Goal: Task Accomplishment & Management: Manage account settings

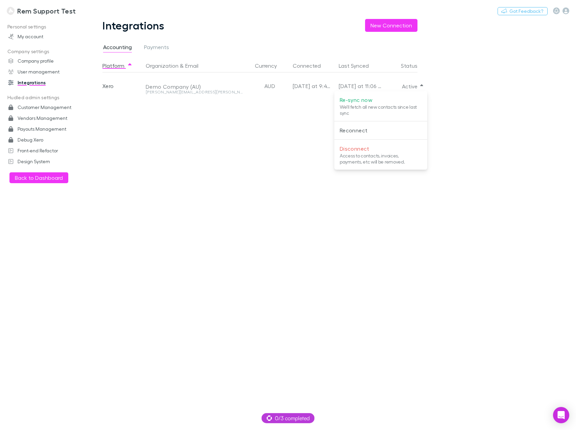
click at [32, 12] on div at bounding box center [288, 215] width 576 height 430
click at [35, 12] on h3 "Rem Support Test" at bounding box center [46, 11] width 59 height 8
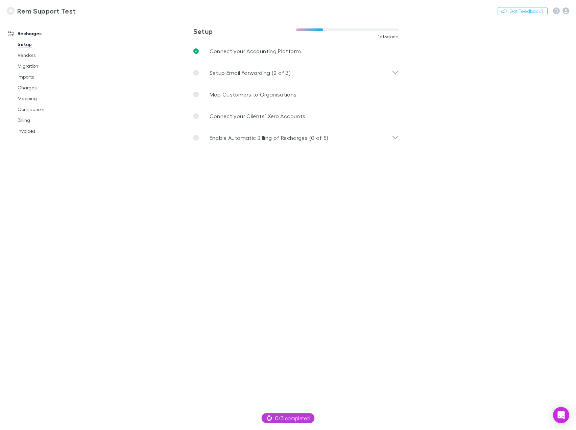
click at [319, 298] on main "**********" at bounding box center [331, 224] width 490 height 411
click at [31, 98] on link "Mapping" at bounding box center [50, 98] width 79 height 11
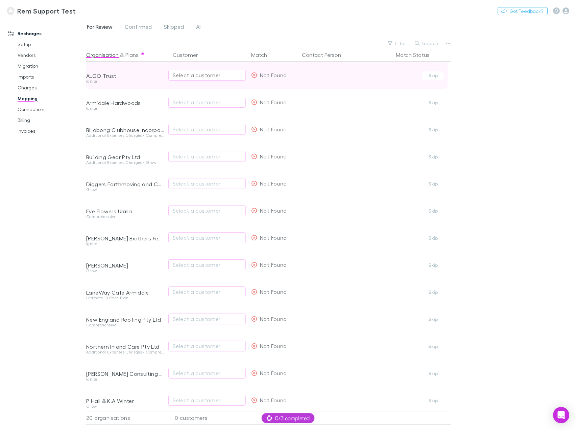
click at [193, 79] on button "Select a customer" at bounding box center [206, 75] width 77 height 11
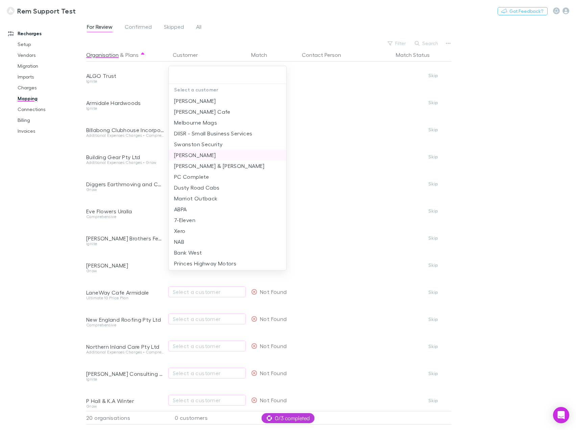
click at [195, 154] on li "[PERSON_NAME]" at bounding box center [228, 155] width 118 height 11
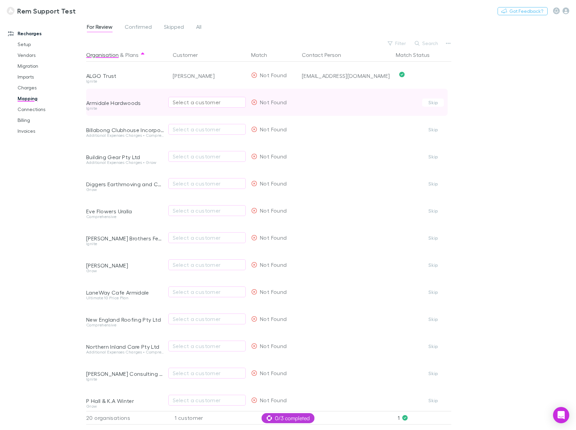
click at [199, 102] on div "Select a customer" at bounding box center [207, 102] width 69 height 8
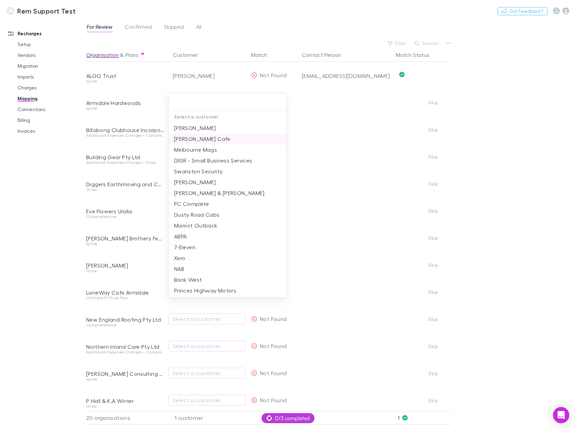
click at [196, 138] on li "[PERSON_NAME] Cafe" at bounding box center [228, 138] width 118 height 11
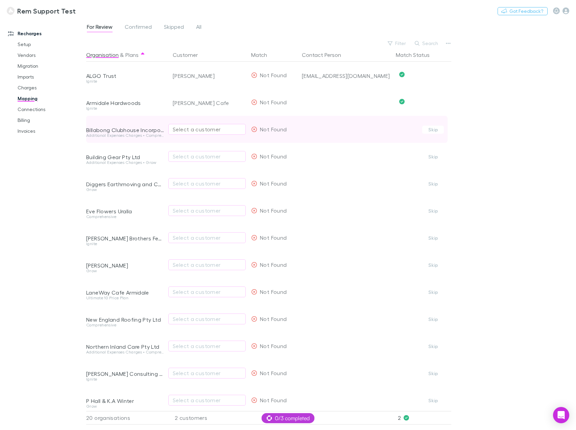
click at [202, 127] on div "Select a customer" at bounding box center [207, 129] width 69 height 8
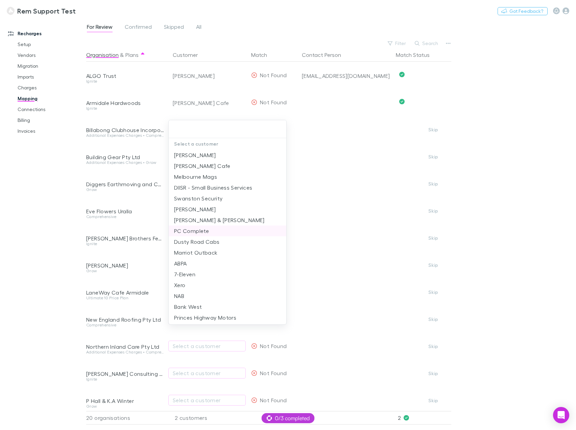
click at [203, 233] on li "PC Complete" at bounding box center [228, 230] width 118 height 11
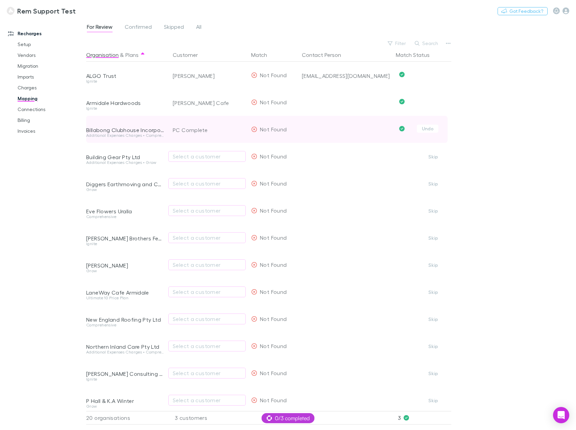
click at [199, 131] on div "PC Complete" at bounding box center [209, 129] width 73 height 27
click at [430, 129] on button "Undo" at bounding box center [428, 128] width 22 height 8
click at [201, 130] on div "PC Complete" at bounding box center [190, 129] width 35 height 8
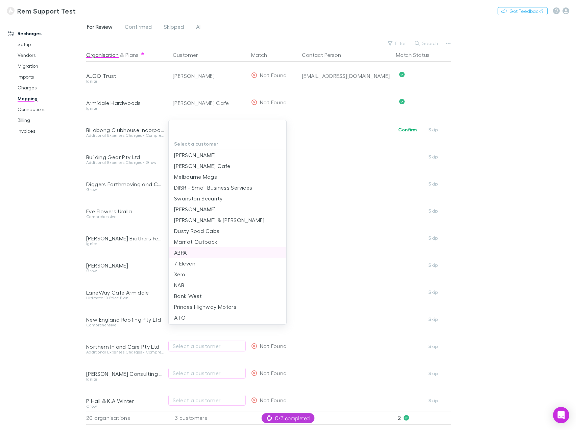
click at [215, 248] on li "ABPA" at bounding box center [228, 252] width 118 height 11
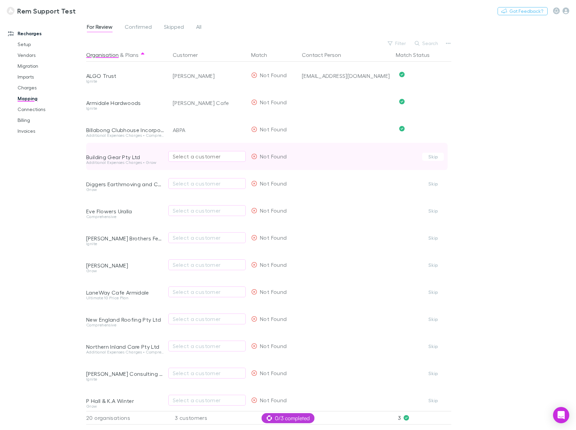
click at [197, 152] on div "Select a customer" at bounding box center [207, 156] width 69 height 8
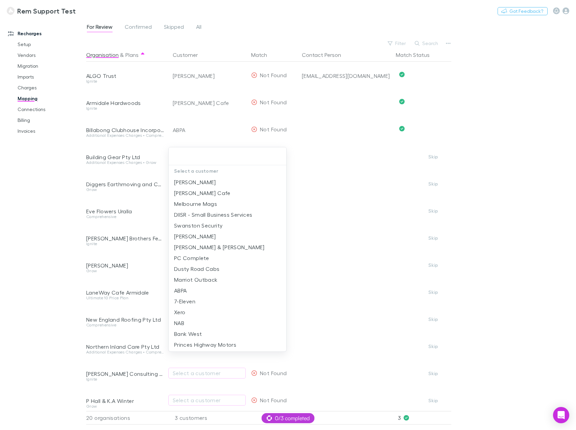
click at [202, 228] on li "Swanston Security" at bounding box center [228, 225] width 118 height 11
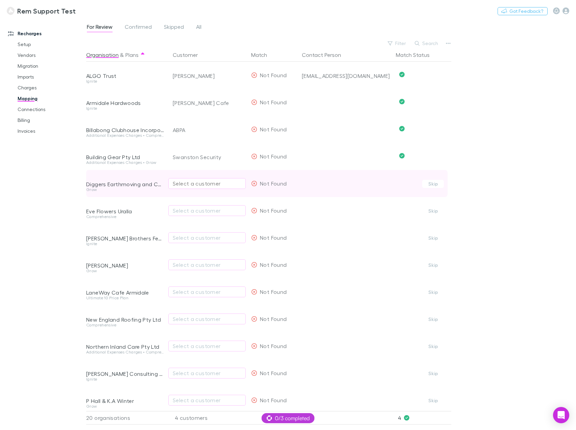
click at [197, 183] on div "Select a customer" at bounding box center [207, 183] width 69 height 8
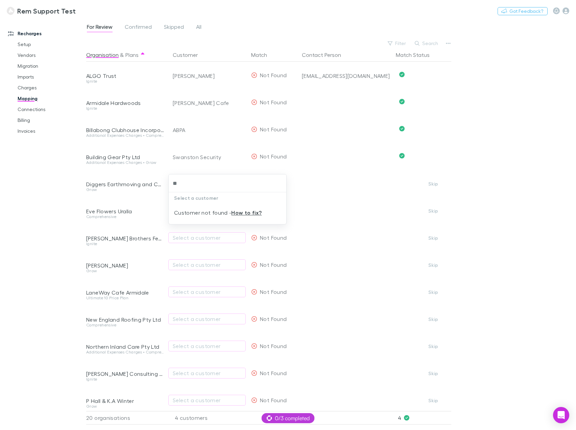
type input "*"
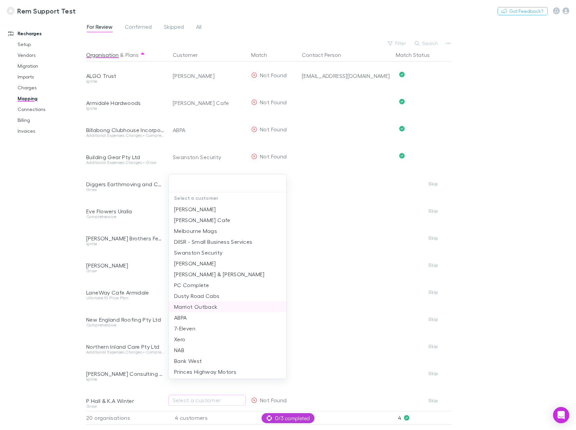
click at [207, 310] on li "Marriot Outback" at bounding box center [228, 306] width 118 height 11
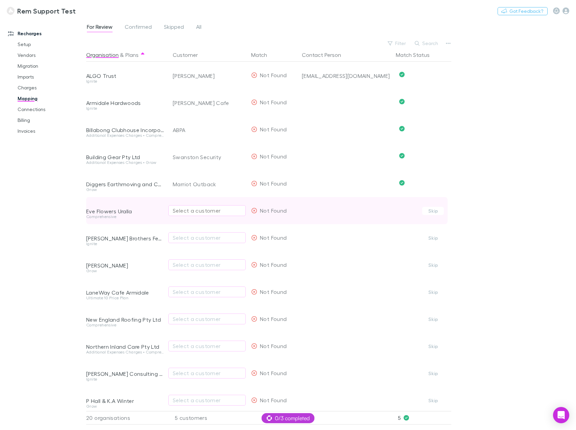
click at [206, 212] on div "Select a customer" at bounding box center [207, 210] width 69 height 8
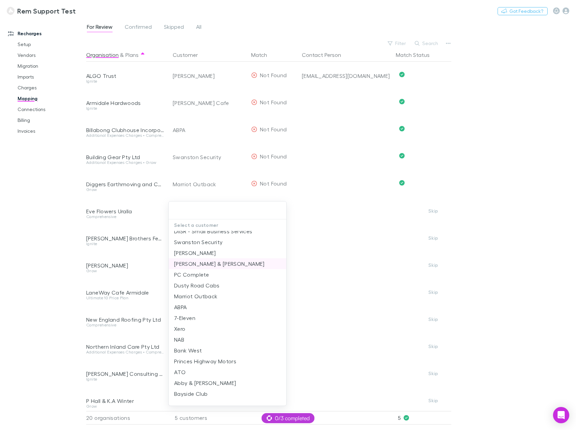
scroll to position [45, 0]
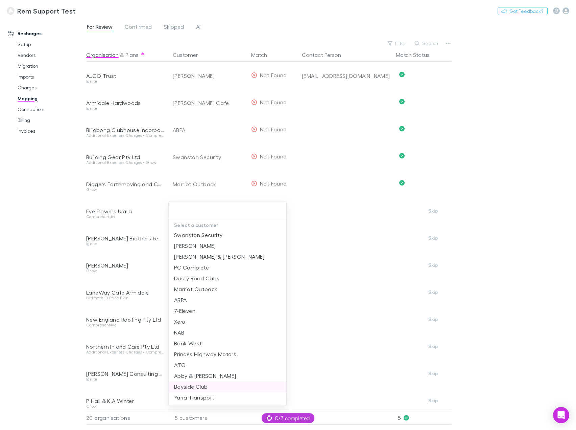
click at [214, 386] on li "Bayside Club" at bounding box center [228, 386] width 118 height 11
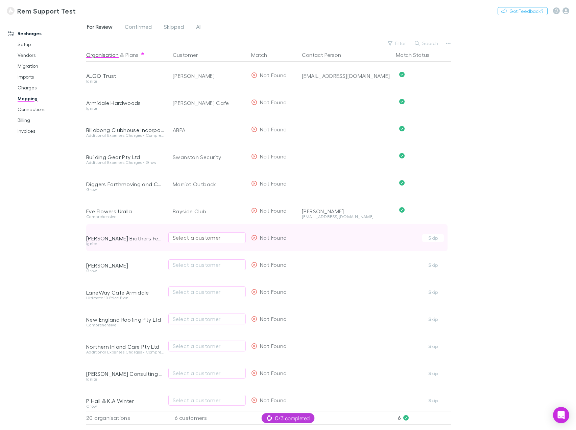
click at [204, 240] on div "Select a customer" at bounding box center [207, 237] width 69 height 8
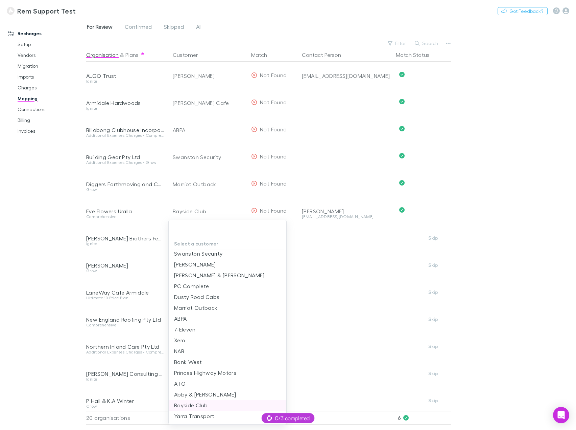
click at [223, 405] on li "Bayside Club" at bounding box center [228, 405] width 118 height 11
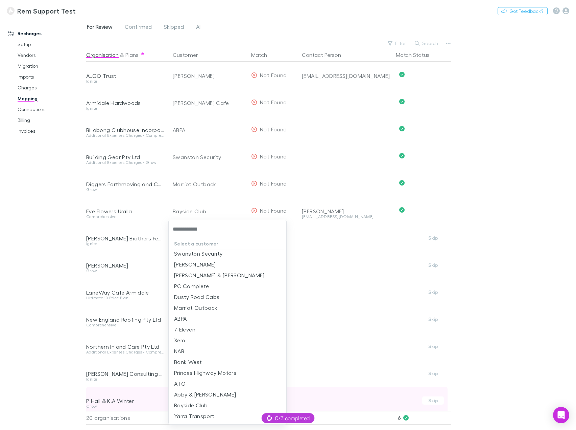
scroll to position [0, 0]
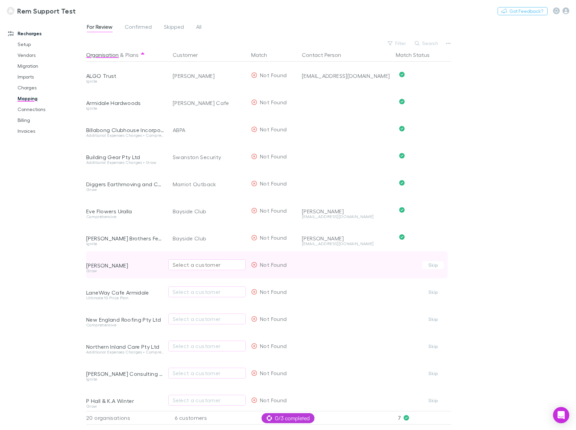
click at [204, 265] on div "Select a customer" at bounding box center [207, 264] width 69 height 8
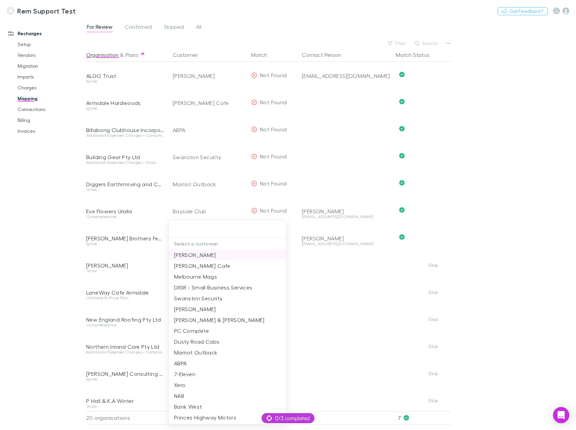
click at [215, 256] on li "[PERSON_NAME]" at bounding box center [228, 254] width 118 height 11
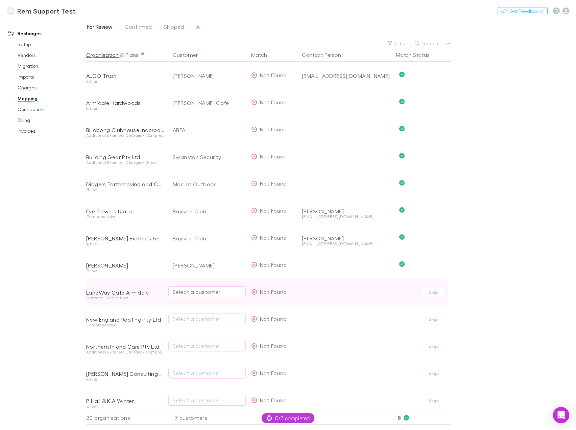
click at [206, 294] on div "Select a customer" at bounding box center [207, 292] width 69 height 8
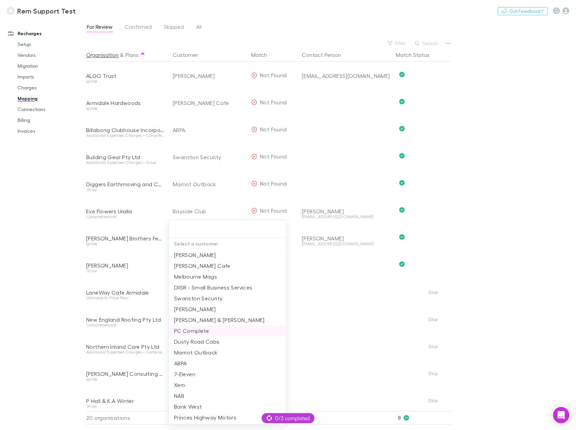
click at [207, 333] on li "PC Complete" at bounding box center [228, 330] width 118 height 11
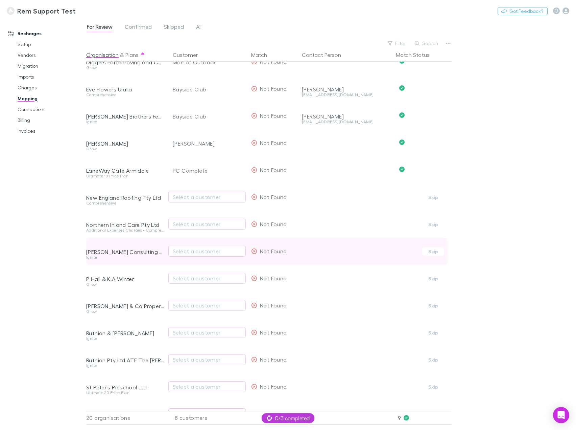
scroll to position [28, 0]
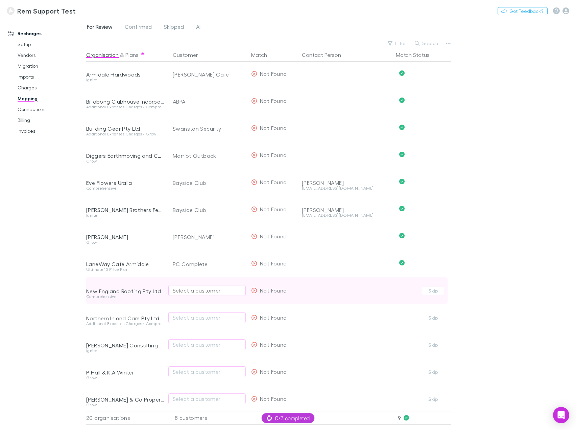
click at [197, 288] on div "Select a customer" at bounding box center [207, 290] width 69 height 8
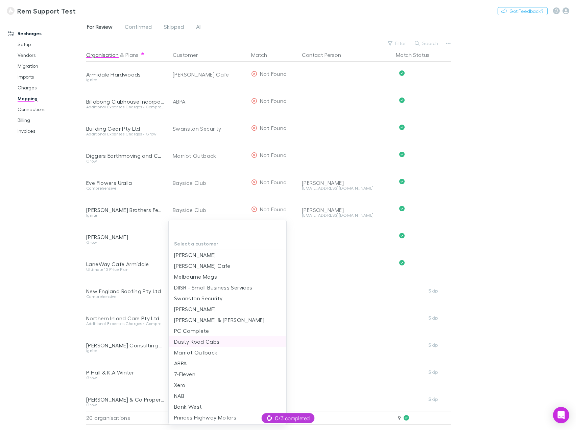
click at [208, 341] on li "Dusty Road Cabs" at bounding box center [228, 341] width 118 height 11
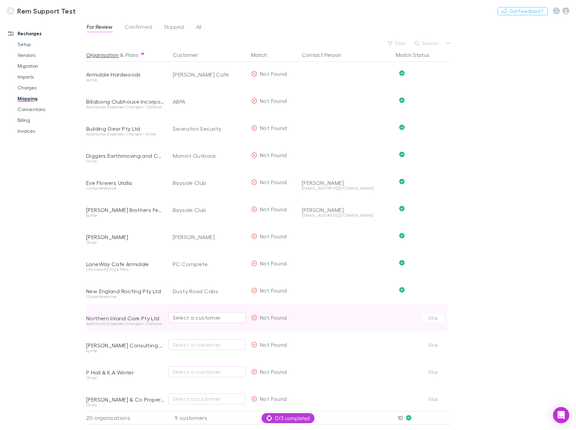
click at [208, 321] on div "Select a customer" at bounding box center [207, 317] width 69 height 8
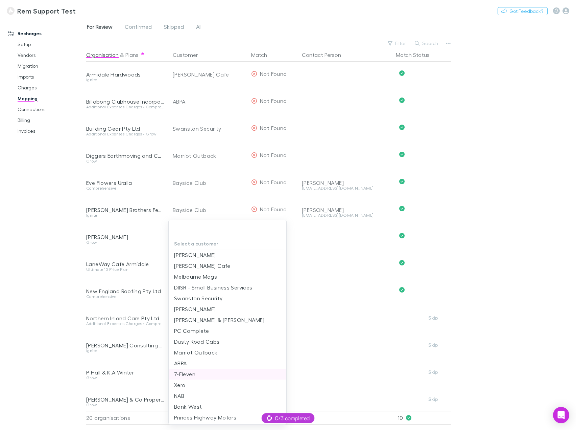
click at [206, 376] on li "7-Eleven" at bounding box center [228, 373] width 118 height 11
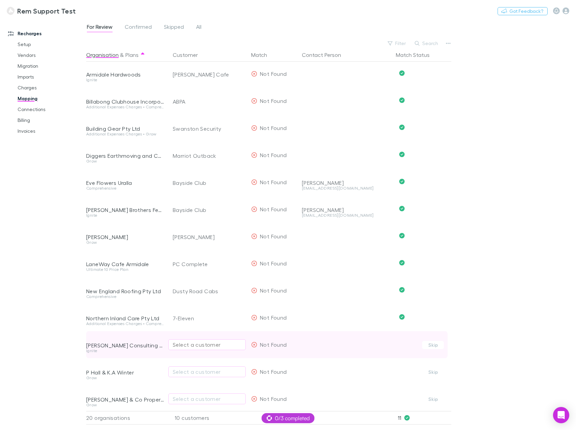
click at [207, 345] on div "Select a customer" at bounding box center [207, 344] width 69 height 8
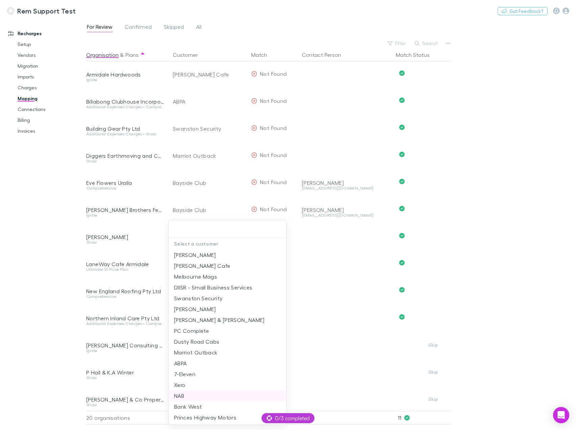
click at [209, 399] on li "NAB" at bounding box center [228, 395] width 118 height 11
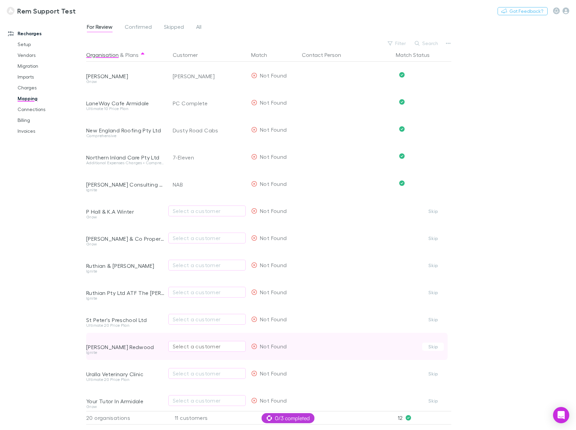
scroll to position [198, 0]
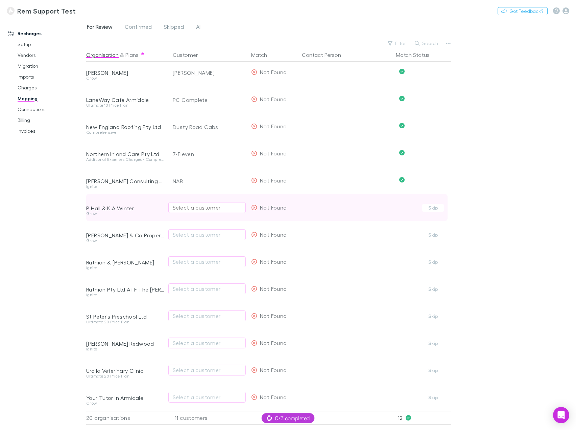
click at [191, 204] on div "Select a customer" at bounding box center [207, 207] width 69 height 8
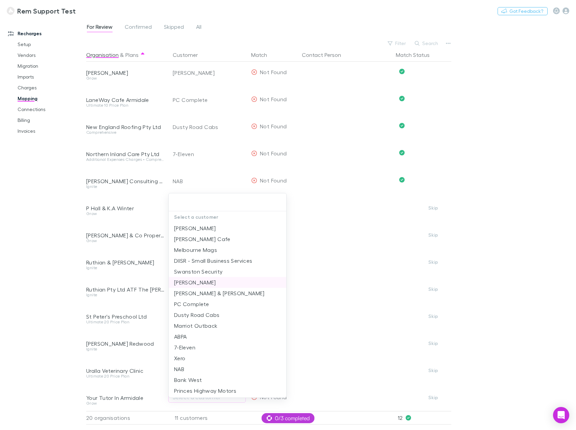
click at [198, 282] on li "[PERSON_NAME]" at bounding box center [228, 282] width 118 height 11
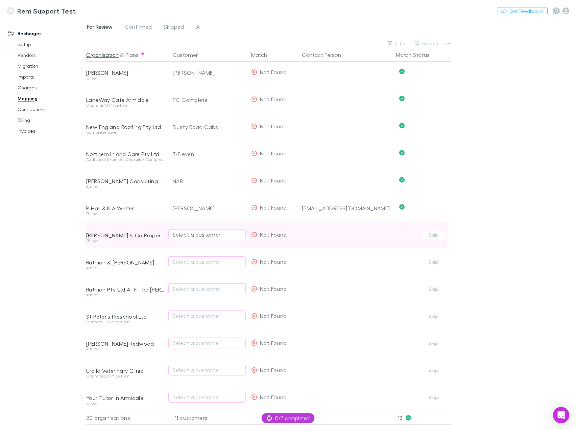
click at [201, 232] on div "Select a customer" at bounding box center [207, 234] width 69 height 8
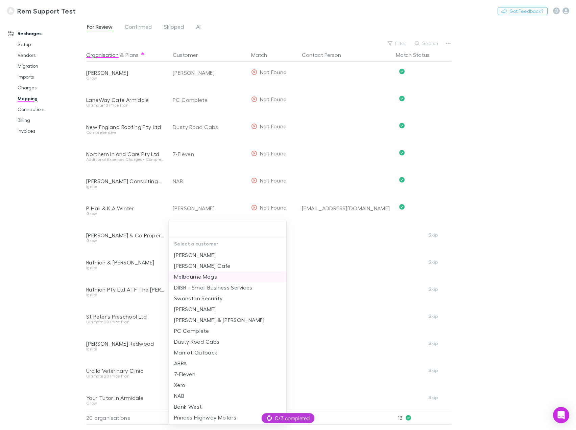
click at [196, 279] on li "Melbourne Mags" at bounding box center [228, 276] width 118 height 11
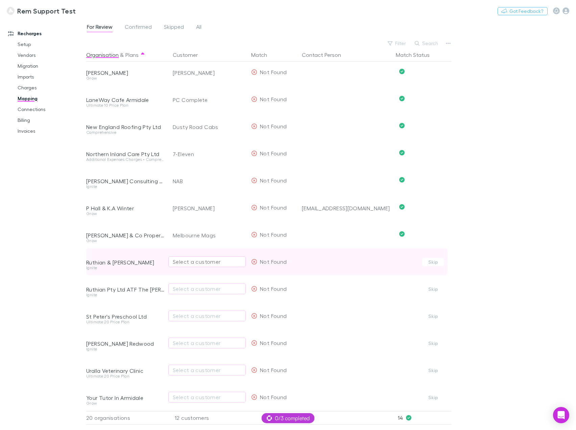
click at [195, 259] on div "Select a customer" at bounding box center [207, 261] width 69 height 8
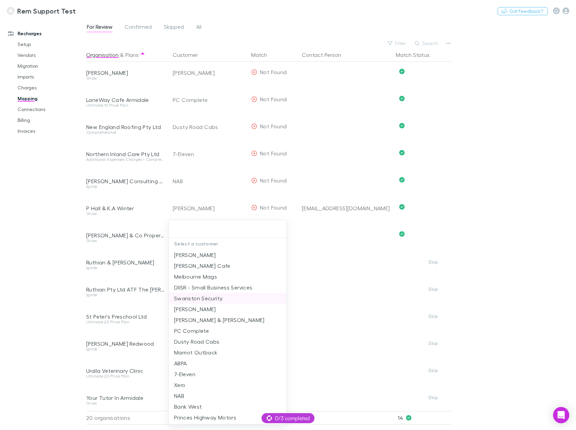
click at [192, 302] on li "Swanston Security" at bounding box center [228, 298] width 118 height 11
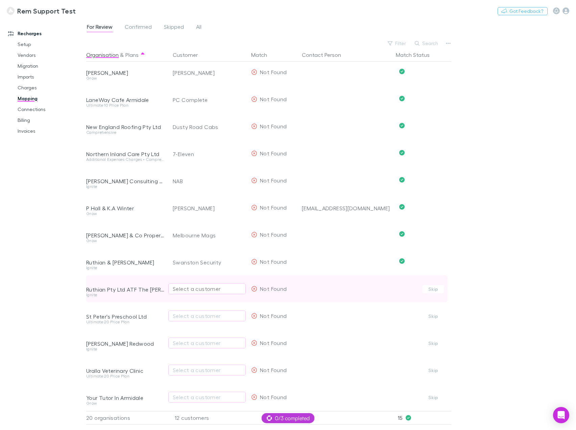
click at [195, 284] on div "Select a customer" at bounding box center [207, 288] width 69 height 8
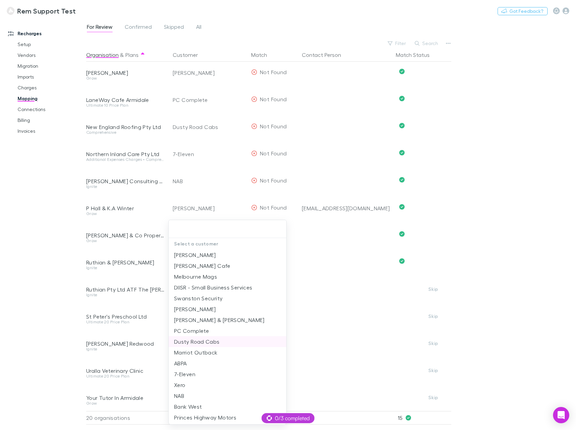
click at [189, 338] on li "Dusty Road Cabs" at bounding box center [228, 341] width 118 height 11
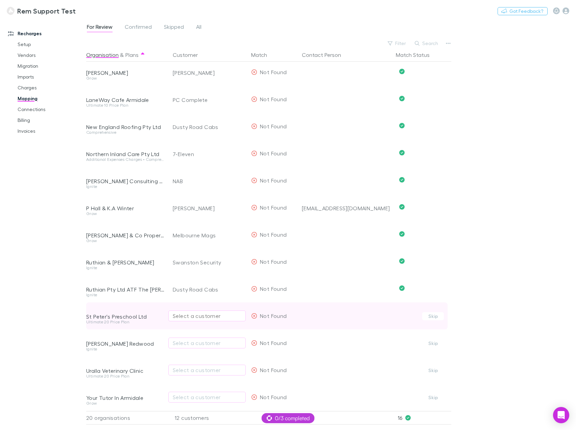
click at [201, 312] on div "Select a customer" at bounding box center [207, 316] width 69 height 8
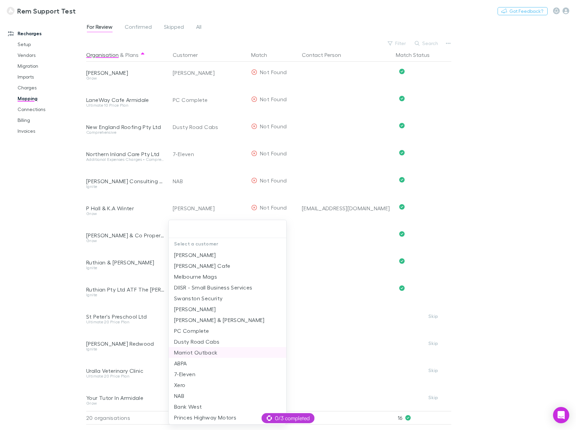
click at [196, 354] on li "Marriot Outback" at bounding box center [228, 352] width 118 height 11
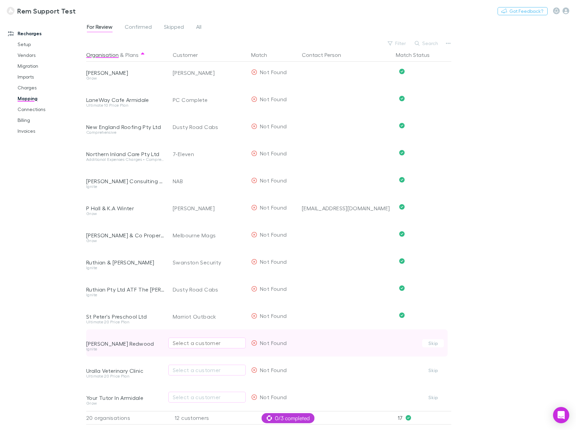
click at [196, 339] on div "Select a customer" at bounding box center [207, 343] width 69 height 8
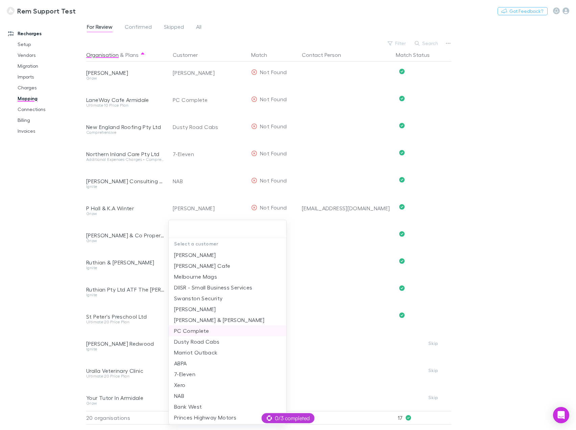
click at [201, 329] on li "PC Complete" at bounding box center [228, 330] width 118 height 11
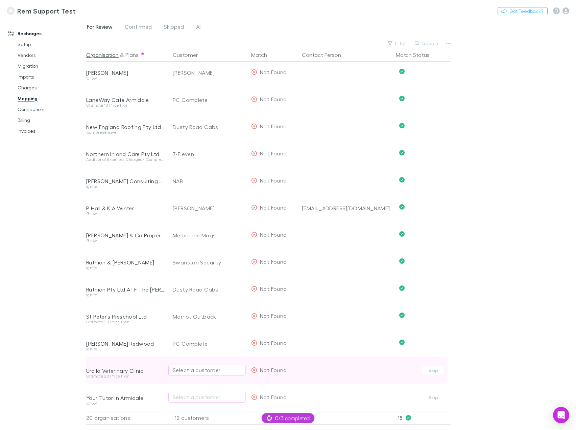
click at [204, 366] on div "Select a customer" at bounding box center [207, 370] width 69 height 8
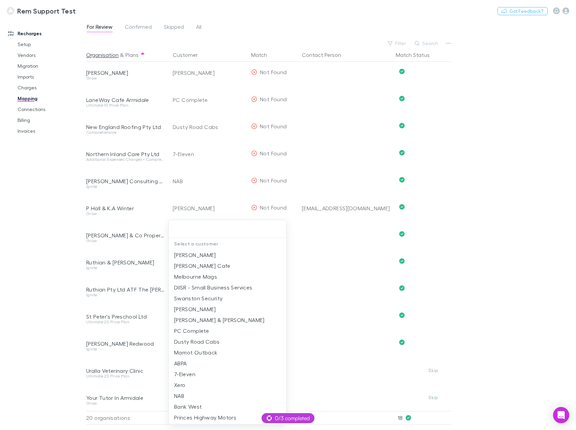
click at [194, 354] on li "Marriot Outback" at bounding box center [228, 352] width 118 height 11
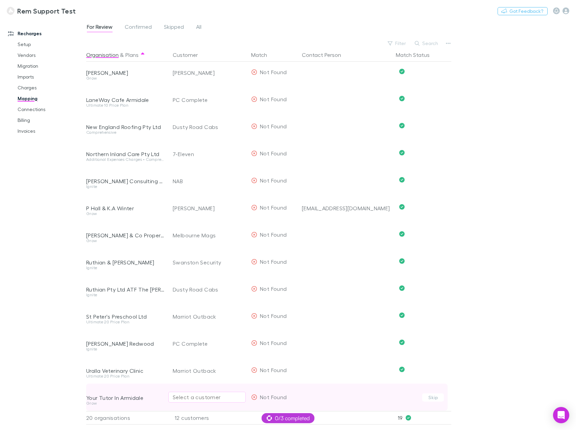
click at [204, 393] on div "Select a customer" at bounding box center [207, 397] width 69 height 8
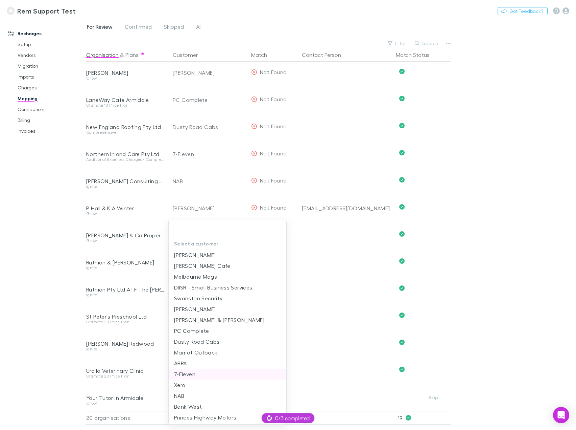
click at [206, 372] on li "7-Eleven" at bounding box center [228, 373] width 118 height 11
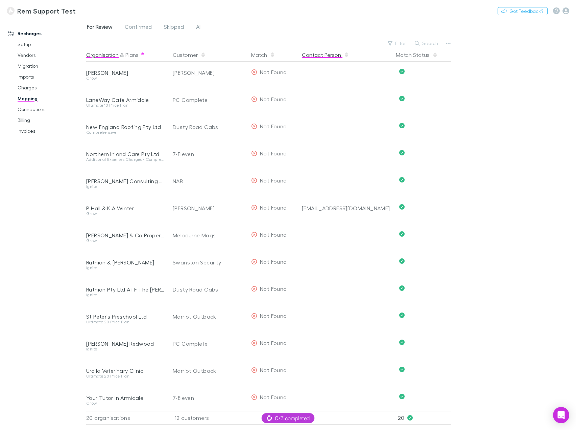
click at [321, 55] on button "Contact Person" at bounding box center [325, 55] width 47 height 14
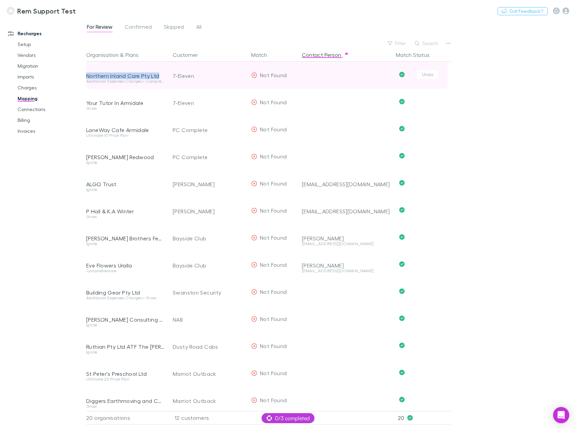
drag, startPoint x: 87, startPoint y: 75, endPoint x: 162, endPoint y: 76, distance: 75.1
click at [162, 76] on div "Northern Inland Care Pty Ltd" at bounding box center [125, 75] width 78 height 7
copy div "Northern Inland Care Pty Ltd"
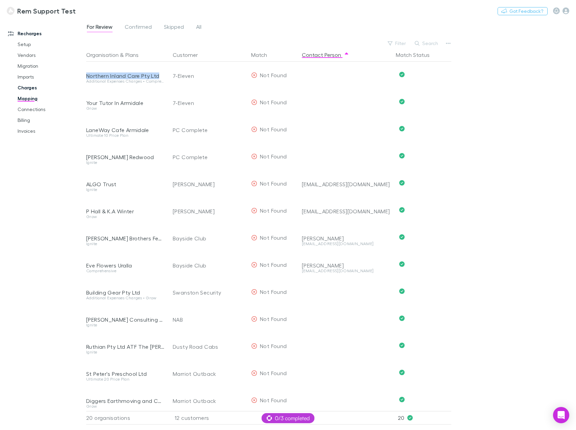
click at [29, 89] on link "Charges" at bounding box center [50, 87] width 79 height 11
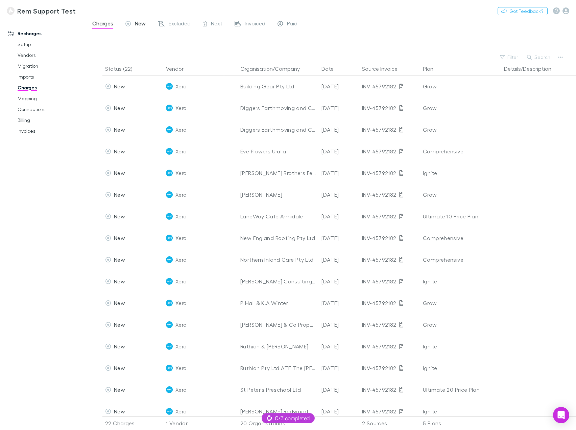
click at [133, 21] on div "New" at bounding box center [136, 24] width 20 height 9
click at [271, 70] on button "Organisation/Company" at bounding box center [275, 69] width 68 height 14
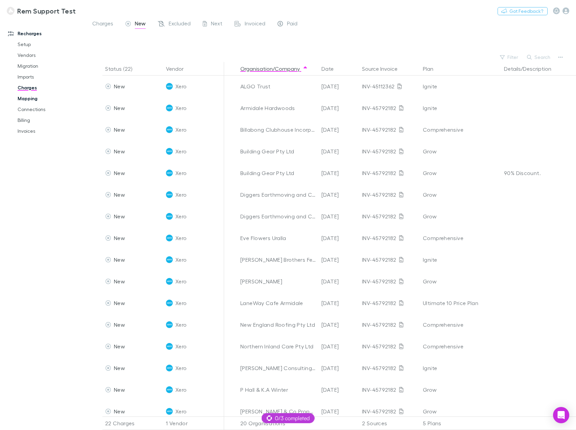
click at [29, 99] on link "Mapping" at bounding box center [50, 98] width 79 height 11
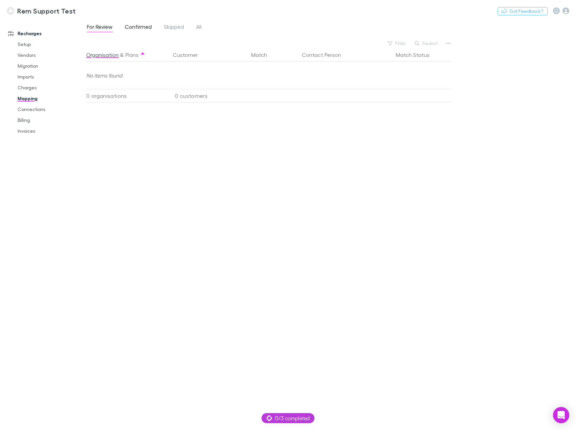
click at [139, 23] on link "Confirmed" at bounding box center [138, 27] width 28 height 11
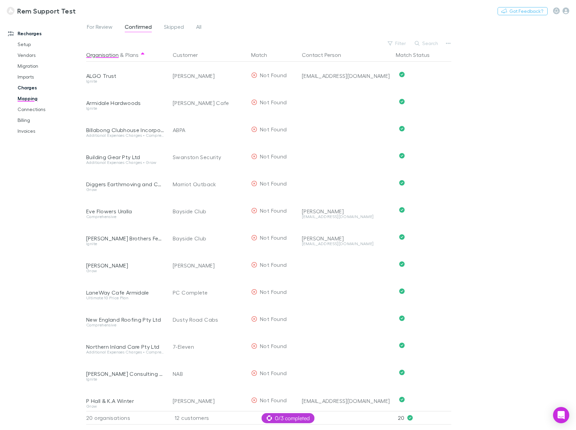
click at [29, 91] on link "Charges" at bounding box center [50, 87] width 79 height 11
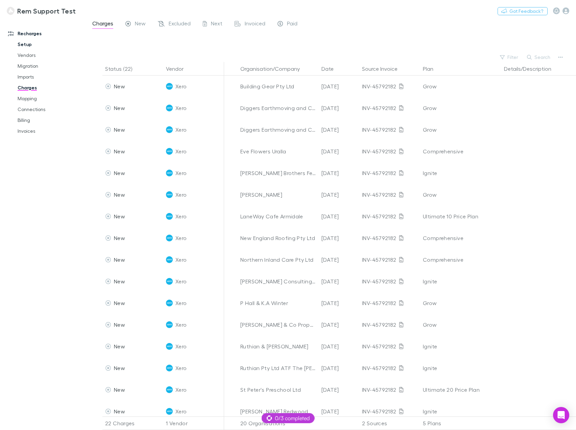
click at [27, 43] on link "Setup" at bounding box center [50, 44] width 79 height 11
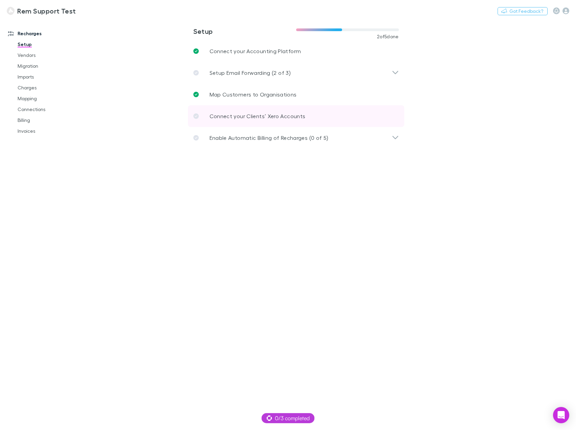
click at [274, 119] on p "Connect your Clients’ Xero Accounts" at bounding box center [258, 116] width 96 height 8
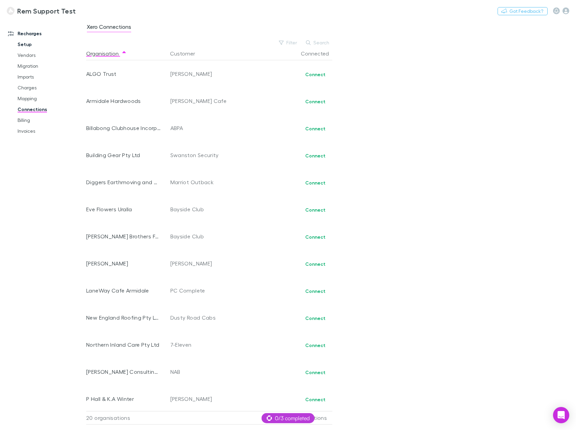
click at [25, 47] on link "Setup" at bounding box center [50, 44] width 79 height 11
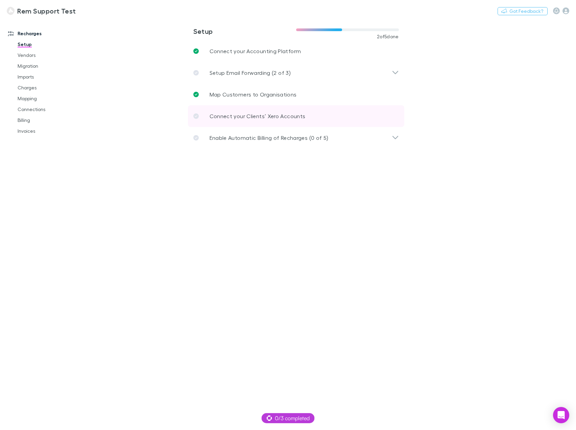
click at [315, 117] on link "Connect your Clients’ Xero Accounts" at bounding box center [296, 116] width 217 height 22
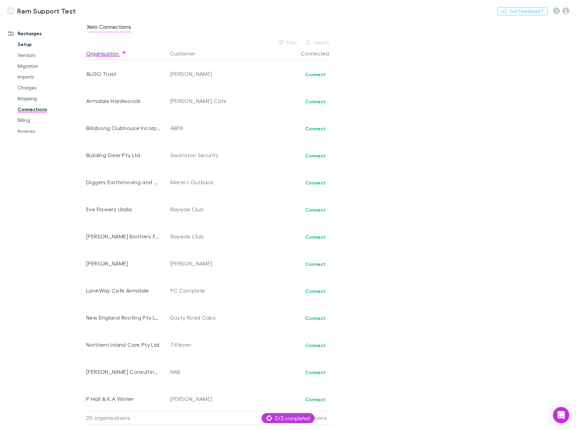
click at [28, 42] on link "Setup" at bounding box center [50, 44] width 79 height 11
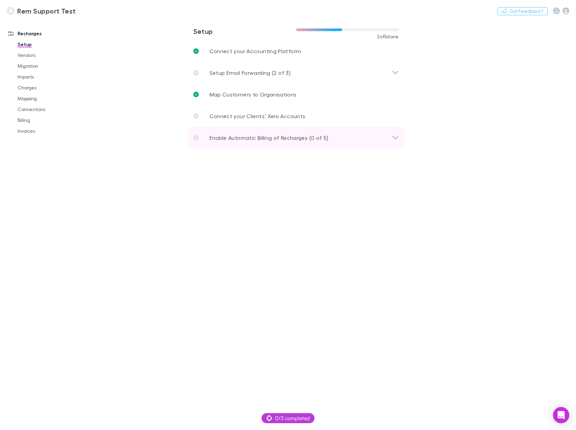
click at [396, 137] on icon at bounding box center [395, 138] width 7 height 8
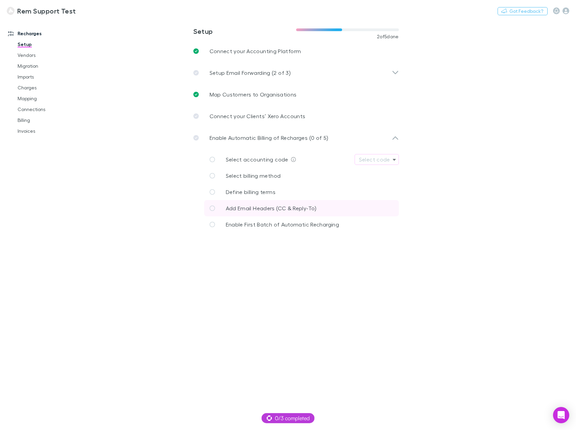
click at [263, 208] on span "Add Email Headers (CC & Reply-To)" at bounding box center [271, 208] width 91 height 6
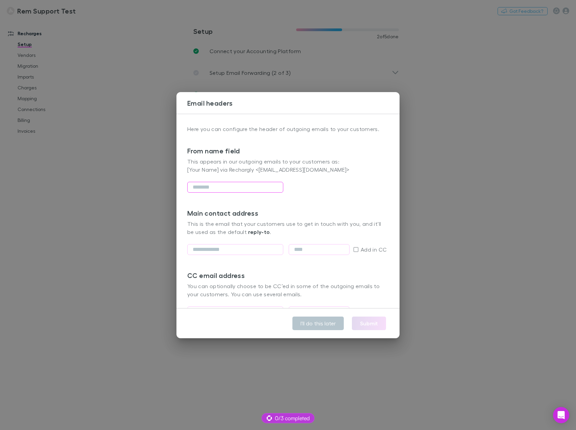
click at [214, 190] on input "text" at bounding box center [235, 187] width 96 height 11
type input "***"
click at [337, 198] on div "From name field This appears in our outgoing emails to your customers as: [Your…" at bounding box center [288, 171] width 202 height 76
click at [243, 249] on input "email" at bounding box center [235, 249] width 96 height 11
type input "**********"
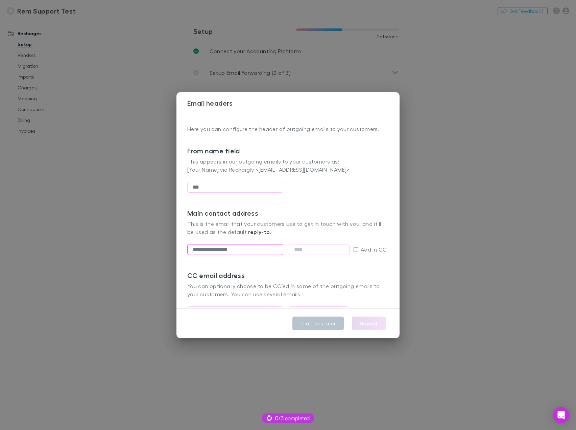
type input "**********"
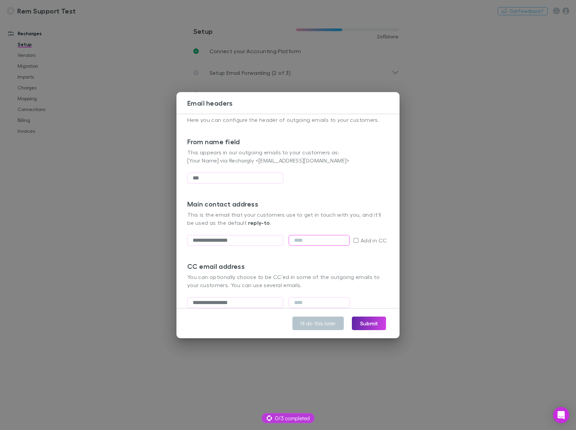
click at [314, 241] on input "text" at bounding box center [319, 240] width 61 height 11
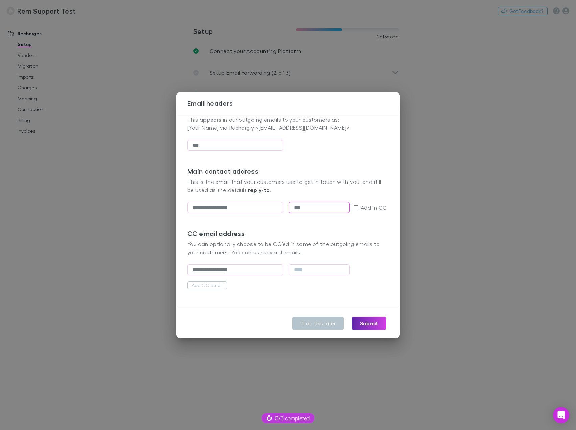
scroll to position [48, 0]
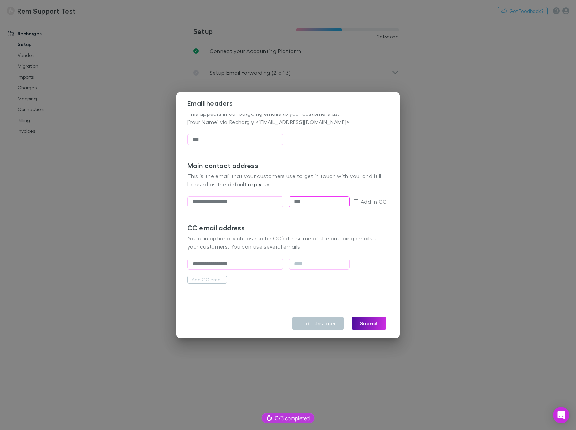
type input "***"
click at [368, 325] on button "Submit" at bounding box center [369, 323] width 34 height 14
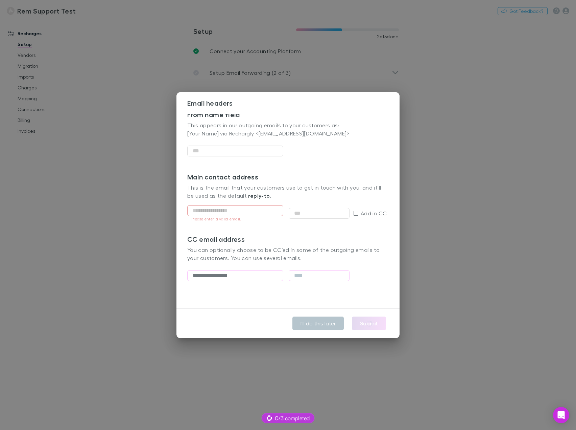
type input "***"
type input "**********"
type input "***"
type input "**********"
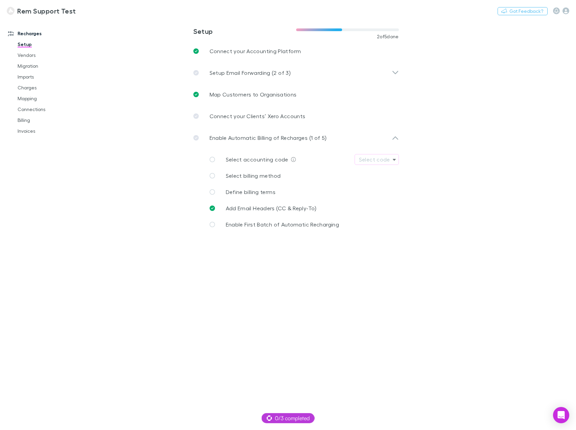
scroll to position [0, 0]
click at [218, 175] on link "Select billing method" at bounding box center [301, 175] width 195 height 16
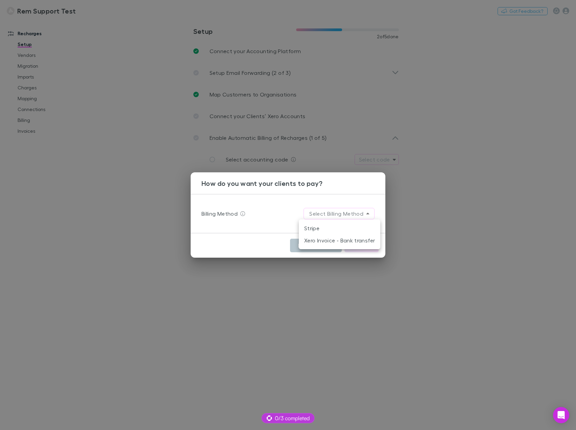
click at [326, 211] on body "**********" at bounding box center [288, 215] width 576 height 430
click at [331, 229] on li "Stripe" at bounding box center [340, 228] width 82 height 12
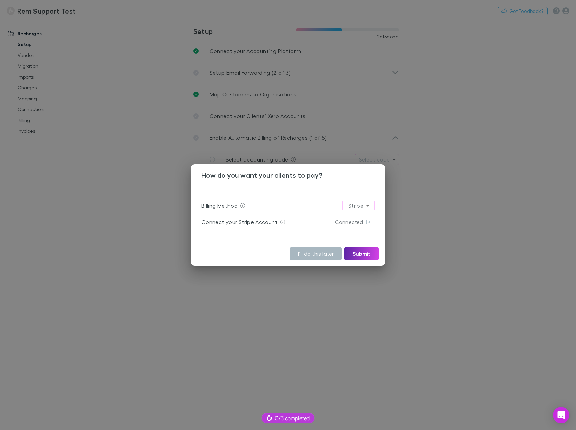
click at [321, 251] on button "I’ll do this later" at bounding box center [316, 254] width 52 height 14
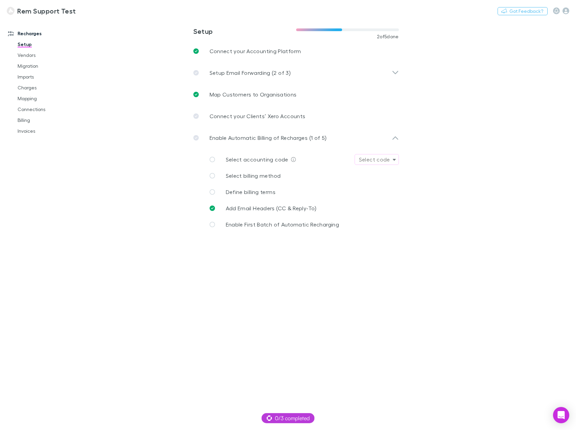
click at [375, 160] on div "Select code" at bounding box center [374, 159] width 31 height 8
click at [385, 218] on li "200 - Sales" at bounding box center [413, 216] width 118 height 11
type input "**********"
click at [286, 192] on link "Define billing terms" at bounding box center [301, 192] width 195 height 16
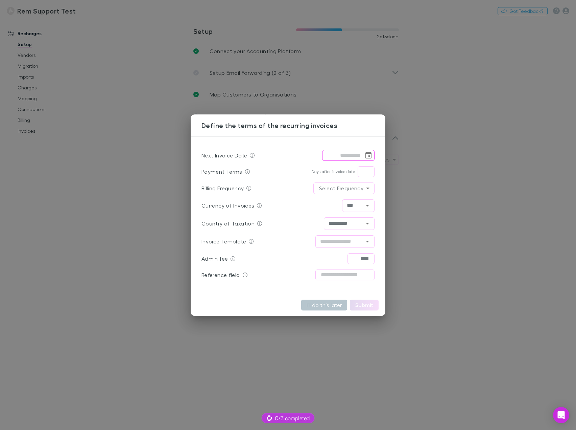
click at [368, 155] on icon "Choose date" at bounding box center [369, 155] width 8 height 8
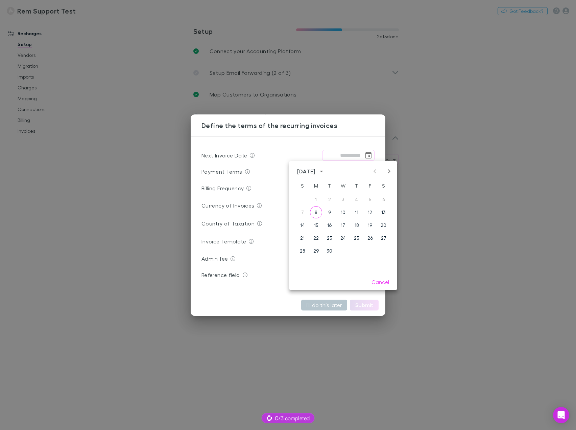
click at [389, 172] on icon "Next month" at bounding box center [389, 171] width 8 height 8
click at [355, 197] on button "2" at bounding box center [357, 199] width 12 height 12
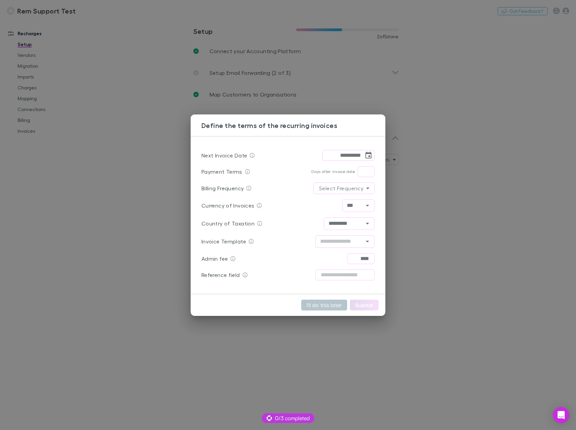
type input "**********"
click at [360, 186] on body "**********" at bounding box center [288, 215] width 576 height 430
click at [347, 203] on li "Monthly" at bounding box center [343, 203] width 35 height 12
click at [354, 241] on input "text" at bounding box center [340, 241] width 44 height 8
click at [355, 270] on li "Standard" at bounding box center [345, 269] width 59 height 12
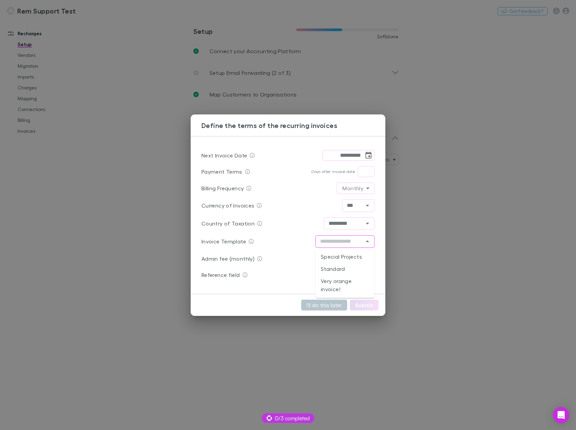
type input "********"
click at [342, 277] on input "text" at bounding box center [345, 274] width 59 height 11
type input "*"
click at [366, 171] on input "text" at bounding box center [366, 171] width 17 height 11
type input "*"
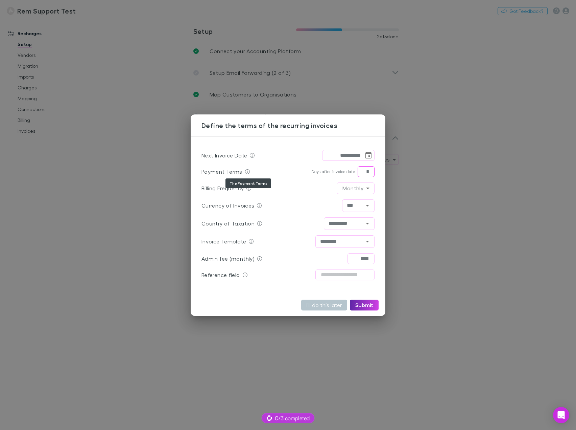
click at [247, 172] on icon at bounding box center [247, 171] width 5 height 5
click at [363, 304] on button "Submit" at bounding box center [364, 304] width 29 height 11
type input "**********"
type input "*"
type input "********"
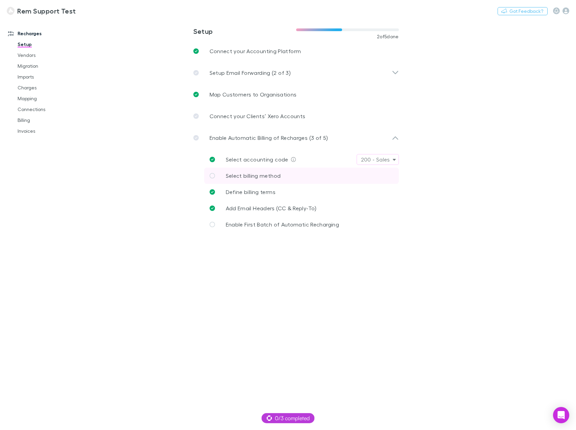
click at [257, 174] on span "Select billing method" at bounding box center [253, 175] width 55 height 6
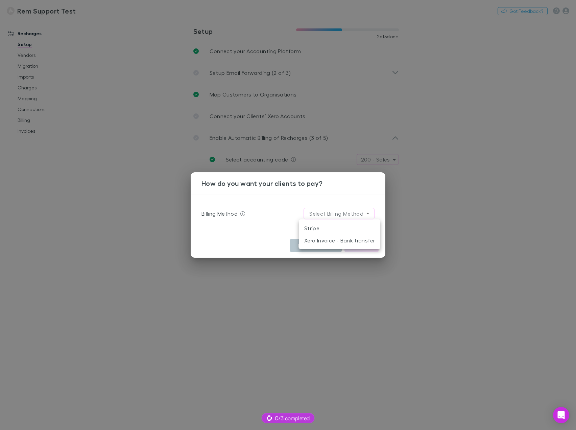
click at [333, 216] on body "**********" at bounding box center [288, 215] width 576 height 430
click at [335, 225] on li "Stripe" at bounding box center [340, 228] width 82 height 12
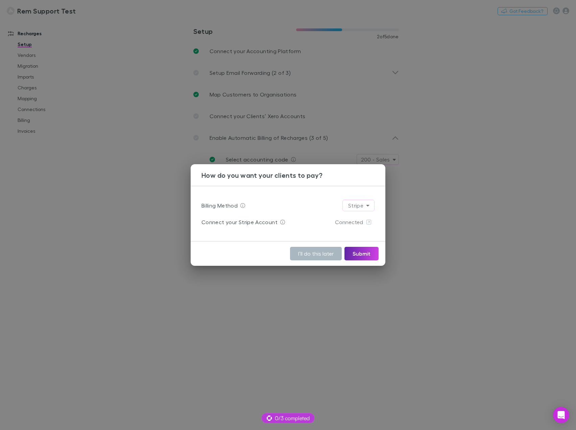
click at [326, 258] on button "I’ll do this later" at bounding box center [316, 254] width 52 height 14
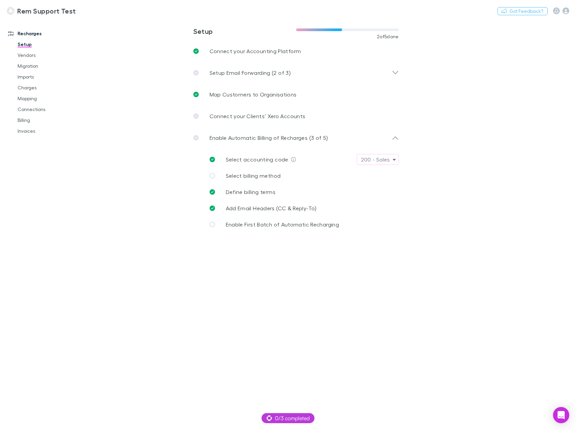
click at [422, 277] on main "**********" at bounding box center [331, 224] width 490 height 411
click at [567, 9] on icon "button" at bounding box center [566, 10] width 7 height 7
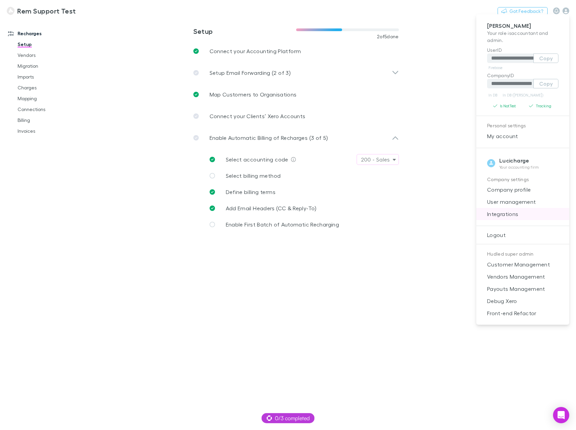
click at [528, 217] on span "Integrations" at bounding box center [523, 214] width 82 height 8
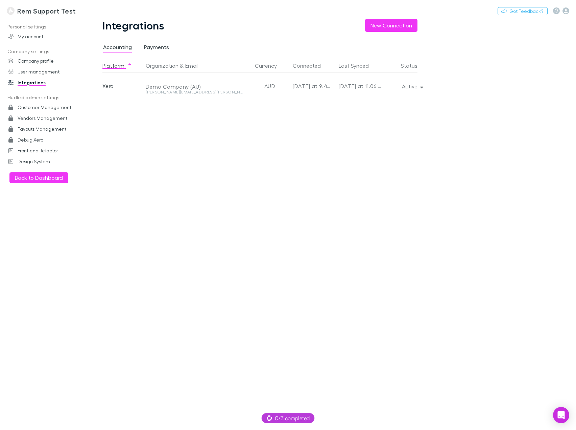
click at [155, 47] on span "Payments" at bounding box center [156, 48] width 25 height 9
click at [111, 45] on span "Accounting" at bounding box center [117, 48] width 29 height 9
click at [392, 25] on button "New Connection" at bounding box center [391, 25] width 52 height 13
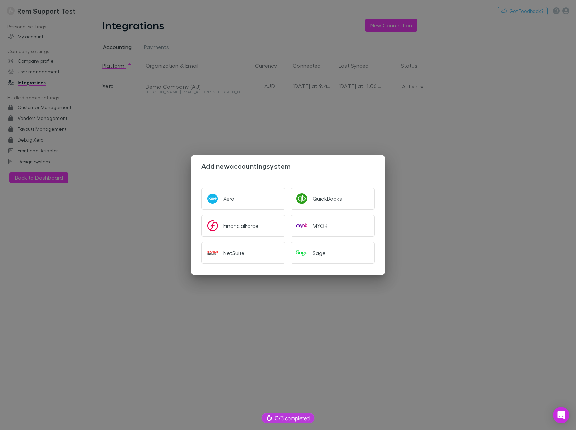
click at [489, 279] on div "Add new accounting system Xero QuickBooks FinancialForce MYOB NetSuite Sage" at bounding box center [288, 215] width 576 height 430
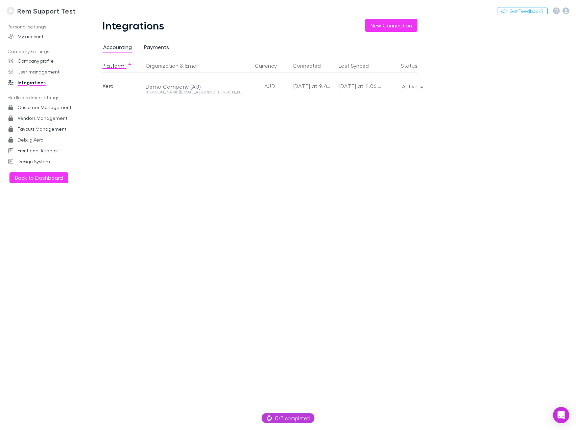
drag, startPoint x: 141, startPoint y: 38, endPoint x: 152, endPoint y: 45, distance: 13.1
click at [141, 38] on div "Integrations New Connection Accounting Payments Platform Organization & Email C…" at bounding box center [265, 224] width 359 height 411
click at [154, 46] on span "Payments" at bounding box center [156, 48] width 25 height 9
click at [113, 86] on div "Stripe" at bounding box center [122, 85] width 41 height 27
click at [400, 24] on button "New Connection" at bounding box center [391, 25] width 52 height 13
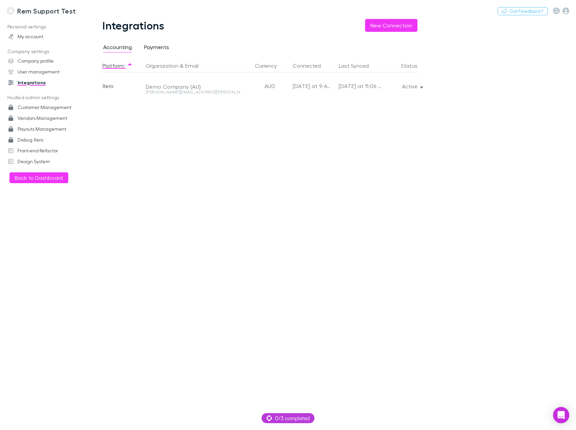
click at [153, 45] on span "Payments" at bounding box center [156, 48] width 25 height 9
click at [395, 26] on button "New Connection" at bounding box center [391, 25] width 52 height 13
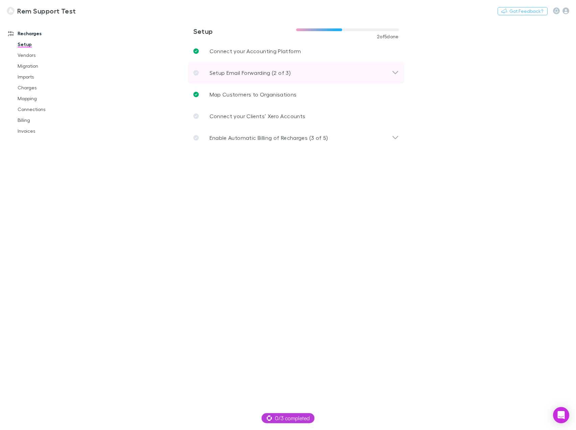
click at [232, 73] on p "Setup Email Forwarding (2 of 3)" at bounding box center [250, 73] width 81 height 8
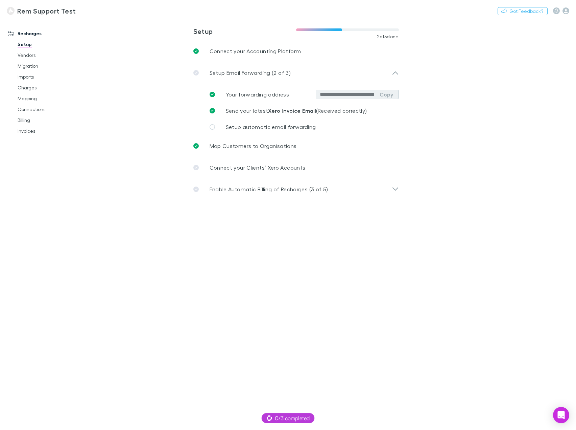
click at [393, 96] on button "Copy" at bounding box center [386, 94] width 25 height 9
click at [32, 131] on link "Invoices" at bounding box center [50, 131] width 79 height 11
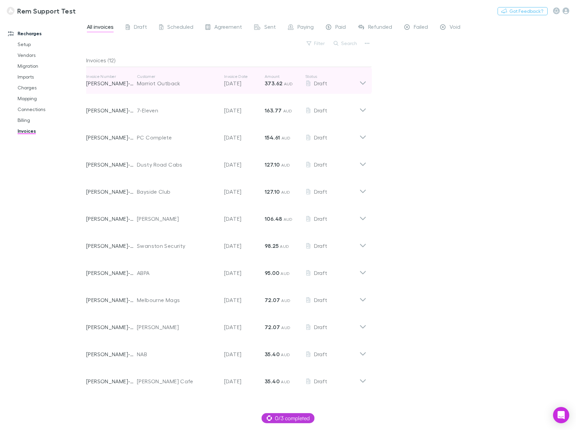
click at [362, 81] on icon at bounding box center [363, 81] width 7 height 14
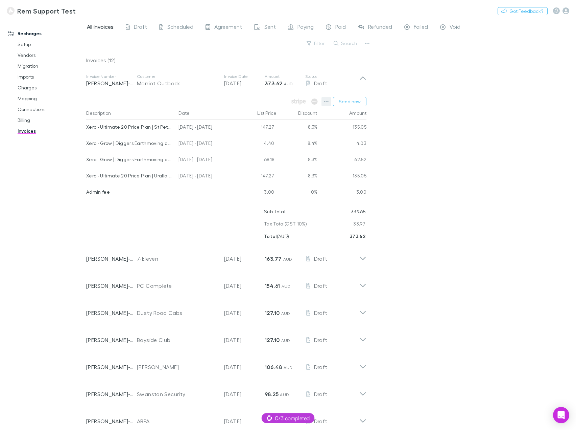
click at [325, 103] on icon "button" at bounding box center [326, 101] width 5 height 5
click at [279, 142] on p "Add charge" at bounding box center [285, 141] width 82 height 8
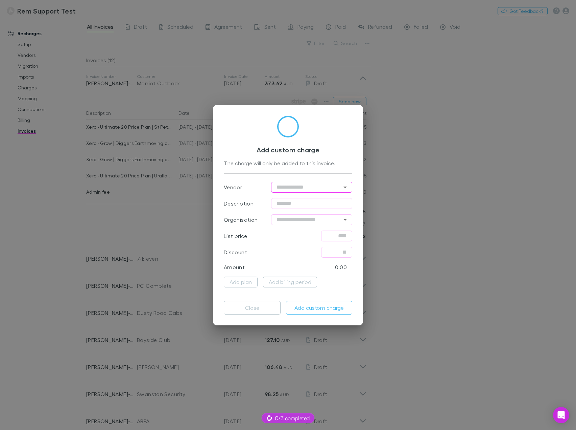
click at [307, 182] on input "text" at bounding box center [311, 187] width 81 height 11
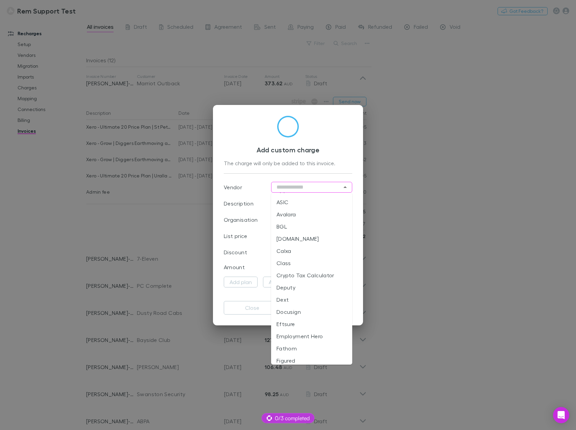
scroll to position [77, 0]
click at [302, 306] on li "Docusign" at bounding box center [311, 307] width 81 height 12
type input "********"
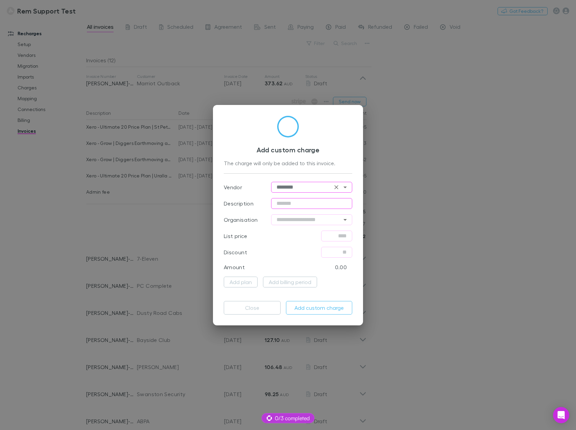
click at [300, 208] on input "text" at bounding box center [311, 203] width 81 height 11
type input "**********"
click at [296, 222] on input "text" at bounding box center [311, 219] width 81 height 11
click at [311, 269] on li "Uralla Veterinary Clinic" at bounding box center [311, 266] width 81 height 12
type input "**********"
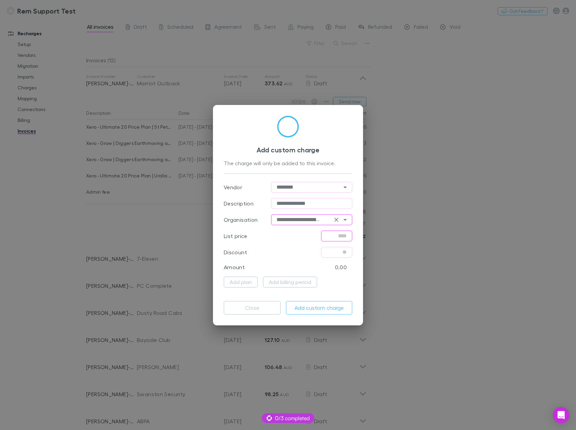
click at [339, 236] on input "text" at bounding box center [336, 235] width 31 height 11
type input "*****"
click at [340, 254] on input "text" at bounding box center [336, 252] width 31 height 11
type input "****"
click at [340, 254] on input "text" at bounding box center [336, 252] width 31 height 11
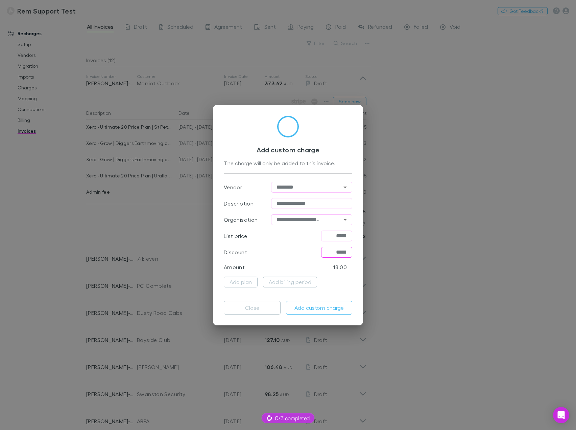
type input "*****"
click at [310, 250] on div "Discount ***** ​" at bounding box center [288, 252] width 129 height 16
click at [321, 309] on button "Add custom charge" at bounding box center [319, 308] width 66 height 14
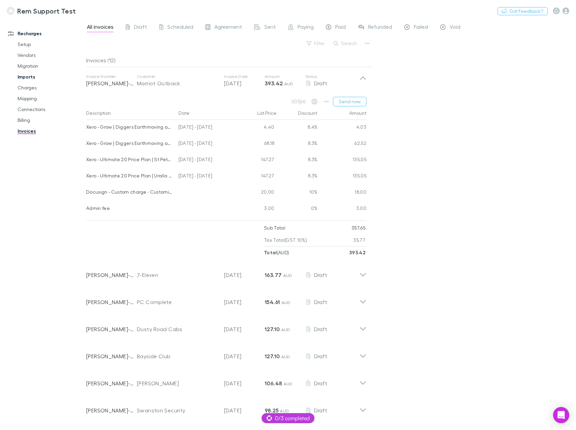
click at [30, 78] on link "Imports" at bounding box center [50, 76] width 79 height 11
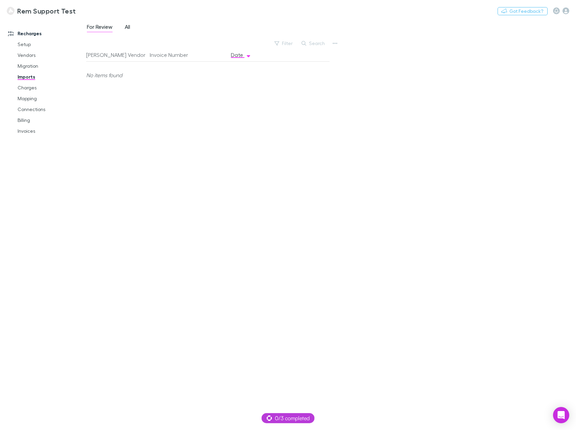
click at [129, 24] on span "All" at bounding box center [127, 27] width 5 height 9
click at [95, 28] on span "For Review" at bounding box center [100, 27] width 26 height 9
click at [339, 42] on button "button" at bounding box center [335, 43] width 9 height 9
click at [324, 23] on div at bounding box center [288, 215] width 576 height 430
click at [336, 41] on icon "button" at bounding box center [335, 43] width 5 height 5
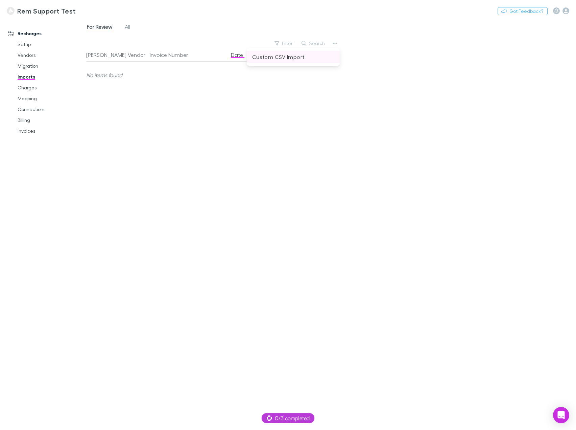
click at [305, 57] on p "Custom CSV Import" at bounding box center [293, 57] width 82 height 8
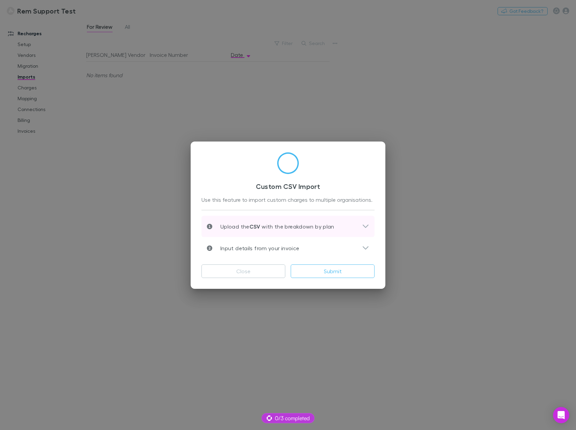
click at [366, 224] on icon at bounding box center [365, 226] width 7 height 8
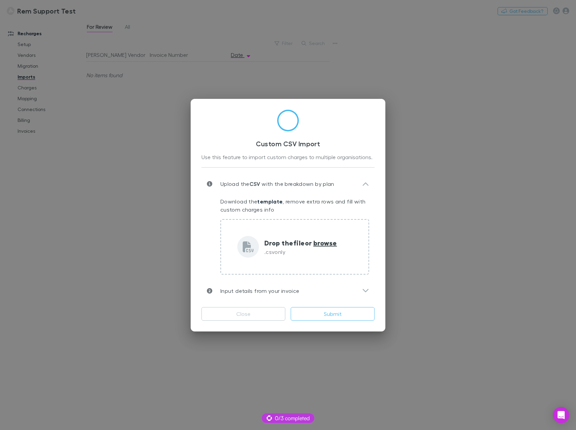
click at [142, 139] on div "Custom CSV Import Use this feature to import custom charges to multiple organis…" at bounding box center [288, 215] width 576 height 430
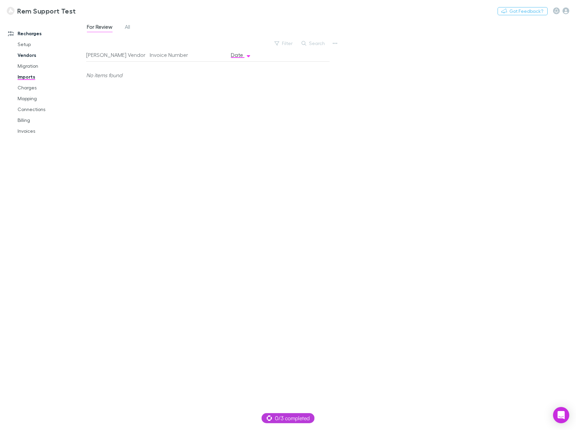
click at [28, 56] on link "Vendors" at bounding box center [50, 55] width 79 height 11
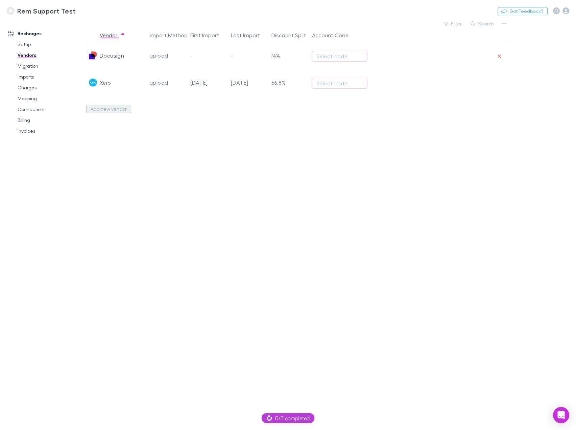
click at [108, 112] on button "Add new vendor" at bounding box center [108, 109] width 45 height 8
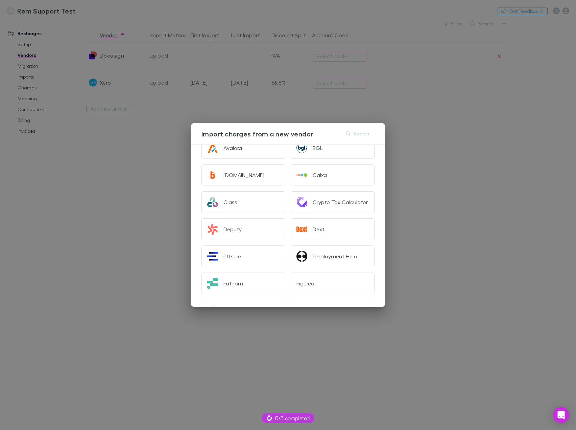
scroll to position [101, 0]
click at [315, 225] on div "Dext" at bounding box center [319, 227] width 12 height 7
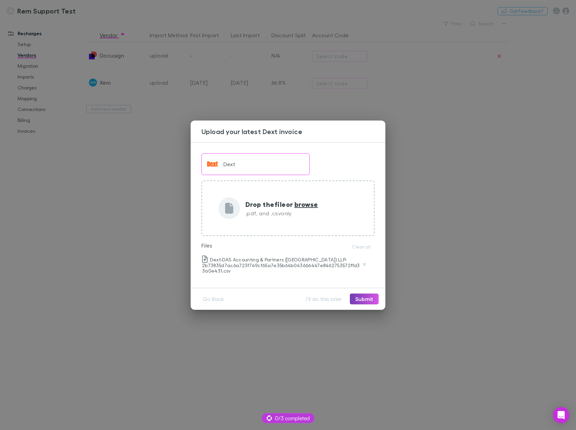
click at [368, 301] on button "Submit" at bounding box center [364, 298] width 29 height 11
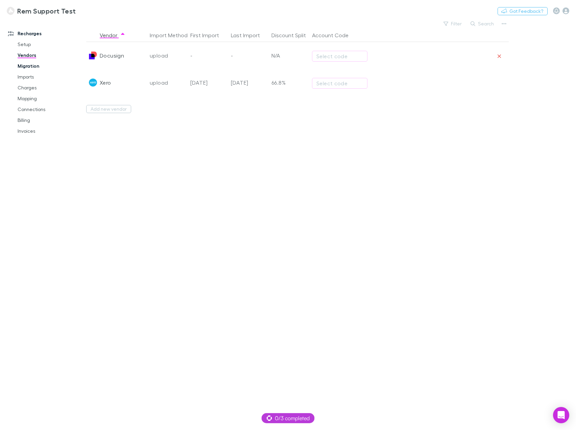
click at [27, 64] on link "Migration" at bounding box center [50, 66] width 79 height 11
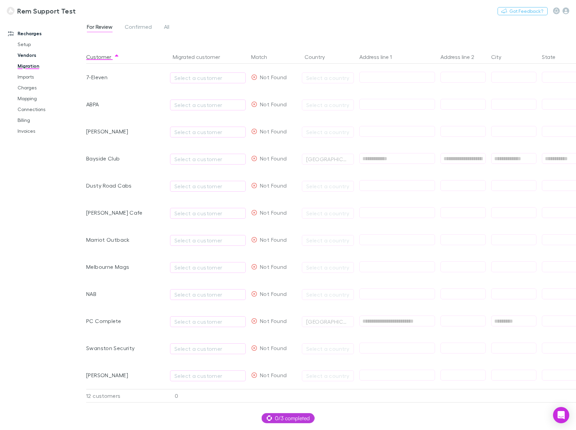
click at [28, 54] on link "Vendors" at bounding box center [50, 55] width 79 height 11
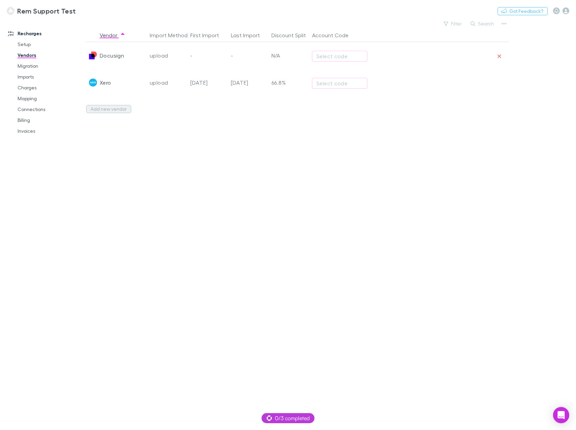
click at [115, 110] on button "Add new vendor" at bounding box center [108, 109] width 45 height 8
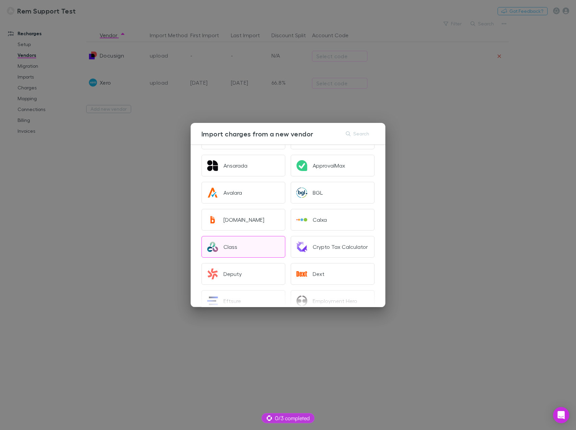
scroll to position [68, 0]
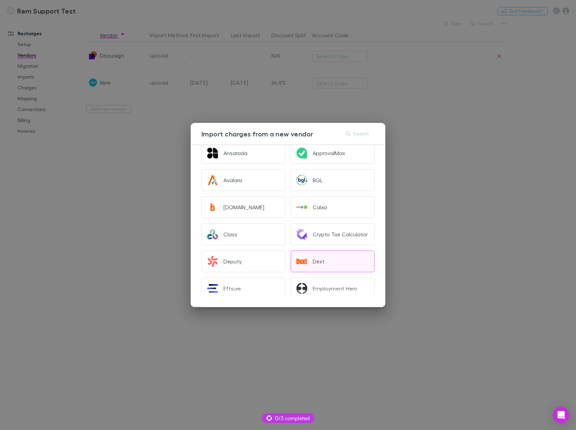
click at [319, 266] on button "Dext" at bounding box center [333, 261] width 84 height 22
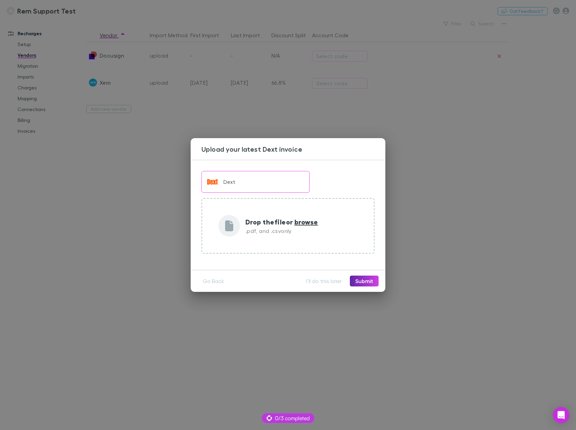
scroll to position [0, 0]
click at [325, 281] on button "I’ll do this later" at bounding box center [324, 280] width 46 height 11
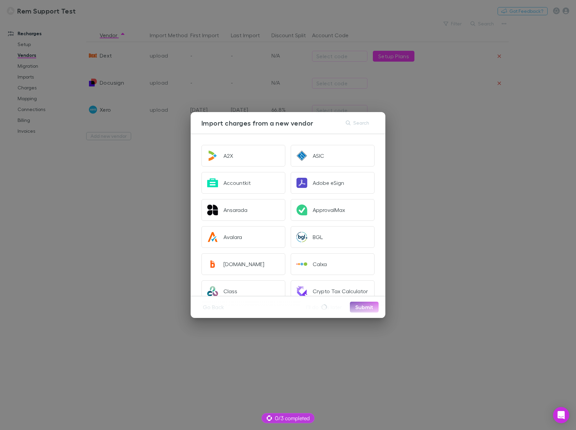
click at [526, 240] on div "Import charges from a new vendor Search A2X ASIC Accountkit Adobe eSign Ansarad…" at bounding box center [288, 215] width 576 height 430
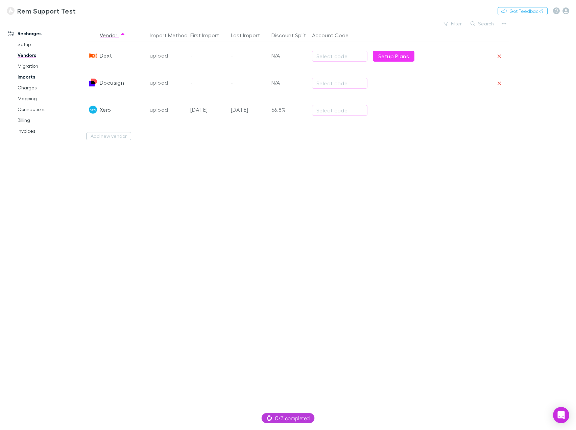
click at [27, 77] on link "Imports" at bounding box center [50, 76] width 79 height 11
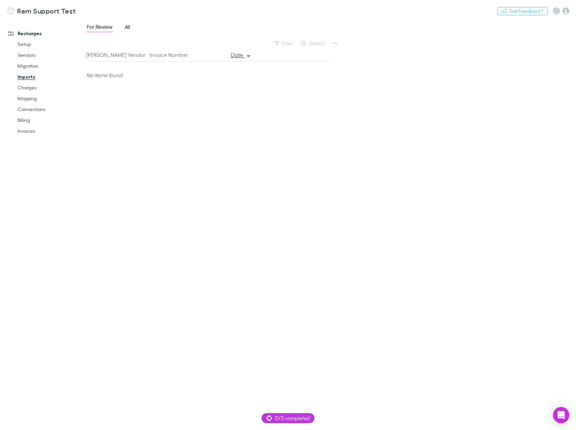
click at [130, 23] on span "All" at bounding box center [127, 27] width 5 height 9
click at [337, 44] on icon "button" at bounding box center [335, 43] width 5 height 5
click at [35, 54] on div at bounding box center [288, 215] width 576 height 430
click at [31, 54] on link "Vendors" at bounding box center [50, 55] width 79 height 11
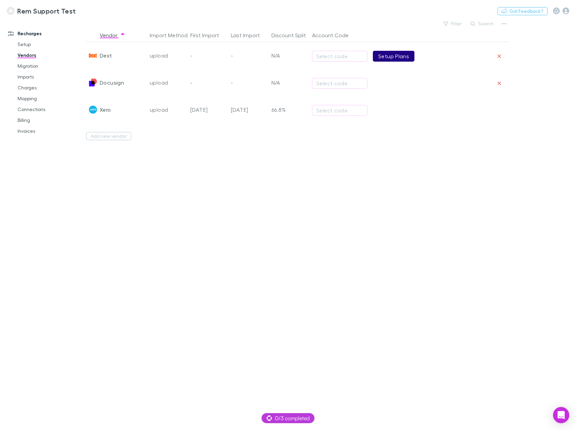
click at [393, 57] on link "Setup Plans" at bounding box center [394, 56] width 42 height 11
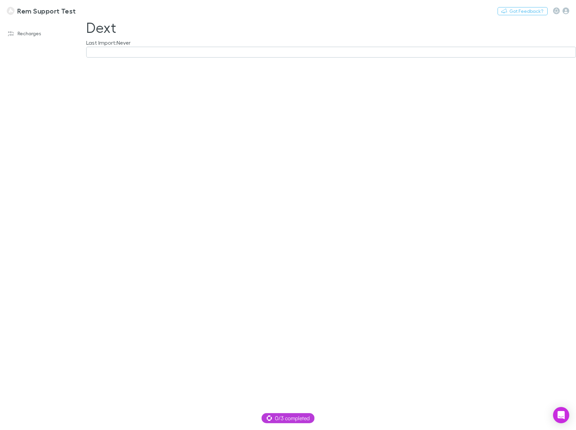
click at [212, 54] on button "button" at bounding box center [331, 52] width 490 height 11
click at [145, 135] on li "On a plan basis" at bounding box center [146, 135] width 118 height 11
type input "**********"
click at [260, 94] on div "Select discount mode" at bounding box center [258, 96] width 67 height 8
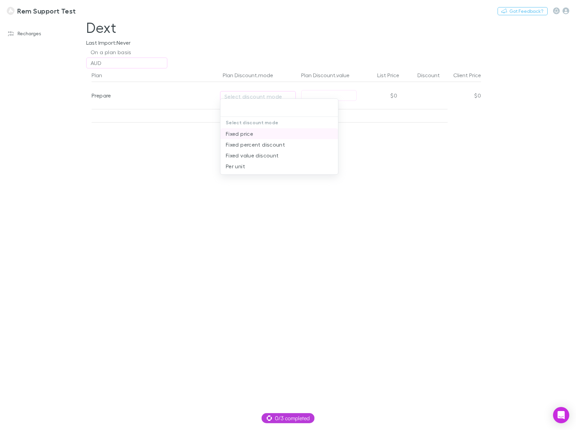
click at [251, 134] on li "Fixed price" at bounding box center [280, 133] width 118 height 11
type input "**********"
click at [325, 95] on input "text" at bounding box center [329, 95] width 55 height 10
type input "**"
click at [364, 175] on div "Plan Plan Discount.mode Plan Discount.value List Price Discount Client Price Pr…" at bounding box center [284, 248] width 406 height 361
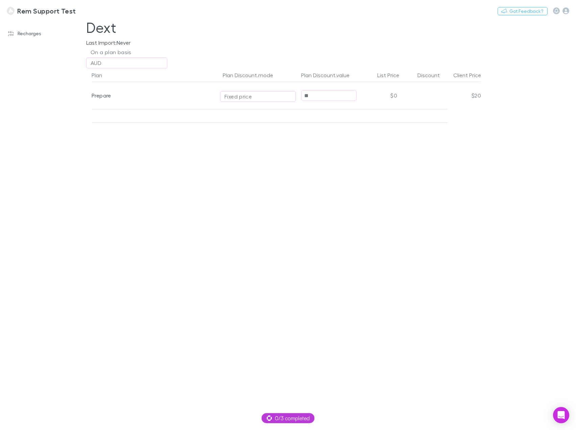
click at [127, 66] on div "AUD" at bounding box center [127, 63] width 72 height 8
click at [110, 62] on div at bounding box center [288, 215] width 576 height 430
click at [112, 50] on div "On a plan basis" at bounding box center [111, 52] width 41 height 8
click at [280, 179] on div at bounding box center [288, 215] width 576 height 430
click at [112, 96] on div "Prepare" at bounding box center [153, 95] width 123 height 27
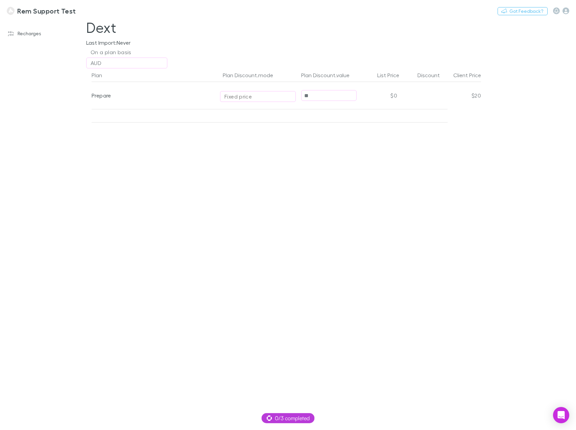
click at [235, 97] on div "Fixed price" at bounding box center [238, 96] width 27 height 8
click at [247, 154] on li "Per unit" at bounding box center [280, 155] width 118 height 11
type input "********"
click at [316, 132] on div "Plan Plan Discount.mode Plan Discount.value List Price Discount Client Price Pr…" at bounding box center [284, 248] width 406 height 361
click at [320, 97] on input "**" at bounding box center [329, 95] width 55 height 10
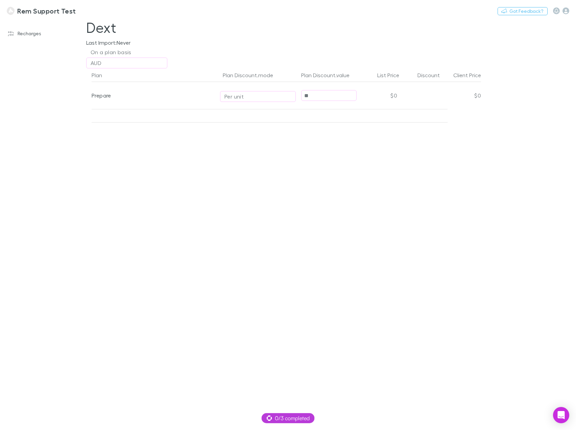
click at [320, 97] on input "**" at bounding box center [329, 95] width 55 height 10
click at [322, 142] on div "Plan Plan Discount.mode Plan Discount.value List Price Discount Client Price Pr…" at bounding box center [284, 248] width 406 height 361
click at [115, 52] on div "On a plan basis" at bounding box center [111, 52] width 41 height 8
click at [329, 185] on div at bounding box center [288, 215] width 576 height 430
click at [123, 51] on div "On a plan basis" at bounding box center [111, 52] width 41 height 8
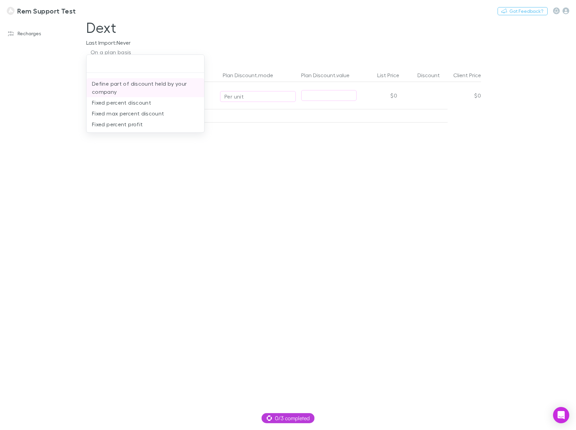
click at [126, 83] on li "Define part of discount held by your company" at bounding box center [146, 87] width 118 height 19
type input "**********"
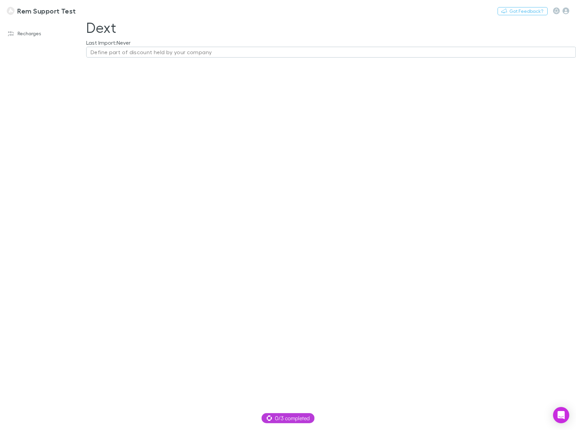
click at [121, 50] on div "Define part of discount held by your company" at bounding box center [151, 52] width 121 height 8
click at [119, 116] on li "On a plan basis" at bounding box center [146, 116] width 118 height 11
type input "**********"
click at [321, 97] on input "**" at bounding box center [329, 95] width 55 height 10
drag, startPoint x: 321, startPoint y: 97, endPoint x: 290, endPoint y: 98, distance: 31.5
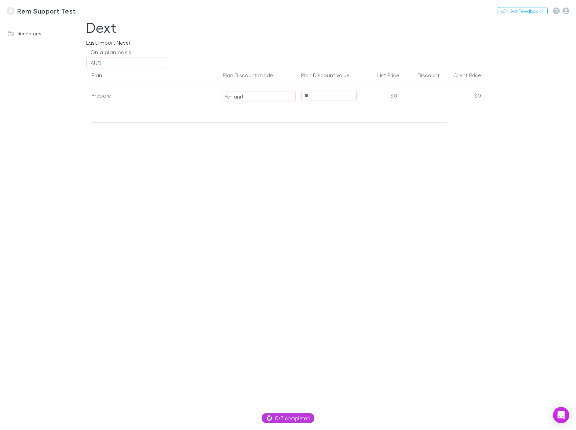
click at [290, 98] on div "Prepare Per unit ** $0 $0" at bounding box center [287, 95] width 390 height 27
type input "**"
click at [346, 135] on div "Plan Plan Discount.mode Plan Discount.value List Price Discount Client Price Pr…" at bounding box center [284, 248] width 406 height 361
click at [369, 95] on div "$0" at bounding box center [380, 95] width 41 height 27
click at [248, 96] on div "Per unit" at bounding box center [258, 96] width 67 height 8
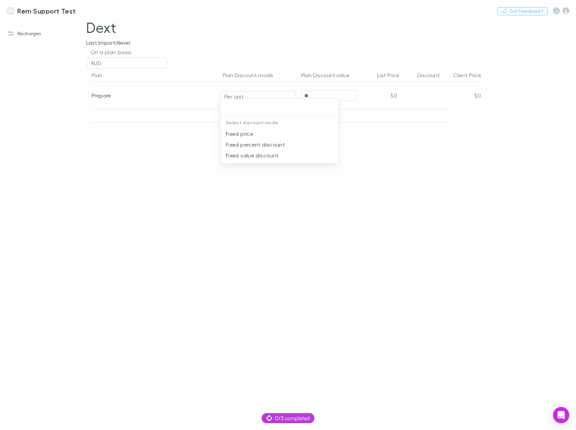
click at [248, 96] on div at bounding box center [288, 215] width 576 height 430
click at [250, 177] on div "Plan Plan Discount.mode Plan Discount.value List Price Discount Client Price Pr…" at bounding box center [284, 248] width 406 height 361
click at [257, 94] on div "Per unit" at bounding box center [258, 96] width 67 height 8
click at [164, 150] on div at bounding box center [288, 215] width 576 height 430
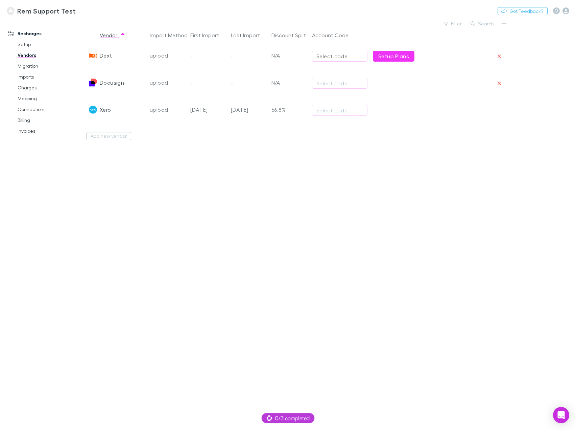
click at [343, 57] on div "Select code" at bounding box center [340, 56] width 47 height 8
click at [347, 127] on li "200 - Sales" at bounding box center [372, 126] width 118 height 11
type input "**********"
click at [351, 82] on div "Select code" at bounding box center [340, 83] width 47 height 8
click at [356, 154] on li "200 - Sales" at bounding box center [372, 153] width 118 height 11
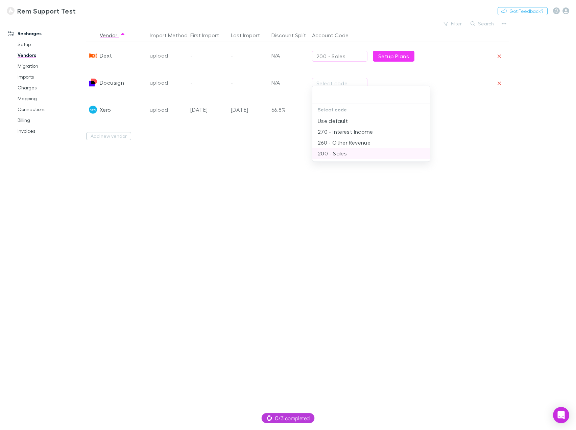
type input "**********"
click at [352, 114] on div "Select code" at bounding box center [340, 110] width 47 height 8
click at [354, 169] on li "260 - Other Revenue" at bounding box center [372, 169] width 118 height 11
type input "**********"
click at [457, 155] on div "Vendor Import Method First Import Last Import Discount Split Account Code Dext …" at bounding box center [297, 228] width 423 height 401
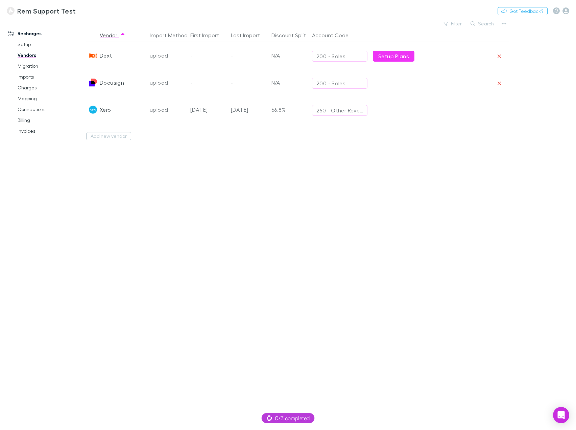
click at [182, 58] on div "upload" at bounding box center [167, 55] width 35 height 27
click at [152, 57] on div "upload" at bounding box center [167, 55] width 35 height 27
click at [164, 51] on div "upload" at bounding box center [167, 55] width 35 height 27
click at [162, 33] on button "Import Method" at bounding box center [173, 35] width 46 height 14
click at [29, 76] on link "Imports" at bounding box center [50, 76] width 79 height 11
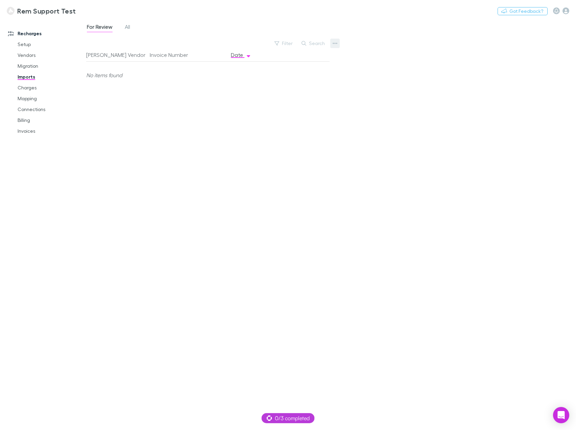
click at [334, 43] on icon "button" at bounding box center [335, 43] width 5 height 5
click at [287, 59] on p "Custom CSV Import" at bounding box center [293, 57] width 82 height 8
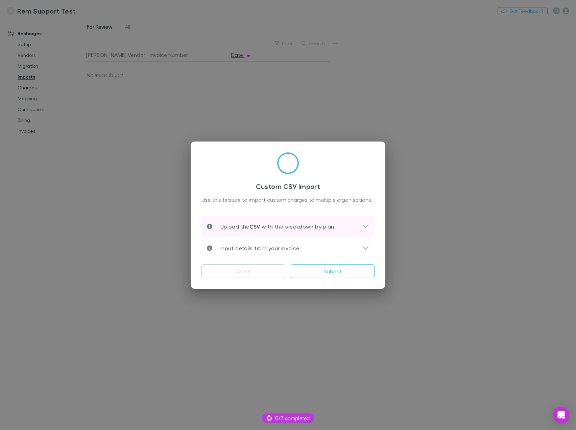
click at [363, 224] on icon at bounding box center [365, 226] width 7 height 8
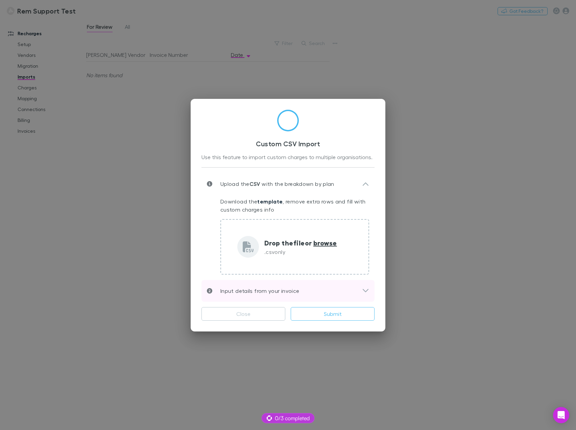
click at [367, 291] on icon at bounding box center [365, 291] width 7 height 8
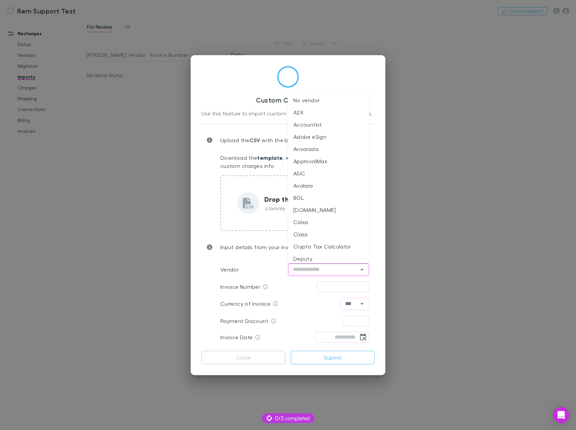
click at [346, 268] on input "text" at bounding box center [323, 269] width 66 height 8
click at [334, 203] on li "Dext" at bounding box center [328, 203] width 81 height 12
type input "****"
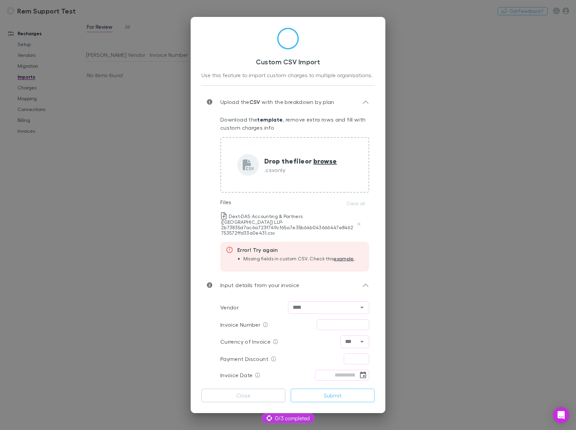
click at [345, 255] on link "example" at bounding box center [344, 258] width 20 height 6
click at [163, 181] on div "Custom CSV Import Use this feature to import custom charges to multiple organis…" at bounding box center [288, 215] width 576 height 430
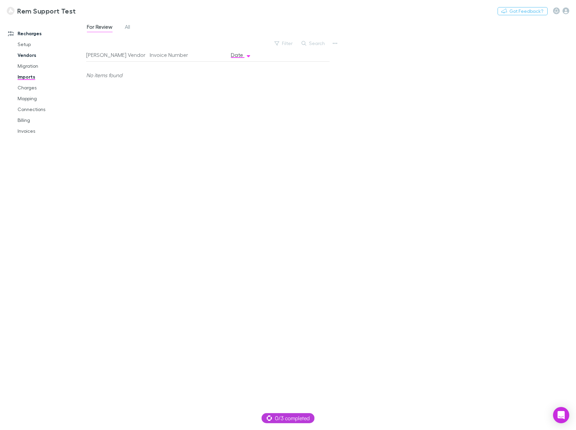
click at [28, 53] on link "Vendors" at bounding box center [50, 55] width 79 height 11
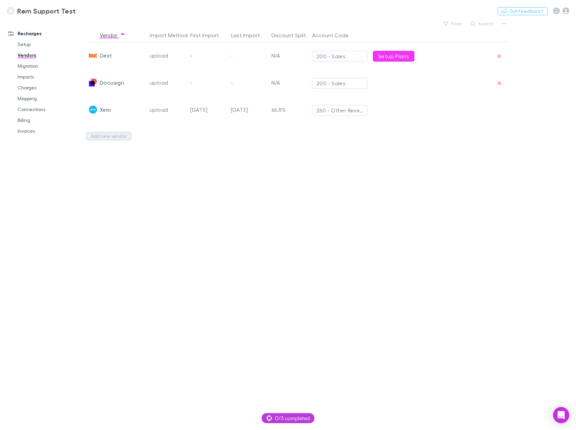
click at [104, 136] on button "Add new vendor" at bounding box center [108, 136] width 45 height 8
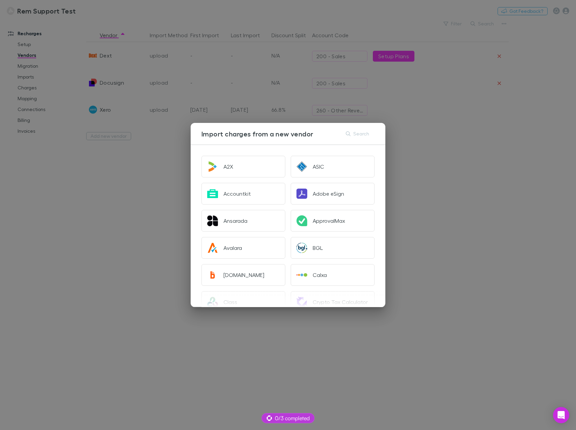
click at [430, 167] on div "Import charges from a new vendor Search A2X ASIC Accountkit Adobe eSign Ansarad…" at bounding box center [288, 215] width 576 height 430
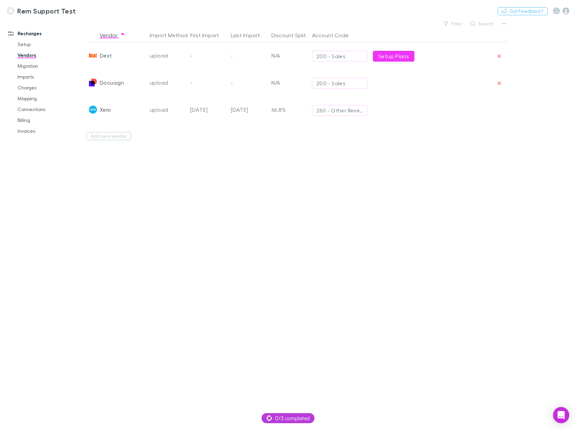
click at [150, 55] on div "upload" at bounding box center [167, 55] width 35 height 27
click at [104, 54] on div "Dext" at bounding box center [106, 55] width 12 height 27
click at [104, 59] on div "Dext" at bounding box center [106, 55] width 12 height 27
click at [499, 56] on icon "Remove vendor" at bounding box center [500, 55] width 4 height 5
click at [110, 109] on button "Add new vendor" at bounding box center [108, 109] width 45 height 8
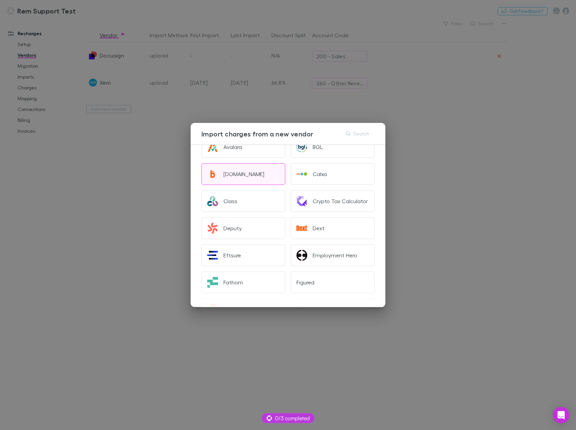
scroll to position [101, 0]
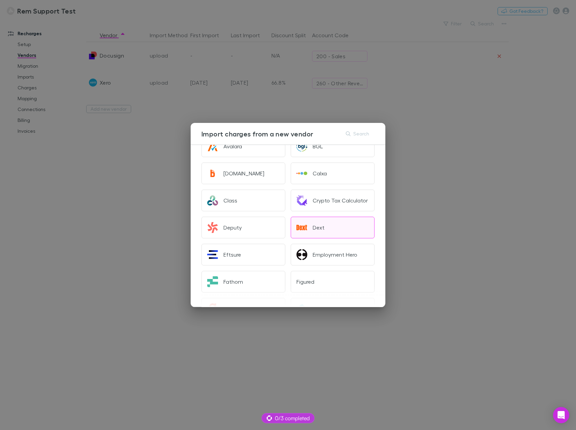
click at [313, 227] on div "Dext" at bounding box center [319, 227] width 12 height 7
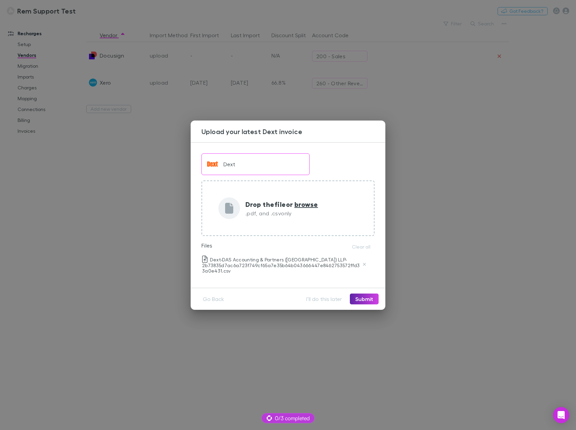
click at [269, 282] on div "Dext Drop the file or browse .pdf, and .csv only Files Clear all Dext-DAS Accou…" at bounding box center [288, 215] width 195 height 146
click at [366, 299] on button "Submit" at bounding box center [364, 298] width 29 height 11
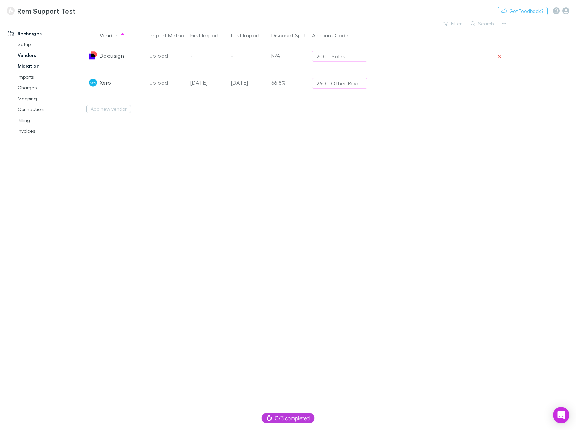
click at [36, 65] on link "Migration" at bounding box center [50, 66] width 79 height 11
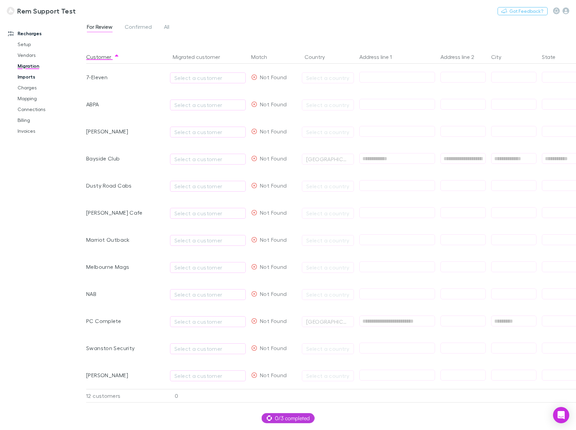
click at [27, 81] on link "Imports" at bounding box center [50, 76] width 79 height 11
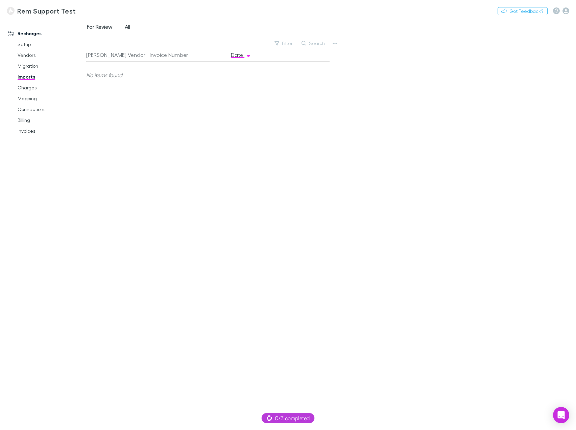
click at [128, 24] on span "All" at bounding box center [127, 27] width 5 height 9
click at [29, 55] on link "Vendors" at bounding box center [50, 55] width 79 height 11
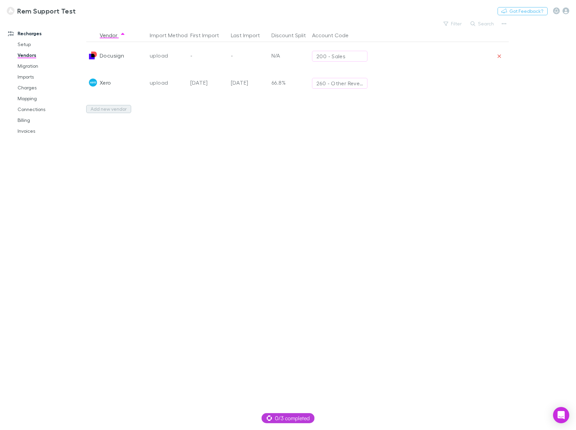
click at [108, 109] on button "Add new vendor" at bounding box center [108, 109] width 45 height 8
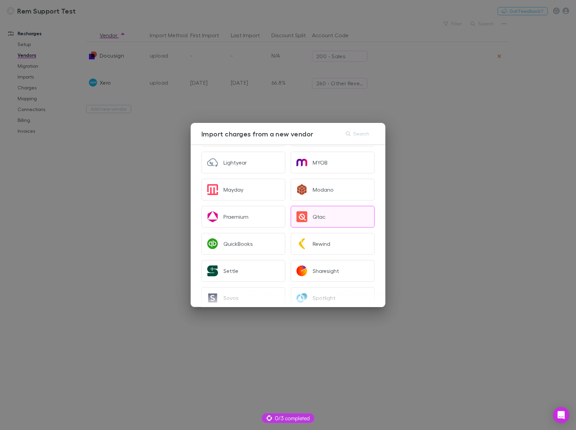
scroll to position [304, 0]
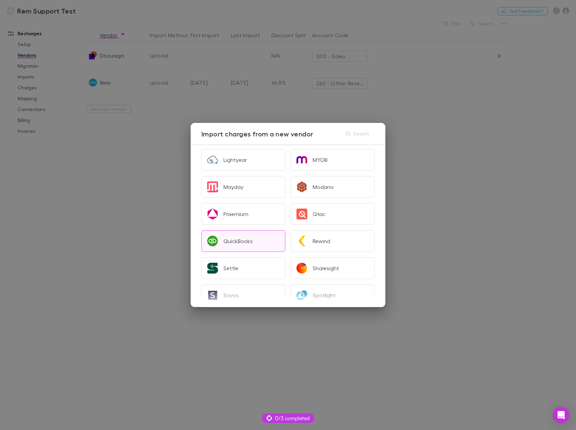
click at [257, 238] on button "QuickBooks" at bounding box center [244, 241] width 84 height 22
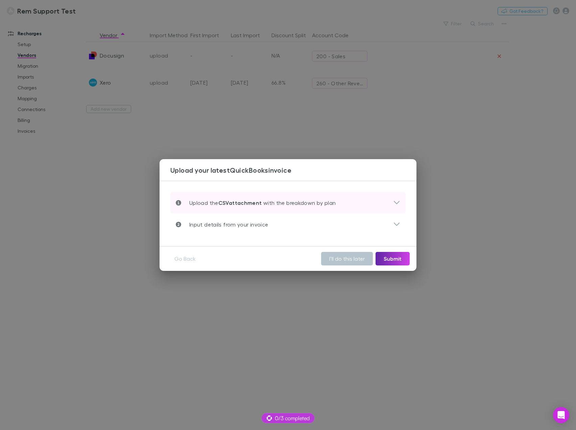
click at [298, 206] on p "Upload the CSV attachment with the breakdown by plan" at bounding box center [258, 203] width 155 height 8
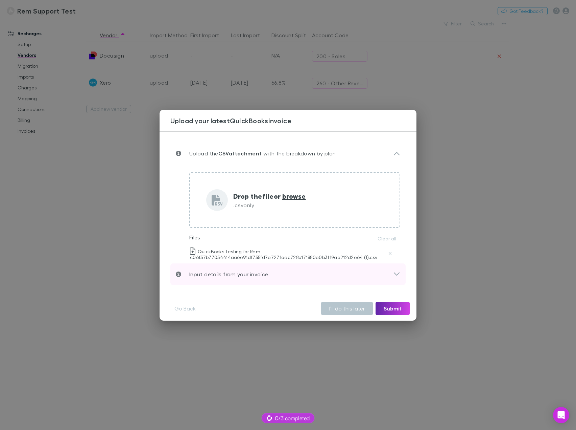
click at [304, 273] on div "Input details from your invoice" at bounding box center [285, 274] width 218 height 8
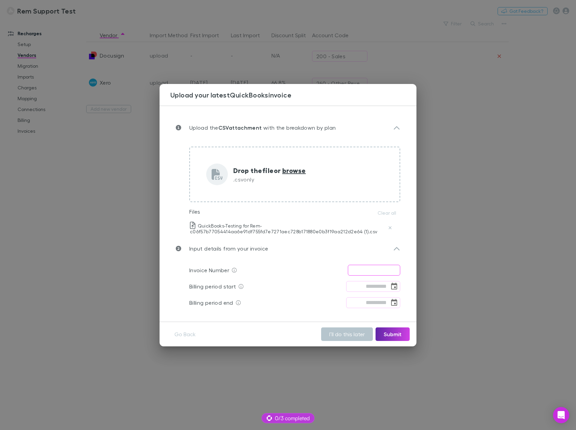
click at [368, 270] on input "text" at bounding box center [374, 270] width 52 height 11
type input "**********"
click at [380, 287] on input "tel" at bounding box center [367, 286] width 43 height 11
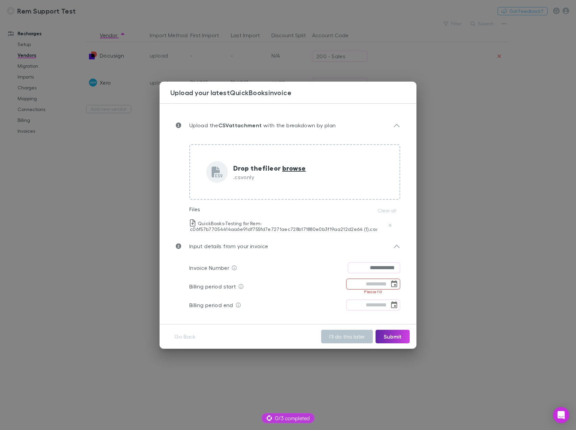
click at [393, 286] on icon "Choose date" at bounding box center [394, 284] width 8 height 8
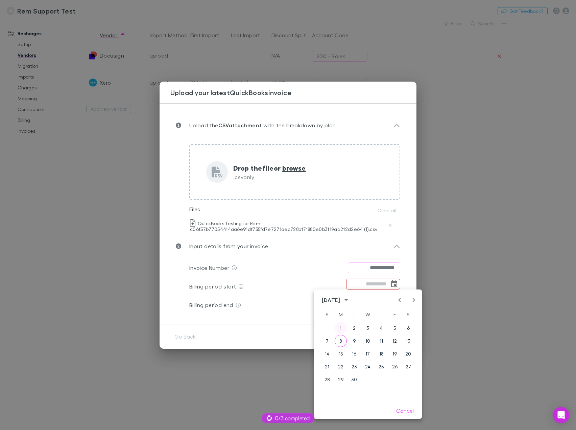
click at [341, 330] on button "1" at bounding box center [341, 328] width 12 height 12
type input "**********"
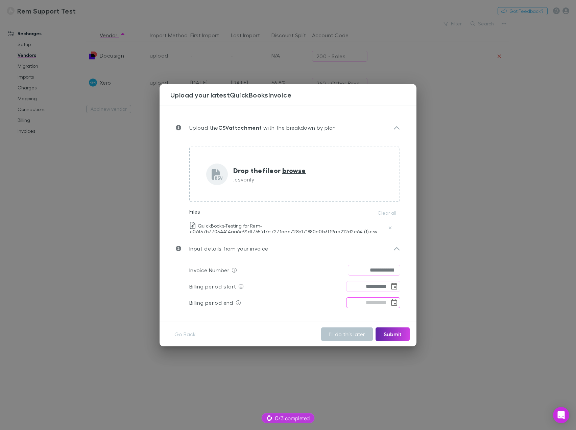
click at [393, 302] on icon "Choose date" at bounding box center [394, 302] width 8 height 8
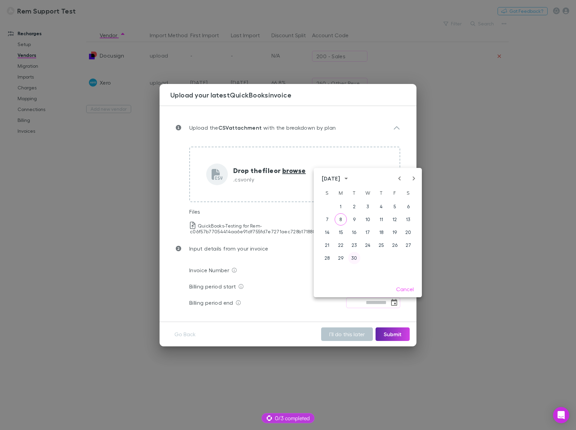
click at [353, 258] on button "30" at bounding box center [354, 258] width 12 height 12
type input "**********"
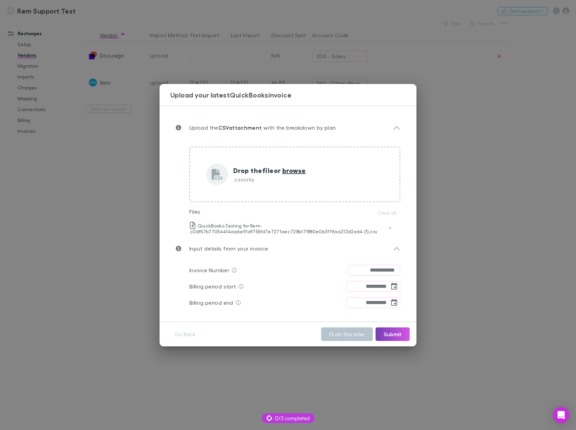
click at [398, 332] on button "Submit" at bounding box center [393, 334] width 34 height 14
click at [302, 335] on icon at bounding box center [302, 333] width 7 height 7
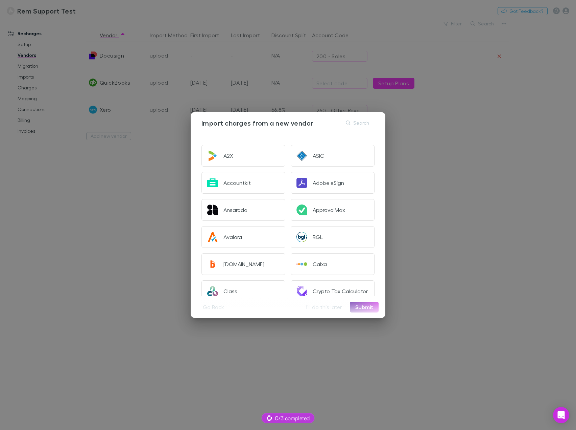
click at [485, 182] on div "Import charges from a new vendor Search A2X ASIC Accountkit Adobe eSign Ansarad…" at bounding box center [288, 215] width 576 height 430
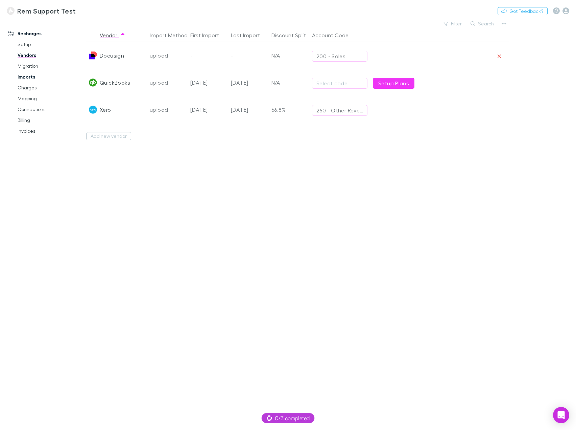
click at [35, 76] on link "Imports" at bounding box center [50, 76] width 79 height 11
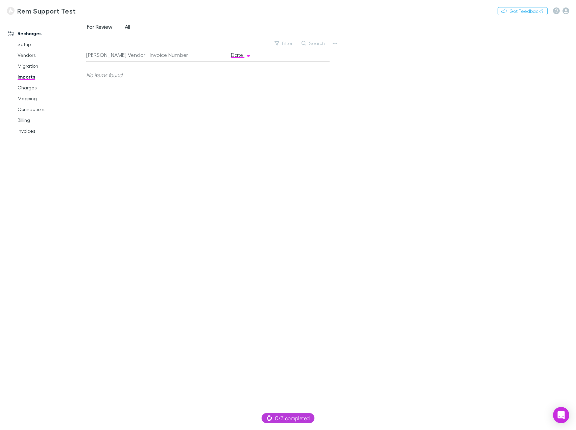
click at [128, 26] on span "All" at bounding box center [127, 27] width 5 height 9
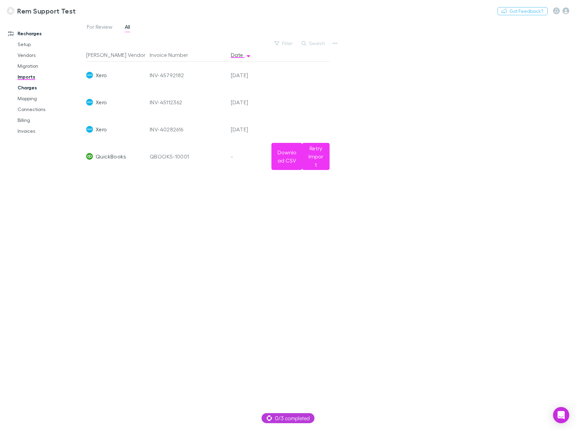
click at [27, 86] on link "Charges" at bounding box center [50, 87] width 79 height 11
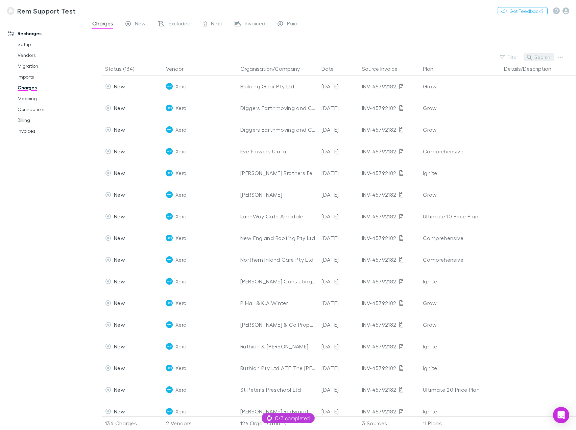
click at [532, 58] on icon "button" at bounding box center [529, 57] width 5 height 5
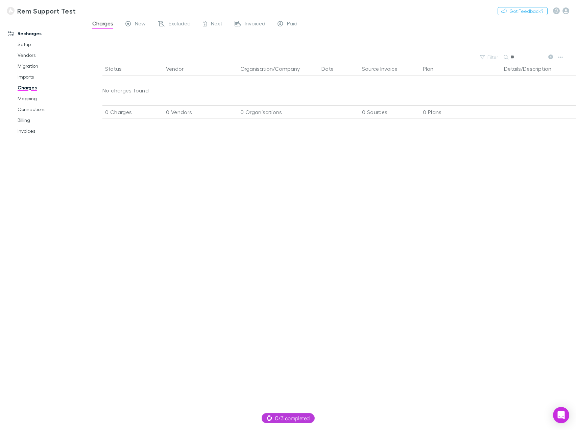
type input "*"
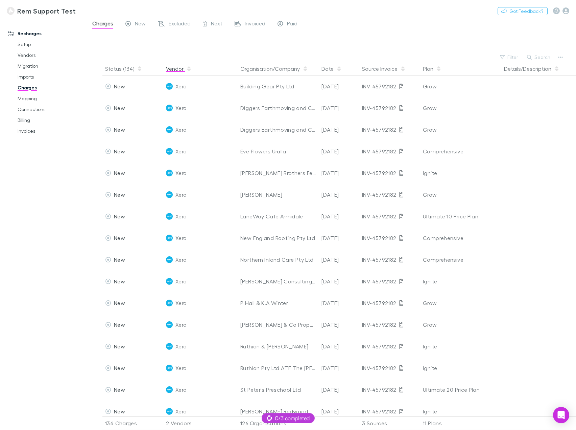
click at [171, 71] on button "Vendor" at bounding box center [179, 69] width 26 height 14
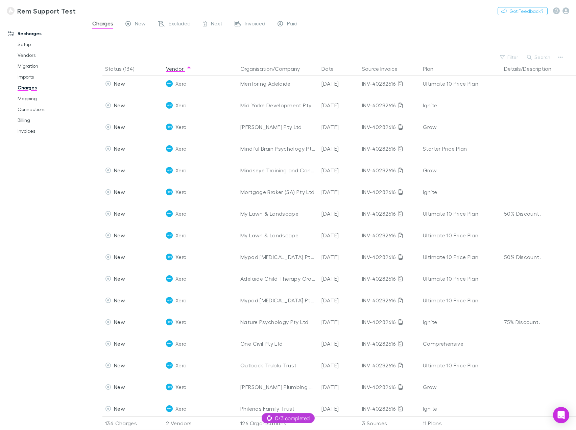
scroll to position [2537, 0]
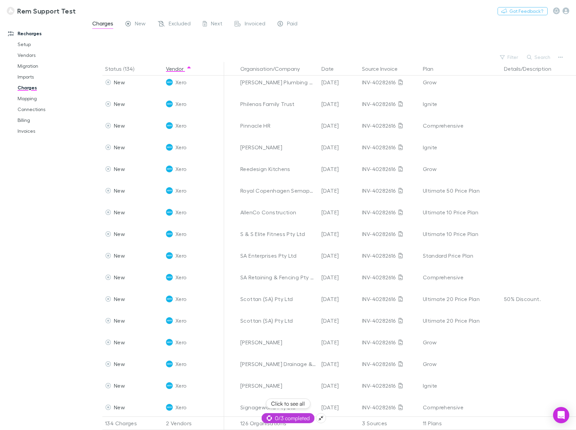
click at [292, 417] on span "0/3 completed" at bounding box center [288, 418] width 43 height 8
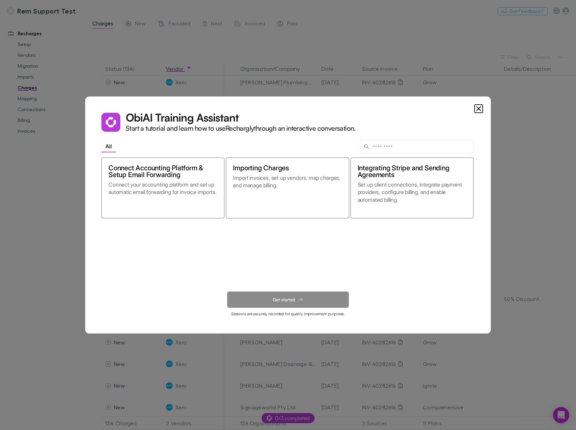
click at [478, 107] on icon "Close" at bounding box center [479, 109] width 8 height 8
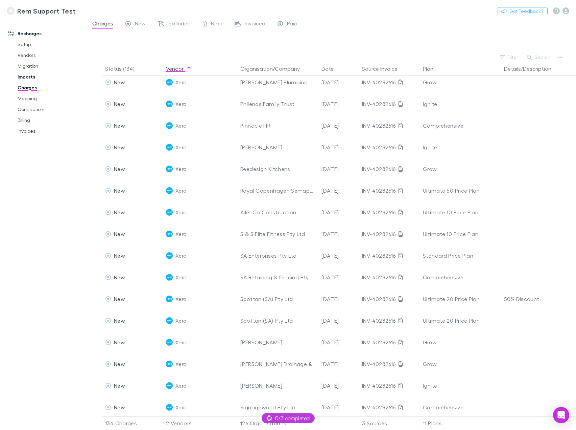
click at [31, 74] on link "Imports" at bounding box center [50, 76] width 79 height 11
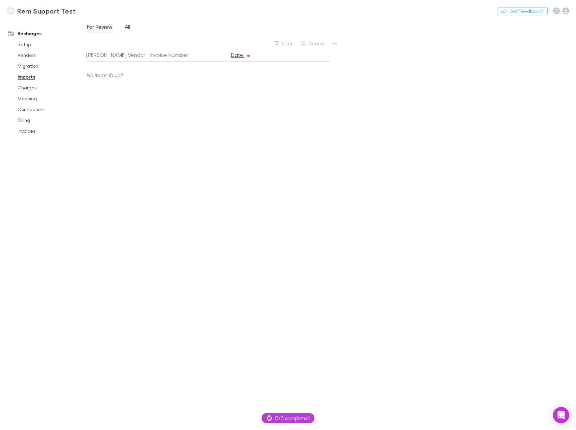
click at [130, 29] on span "All" at bounding box center [127, 27] width 5 height 9
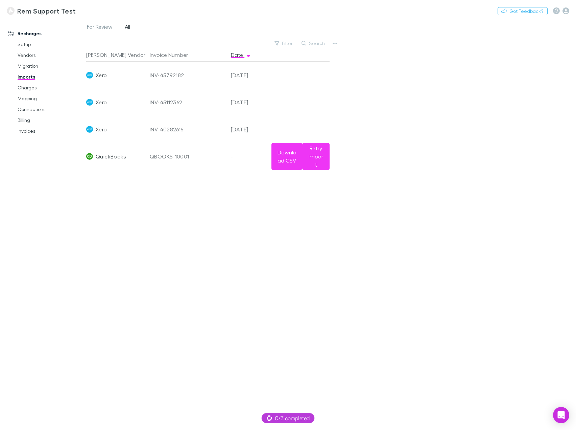
click at [105, 152] on span "QuickBooks" at bounding box center [111, 156] width 31 height 27
click at [174, 157] on div "QBOOKS-10001" at bounding box center [188, 156] width 76 height 27
click at [195, 157] on div "QBOOKS-10001" at bounding box center [188, 156] width 76 height 27
click at [198, 157] on div "QBOOKS-10001" at bounding box center [188, 156] width 76 height 27
click at [319, 151] on button "Retry Import" at bounding box center [315, 156] width 27 height 27
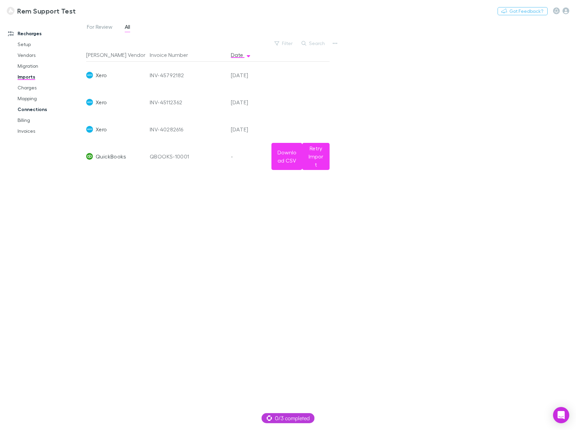
click at [38, 108] on link "Connections" at bounding box center [50, 109] width 79 height 11
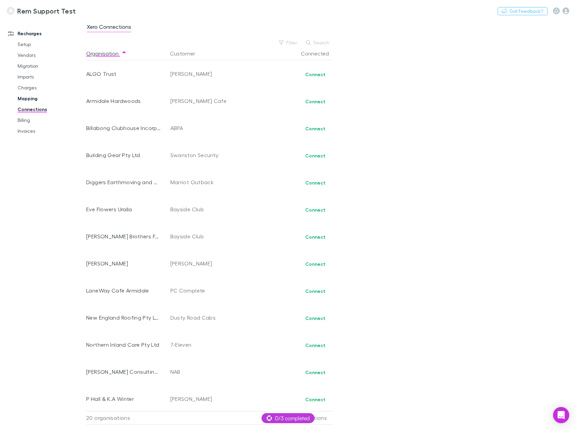
click at [34, 100] on link "Mapping" at bounding box center [50, 98] width 79 height 11
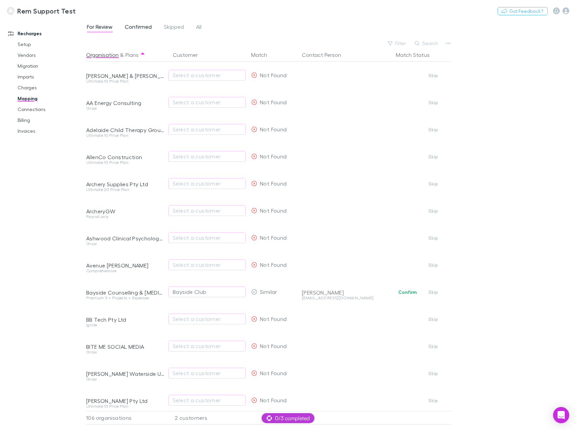
click at [137, 29] on span "Confirmed" at bounding box center [138, 27] width 27 height 9
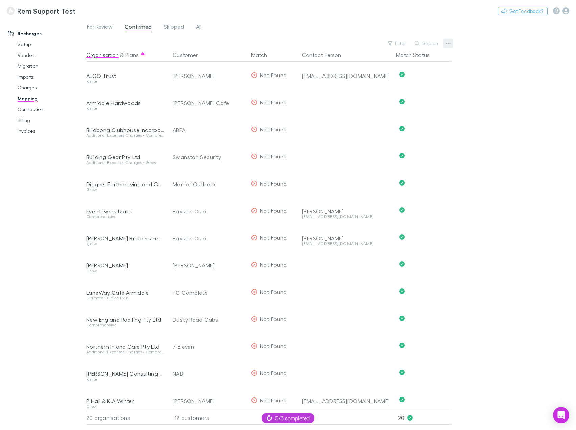
click at [452, 42] on button "button" at bounding box center [448, 43] width 9 height 9
click at [408, 66] on p "Organisations" at bounding box center [407, 65] width 82 height 8
click at [29, 123] on link "Billing" at bounding box center [50, 120] width 79 height 11
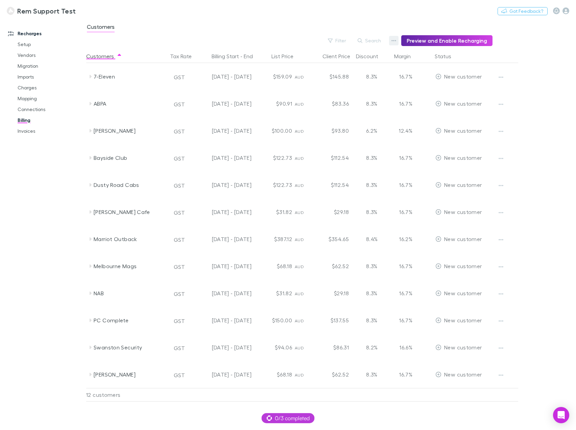
click at [396, 40] on icon "button" at bounding box center [394, 40] width 5 height 1
click at [398, 40] on div at bounding box center [288, 215] width 576 height 430
click at [33, 133] on link "Invoices" at bounding box center [50, 131] width 79 height 11
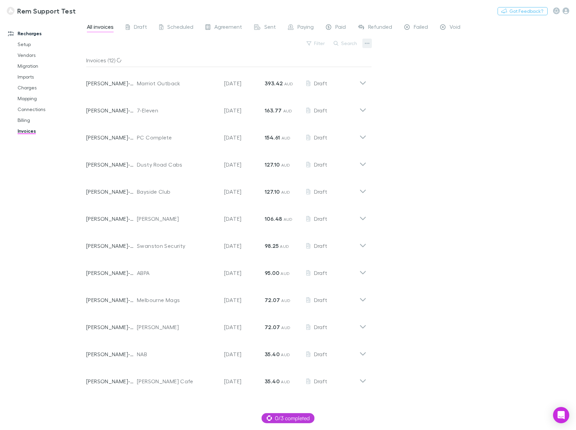
click at [369, 44] on icon "button" at bounding box center [367, 43] width 5 height 5
click at [29, 154] on div at bounding box center [288, 215] width 576 height 430
click at [30, 88] on link "Charges" at bounding box center [50, 87] width 79 height 11
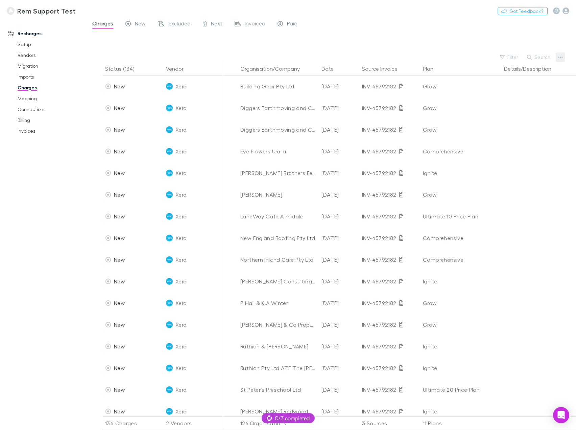
click at [559, 57] on icon "button" at bounding box center [561, 56] width 5 height 5
click at [27, 77] on div at bounding box center [288, 215] width 576 height 430
click at [26, 77] on link "Imports" at bounding box center [50, 76] width 79 height 11
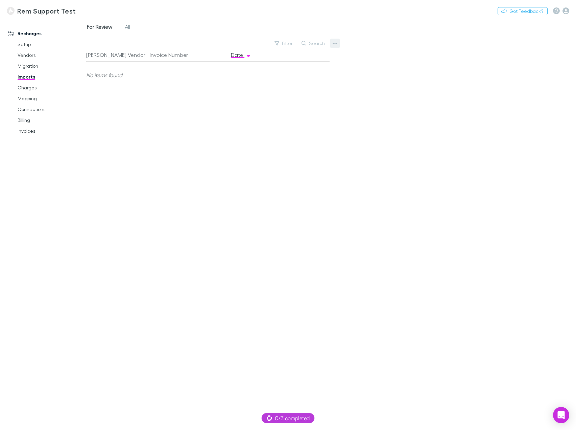
click at [334, 43] on icon "button" at bounding box center [335, 43] width 5 height 1
click at [289, 60] on p "Custom CSV Import" at bounding box center [293, 57] width 82 height 8
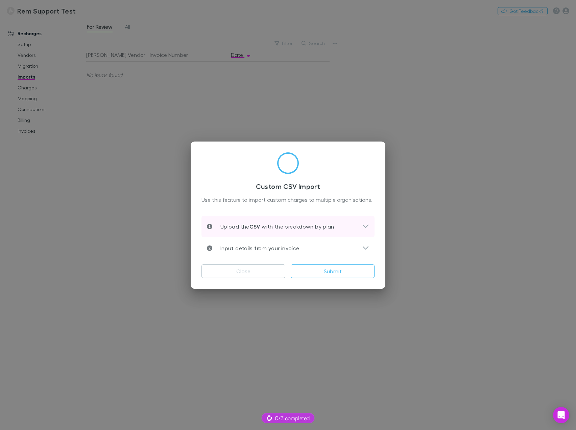
click at [282, 226] on p "Upload the CSV with the breakdown by plan" at bounding box center [273, 226] width 122 height 8
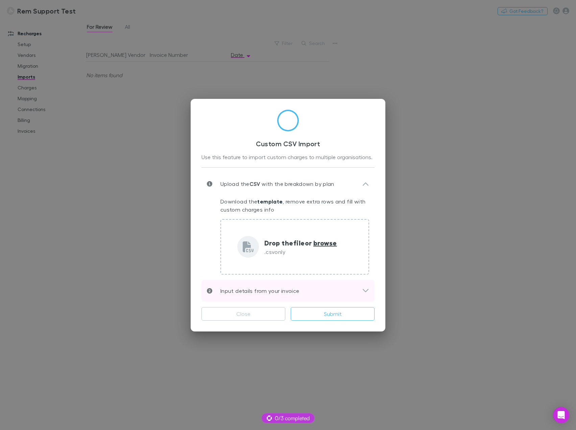
click at [307, 290] on div "Input details from your invoice" at bounding box center [284, 291] width 155 height 8
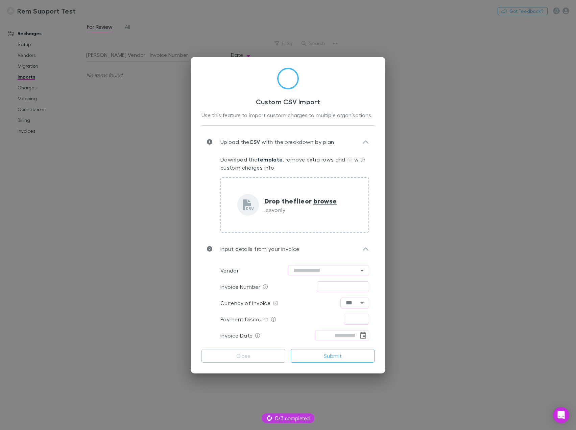
click at [271, 158] on link "template" at bounding box center [269, 159] width 25 height 7
click at [117, 221] on div "Custom CSV Import Use this feature to import custom charges to multiple organis…" at bounding box center [288, 215] width 576 height 430
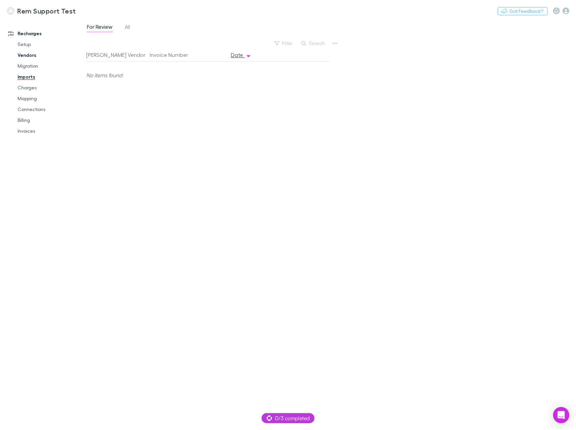
click at [27, 54] on link "Vendors" at bounding box center [50, 55] width 79 height 11
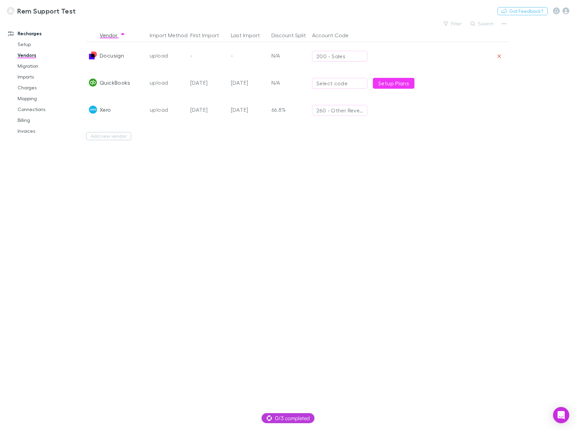
click at [343, 80] on div "Select code" at bounding box center [340, 83] width 47 height 8
click at [350, 124] on li "Use default" at bounding box center [372, 124] width 118 height 11
type input "**********"
click at [329, 84] on div "Select code" at bounding box center [340, 83] width 47 height 8
click at [387, 204] on div at bounding box center [288, 215] width 576 height 430
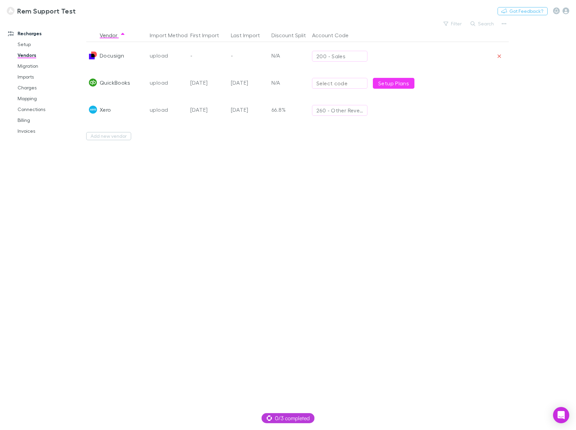
click at [337, 83] on div "Select code" at bounding box center [340, 83] width 47 height 8
click at [340, 149] on li "200 - Sales" at bounding box center [372, 146] width 118 height 11
type input "**********"
click at [395, 83] on link "Setup Plans" at bounding box center [394, 83] width 42 height 11
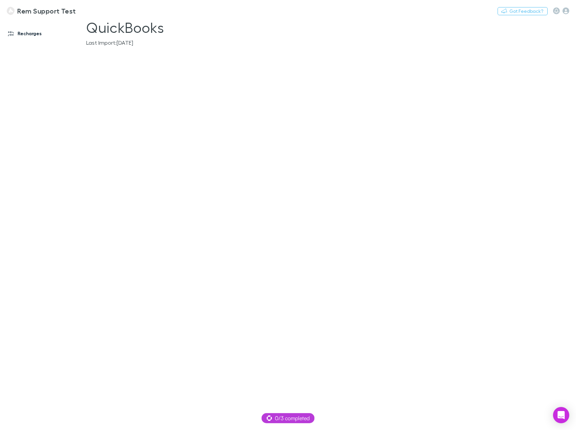
click at [26, 34] on link "Recharges" at bounding box center [45, 33] width 89 height 11
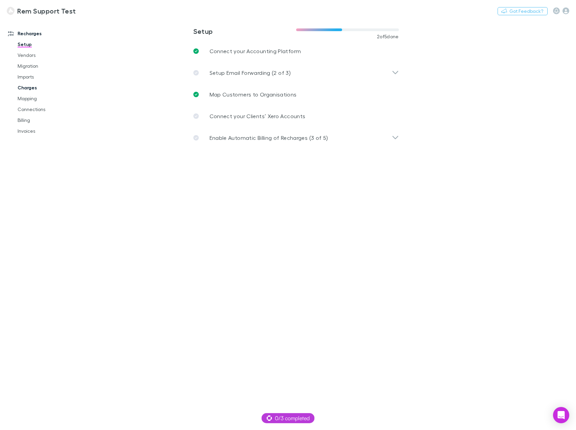
click at [31, 86] on link "Charges" at bounding box center [50, 87] width 79 height 11
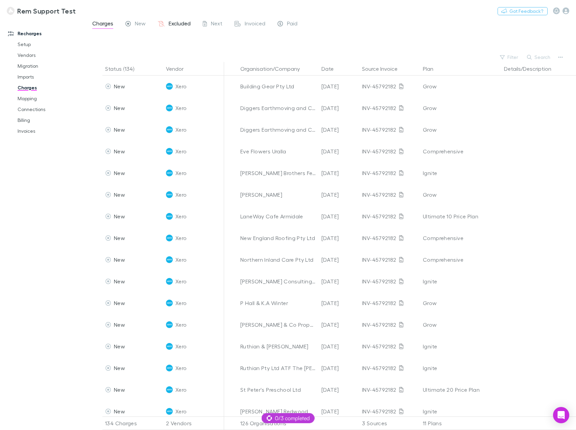
click at [175, 22] on span "Excluded" at bounding box center [180, 24] width 22 height 9
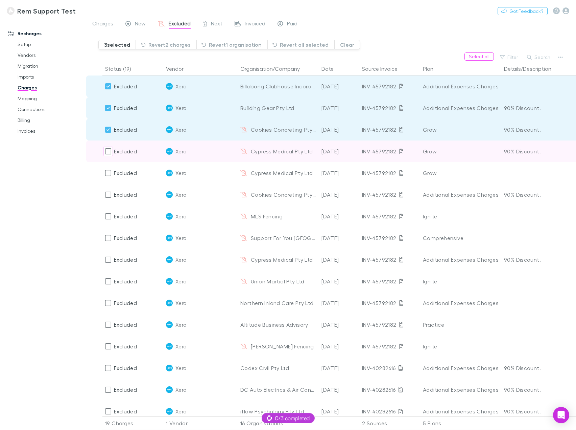
click at [107, 158] on div "Excluded" at bounding box center [121, 151] width 32 height 22
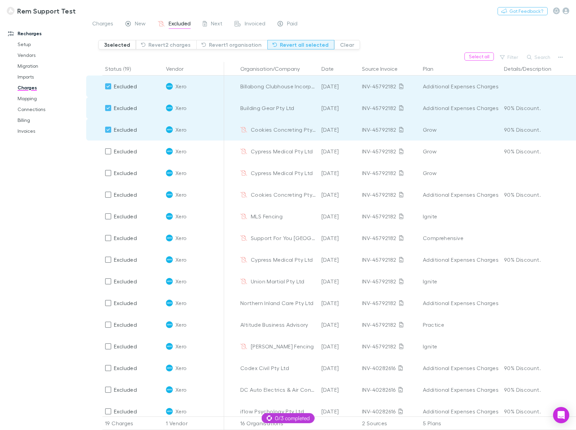
click at [295, 42] on button "Revert all selected" at bounding box center [301, 44] width 67 height 9
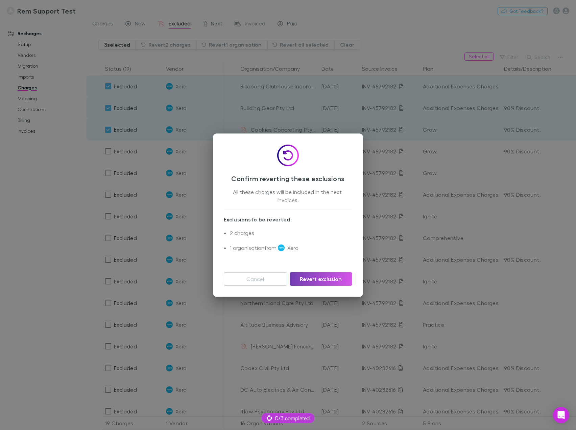
click at [312, 276] on button "Revert exclusion" at bounding box center [321, 279] width 63 height 14
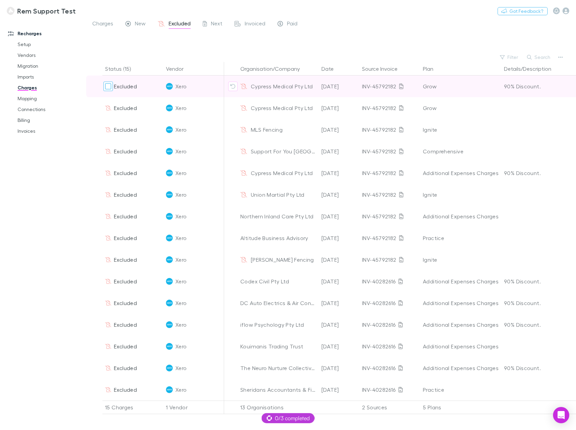
click at [104, 89] on div at bounding box center [108, 86] width 9 height 9
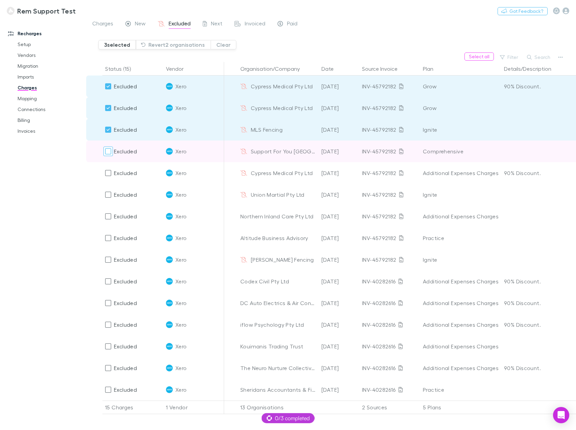
click at [111, 156] on div at bounding box center [108, 150] width 9 height 9
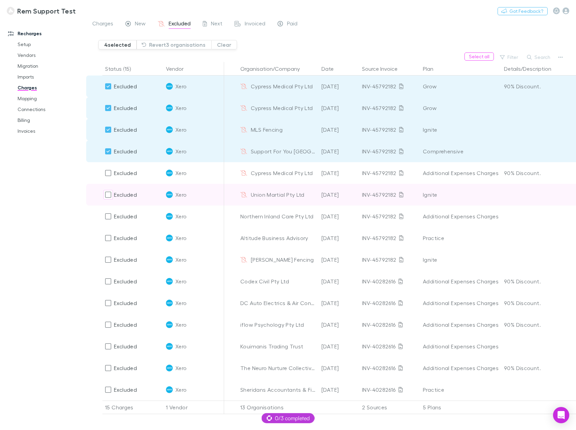
click at [109, 177] on div at bounding box center [108, 172] width 9 height 9
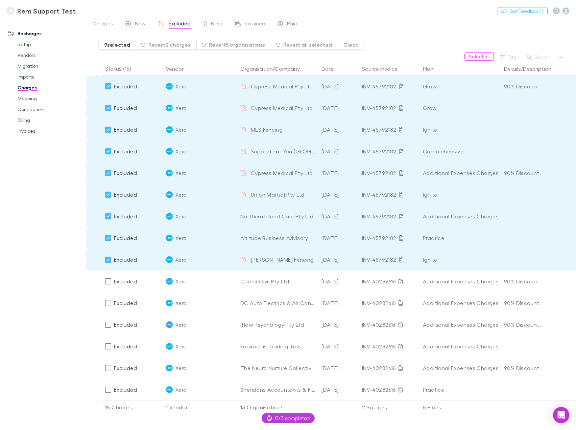
click at [483, 56] on button "Select all" at bounding box center [479, 56] width 29 height 8
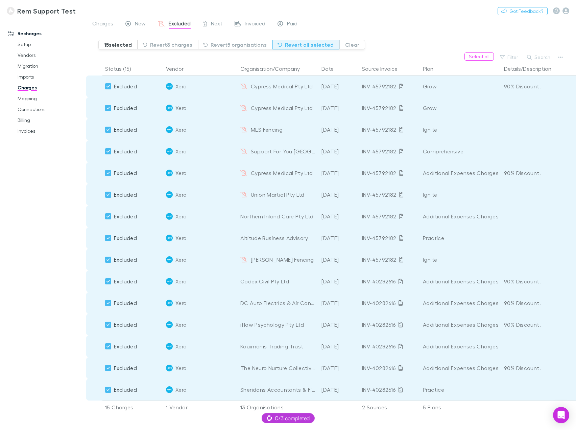
click at [302, 44] on button "Revert all selected" at bounding box center [306, 44] width 67 height 9
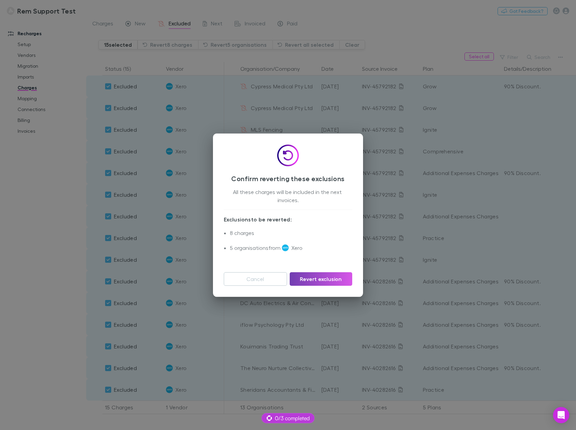
click at [314, 278] on button "Revert exclusion" at bounding box center [321, 279] width 63 height 14
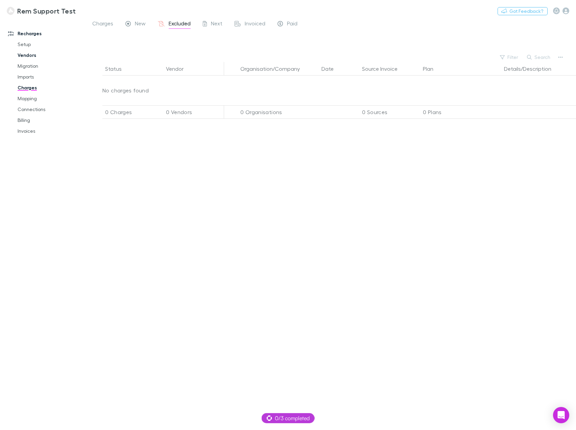
click at [28, 55] on link "Vendors" at bounding box center [50, 55] width 79 height 11
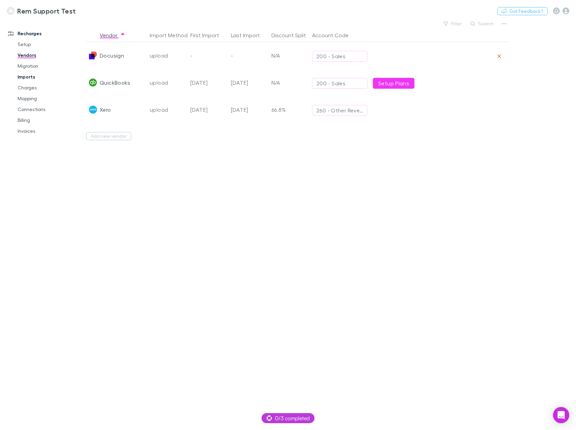
click at [32, 79] on link "Imports" at bounding box center [50, 76] width 79 height 11
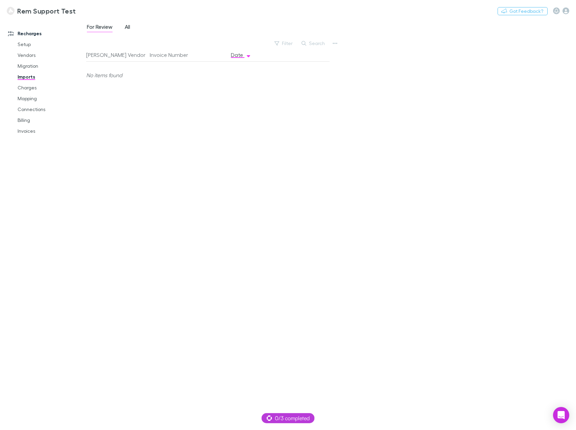
click at [130, 25] on span "All" at bounding box center [127, 27] width 5 height 9
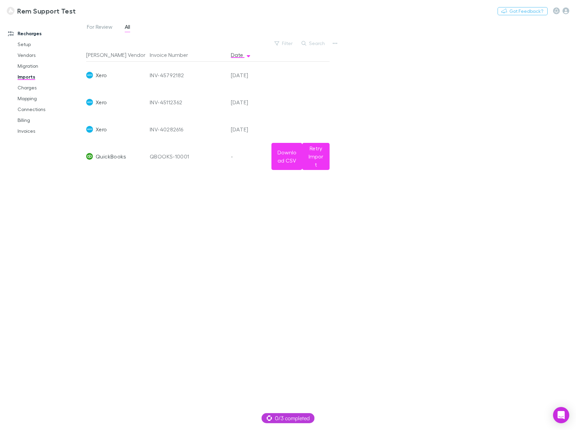
click at [173, 156] on div "QBOOKS-10001" at bounding box center [188, 156] width 76 height 27
drag, startPoint x: 199, startPoint y: 158, endPoint x: 219, endPoint y: 159, distance: 20.3
click at [199, 158] on div "QBOOKS-10001" at bounding box center [188, 156] width 76 height 27
drag, startPoint x: 219, startPoint y: 159, endPoint x: 223, endPoint y: 159, distance: 3.7
click at [222, 159] on div "QBOOKS-10001" at bounding box center [188, 156] width 76 height 27
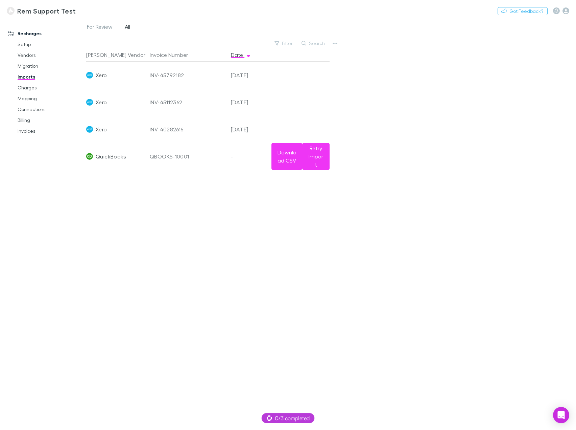
click at [234, 158] on div "-" at bounding box center [248, 156] width 41 height 27
click at [236, 157] on div "-" at bounding box center [248, 156] width 41 height 27
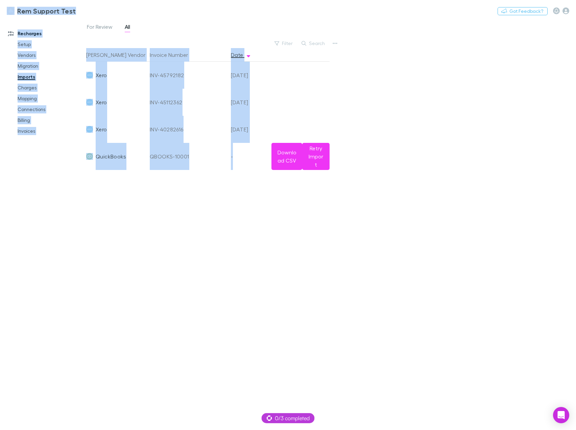
click at [236, 157] on div "-" at bounding box center [248, 156] width 41 height 27
click at [237, 157] on div "-" at bounding box center [248, 156] width 41 height 27
click at [246, 158] on div "-" at bounding box center [248, 156] width 41 height 27
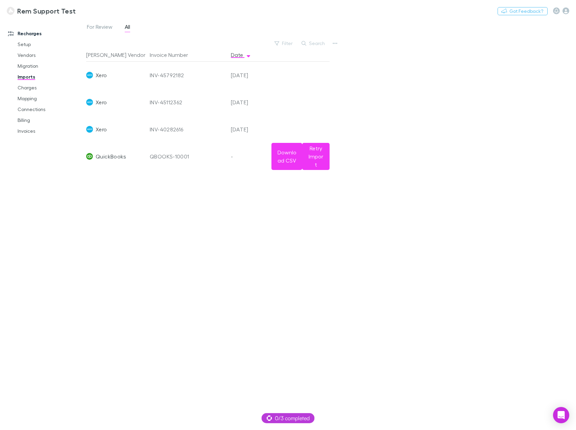
click at [250, 141] on div "[DATE]" at bounding box center [248, 129] width 41 height 27
click at [252, 176] on div "[PERSON_NAME] Vendor Invoice Number Date Xero INV-45792182 [DATE] Xero INV-4511…" at bounding box center [208, 236] width 244 height 376
click at [238, 157] on div "-" at bounding box center [248, 156] width 41 height 27
click at [241, 147] on div "-" at bounding box center [248, 156] width 41 height 27
click at [233, 158] on div "-" at bounding box center [248, 156] width 41 height 27
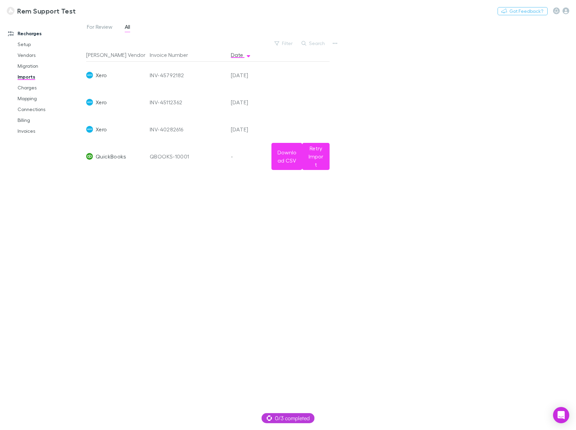
click at [248, 154] on div "-" at bounding box center [248, 156] width 41 height 27
click at [240, 143] on div "-" at bounding box center [248, 156] width 41 height 27
click at [230, 157] on div "-" at bounding box center [248, 156] width 41 height 27
drag, startPoint x: 282, startPoint y: 201, endPoint x: 287, endPoint y: 205, distance: 6.5
click at [284, 205] on div "[PERSON_NAME] Vendor Invoice Number Date Xero INV-45792182 [DATE] Xero INV-4511…" at bounding box center [208, 236] width 244 height 376
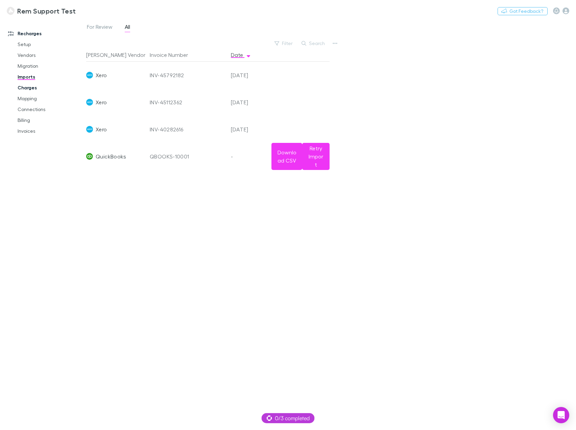
click at [30, 92] on link "Charges" at bounding box center [50, 87] width 79 height 11
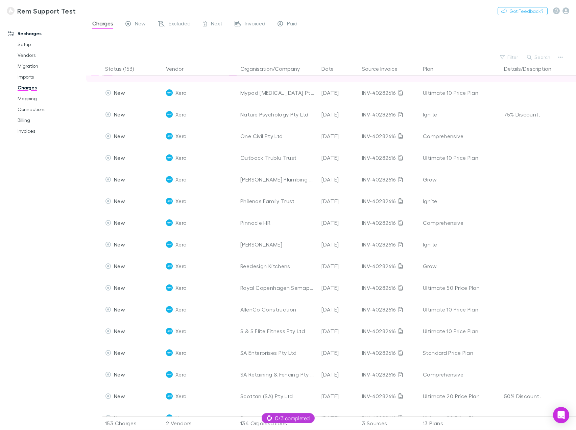
scroll to position [2742, 0]
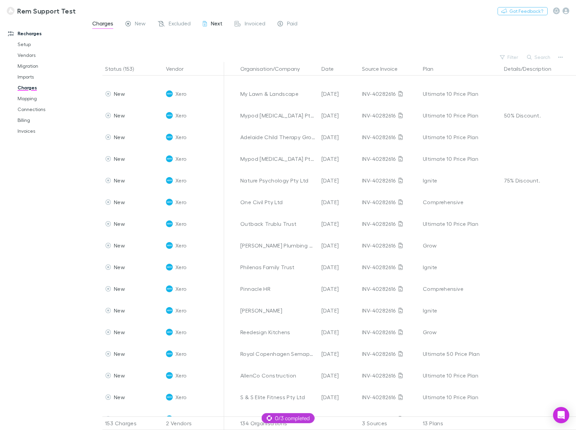
click at [211, 24] on span "Next" at bounding box center [217, 24] width 12 height 9
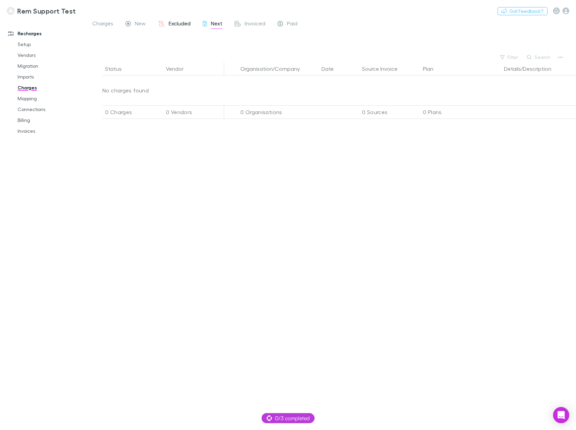
click at [182, 21] on span "Excluded" at bounding box center [180, 24] width 22 height 9
click at [112, 24] on span "Charges" at bounding box center [102, 24] width 21 height 9
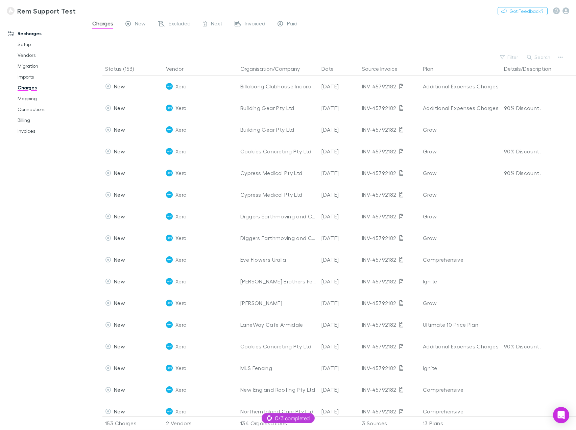
click at [93, 24] on span "Charges" at bounding box center [102, 24] width 21 height 9
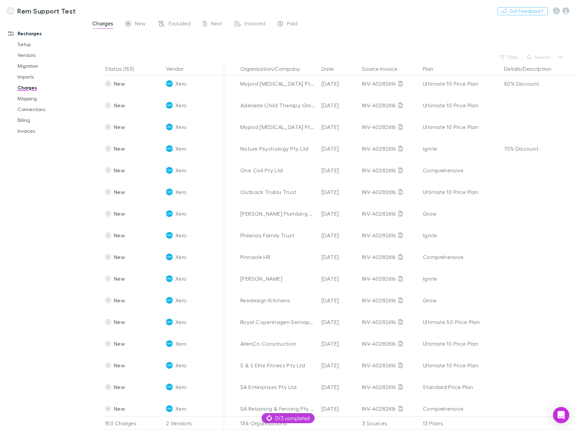
scroll to position [2979, 0]
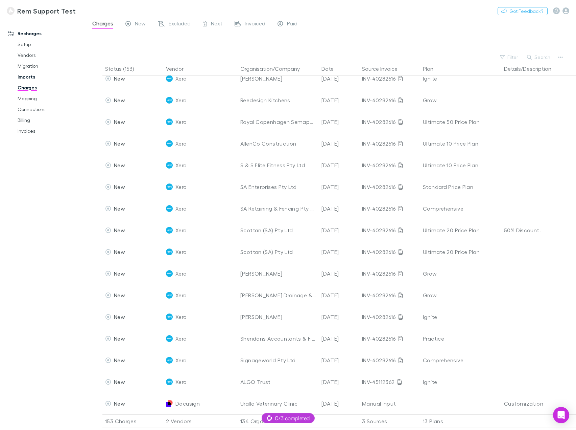
click at [31, 77] on link "Imports" at bounding box center [50, 76] width 79 height 11
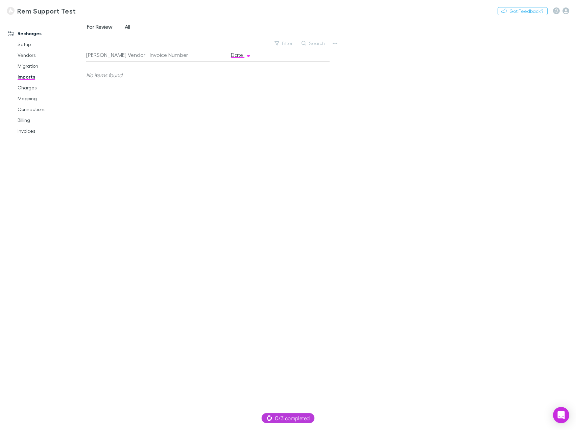
click at [129, 27] on span "All" at bounding box center [127, 27] width 5 height 9
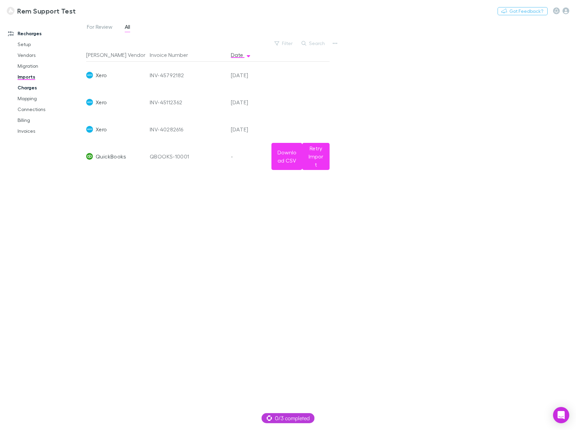
click at [17, 90] on link "Charges" at bounding box center [50, 87] width 79 height 11
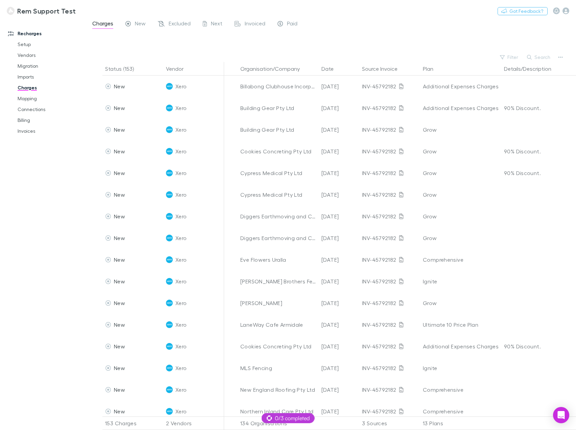
click at [29, 91] on link "Charges" at bounding box center [50, 87] width 79 height 11
click at [27, 78] on link "Imports" at bounding box center [50, 76] width 79 height 11
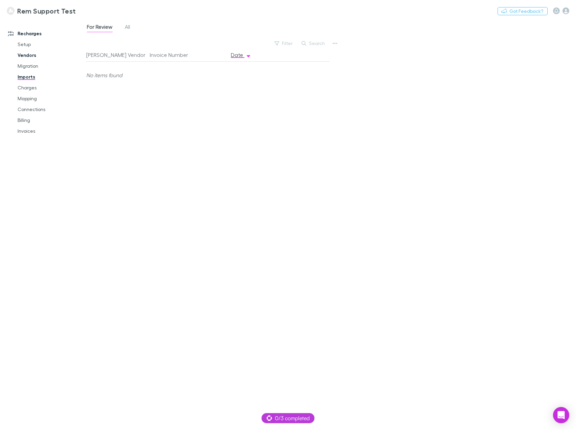
click at [25, 57] on link "Vendors" at bounding box center [50, 55] width 79 height 11
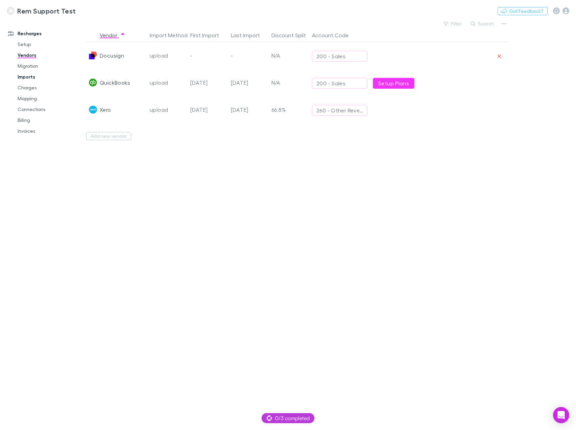
click at [29, 75] on link "Imports" at bounding box center [50, 76] width 79 height 11
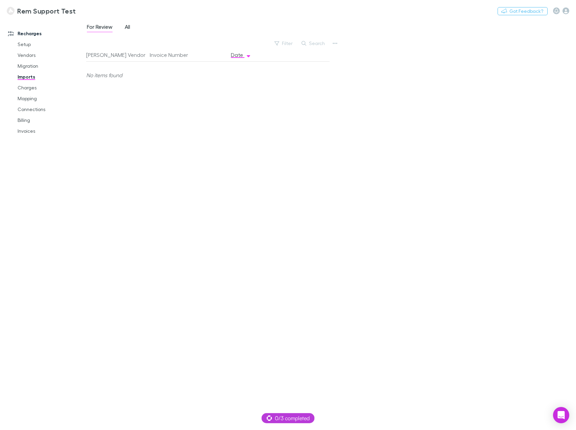
click at [127, 26] on span "All" at bounding box center [127, 27] width 5 height 9
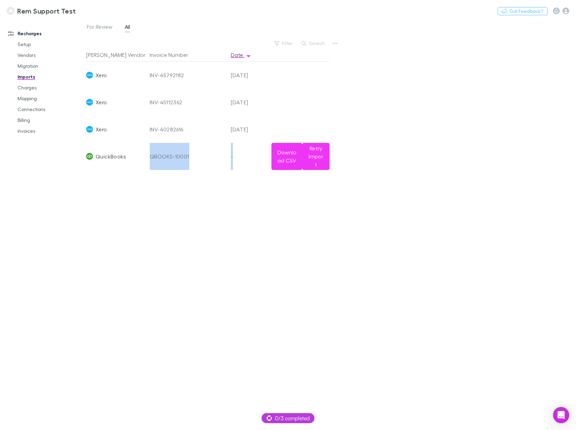
drag, startPoint x: 158, startPoint y: 169, endPoint x: 237, endPoint y: 164, distance: 79.4
click at [162, 171] on div "Rech Vendor Invoice Number Date Xero INV-45792182 19 Aug 2025 Xero INV-45112362…" at bounding box center [208, 236] width 244 height 376
click at [420, 199] on div "For Review All Filter Search Rech Vendor Invoice Number Date Xero INV-45792182 …" at bounding box center [331, 224] width 490 height 411
click at [290, 156] on button "Download CSV" at bounding box center [287, 156] width 31 height 27
click at [36, 53] on link "Vendors" at bounding box center [50, 55] width 79 height 11
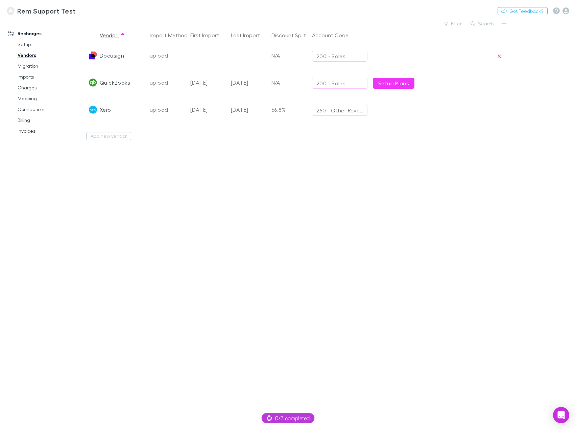
drag, startPoint x: 447, startPoint y: 120, endPoint x: 442, endPoint y: 120, distance: 4.7
click at [444, 120] on div at bounding box center [461, 109] width 61 height 27
click at [399, 113] on div at bounding box center [400, 109] width 61 height 27
drag, startPoint x: 203, startPoint y: 87, endPoint x: 170, endPoint y: 84, distance: 32.6
click at [200, 87] on div "08 Sep 2025" at bounding box center [208, 82] width 41 height 27
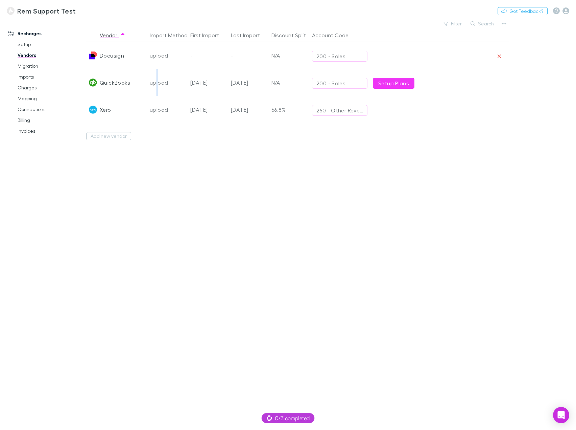
click at [156, 81] on div "upload" at bounding box center [167, 82] width 35 height 27
click at [114, 136] on button "Add new vendor" at bounding box center [108, 136] width 45 height 8
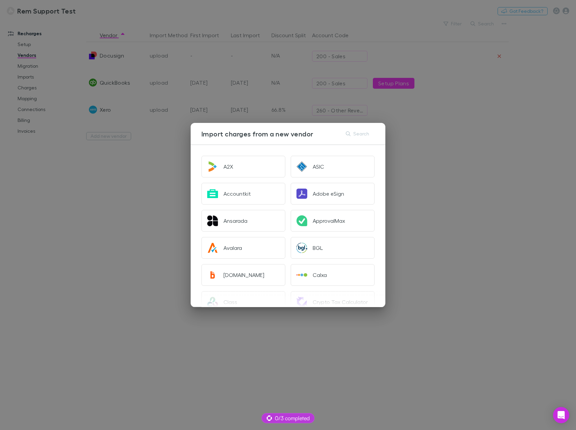
click at [496, 198] on div "Import charges from a new vendor Search A2X ASIC Accountkit Adobe eSign Ansarad…" at bounding box center [288, 215] width 576 height 430
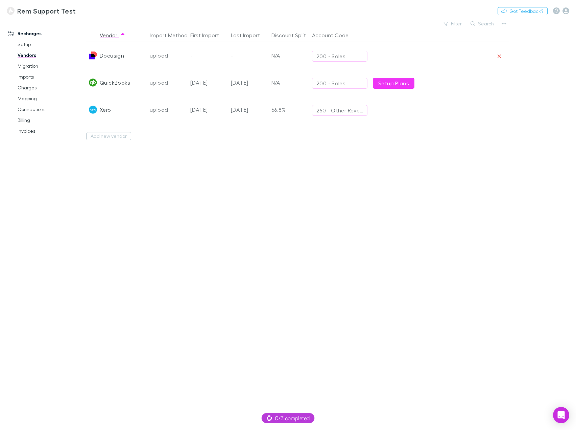
click at [164, 78] on div "upload" at bounding box center [167, 82] width 35 height 27
click at [158, 83] on div "upload" at bounding box center [167, 82] width 35 height 27
click at [123, 82] on div "QuickBooks" at bounding box center [115, 82] width 31 height 27
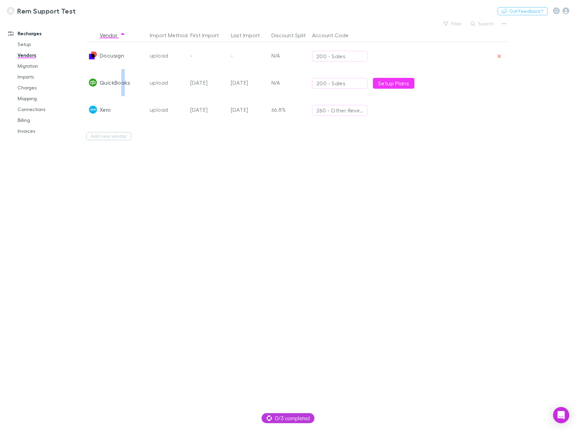
click at [120, 82] on div "QuickBooks" at bounding box center [115, 82] width 31 height 27
click at [117, 82] on div "QuickBooks" at bounding box center [115, 82] width 31 height 27
click at [116, 82] on div "QuickBooks" at bounding box center [115, 82] width 31 height 27
click at [502, 23] on icon "button" at bounding box center [504, 23] width 5 height 1
click at [466, 36] on p "Add New Vendor" at bounding box center [463, 37] width 82 height 8
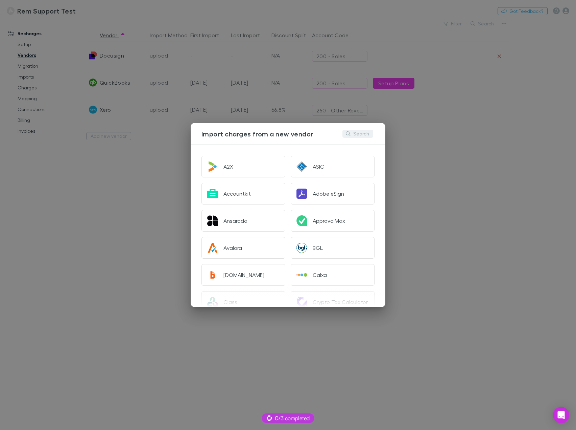
click at [365, 134] on button "Search" at bounding box center [358, 134] width 31 height 8
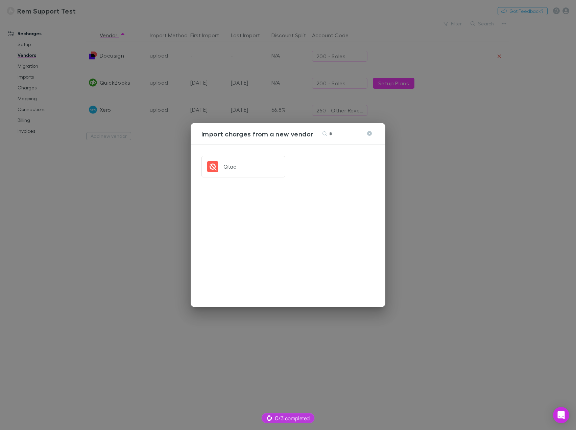
type input "*"
click at [371, 134] on button at bounding box center [369, 134] width 8 height 6
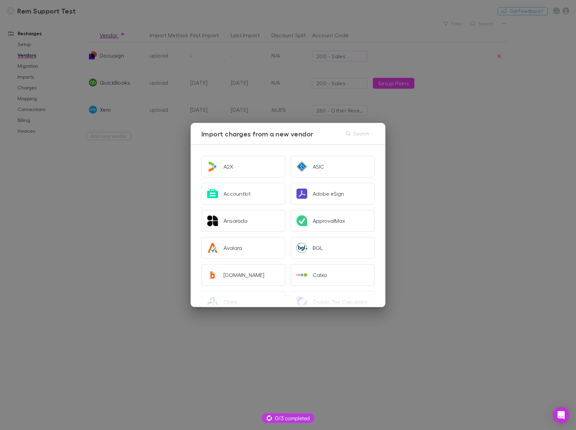
click at [454, 162] on div "Import charges from a new vendor Search A2X ASIC Accountkit Adobe eSign Ansarad…" at bounding box center [288, 215] width 576 height 430
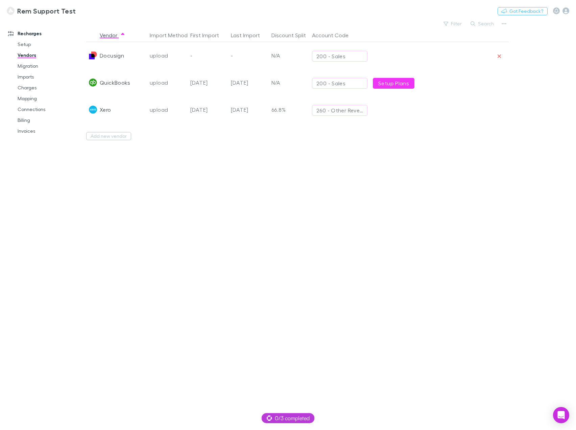
click at [451, 83] on div at bounding box center [461, 82] width 61 height 27
click at [491, 88] on div at bounding box center [461, 82] width 61 height 27
click at [498, 88] on div at bounding box center [512, 82] width 41 height 27
drag, startPoint x: 480, startPoint y: 176, endPoint x: 478, endPoint y: 180, distance: 4.1
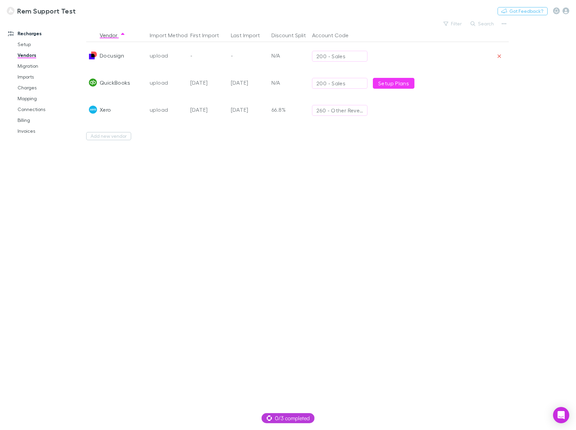
click at [479, 178] on div "Vendor Import Method First Import Last Import Discount Split Account Code Docus…" at bounding box center [297, 228] width 423 height 401
drag, startPoint x: 478, startPoint y: 180, endPoint x: 473, endPoint y: 185, distance: 7.7
click at [477, 181] on div "Vendor Import Method First Import Last Import Discount Split Account Code Docus…" at bounding box center [297, 228] width 423 height 401
drag, startPoint x: 470, startPoint y: 188, endPoint x: 430, endPoint y: 204, distance: 43.1
click at [460, 193] on div "Vendor Import Method First Import Last Import Discount Split Account Code Docus…" at bounding box center [297, 228] width 423 height 401
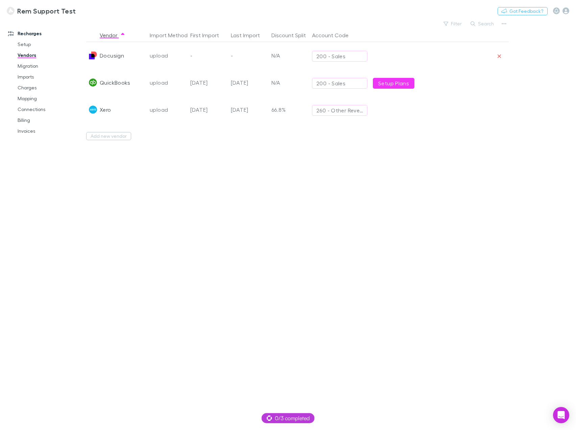
click at [378, 223] on div "Vendor Import Method First Import Last Import Discount Split Account Code Docus…" at bounding box center [297, 228] width 423 height 401
drag, startPoint x: 287, startPoint y: 233, endPoint x: 220, endPoint y: 228, distance: 66.9
click at [267, 234] on div "Vendor Import Method First Import Last Import Discount Split Account Code Docus…" at bounding box center [297, 228] width 423 height 401
drag, startPoint x: 188, startPoint y: 225, endPoint x: 100, endPoint y: 208, distance: 88.8
click at [140, 221] on div "Vendor Import Method First Import Last Import Discount Split Account Code Docus…" at bounding box center [297, 228] width 423 height 401
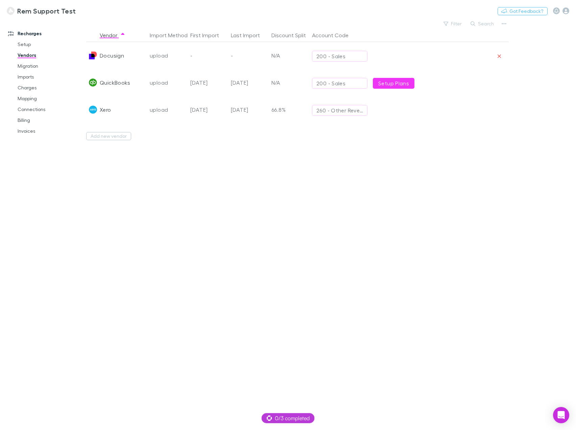
click at [72, 186] on div "Recharges Setup Vendors Migration Imports Charges Mapping Connections Billing I…" at bounding box center [45, 222] width 91 height 403
click at [30, 65] on link "Migration" at bounding box center [50, 66] width 79 height 11
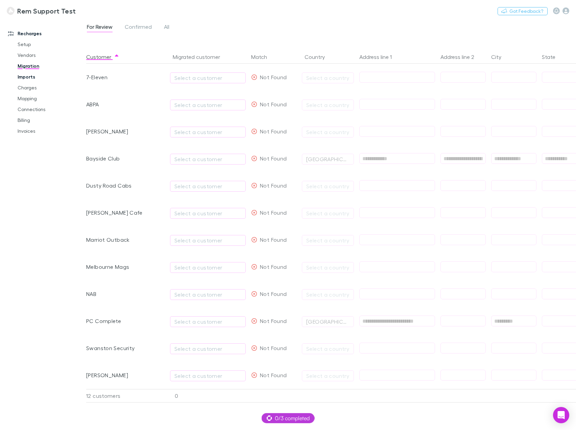
click at [29, 81] on link "Imports" at bounding box center [50, 76] width 79 height 11
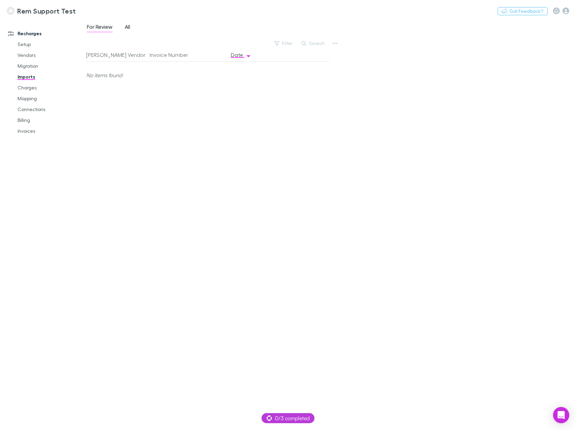
click at [127, 28] on span "All" at bounding box center [127, 27] width 5 height 9
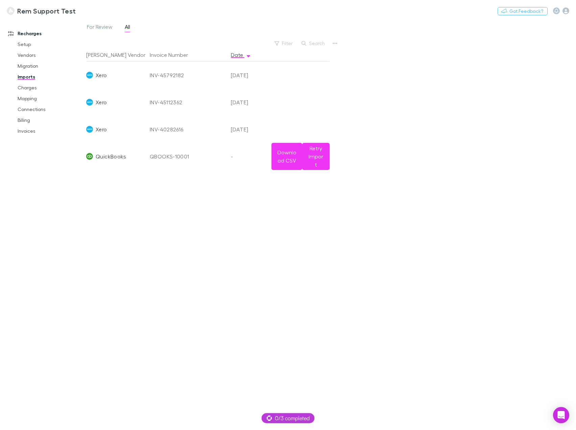
click at [204, 155] on div "QBOOKS-10001" at bounding box center [188, 156] width 76 height 27
click at [334, 45] on icon "button" at bounding box center [335, 43] width 5 height 5
click at [295, 55] on p "Custom CSV Import" at bounding box center [293, 57] width 82 height 8
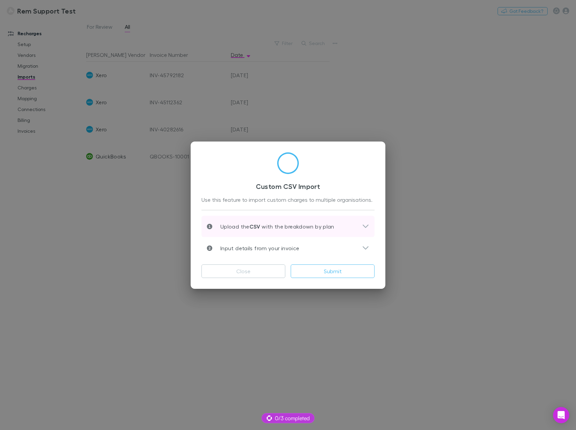
click at [303, 227] on p "Upload the CSV with the breakdown by plan" at bounding box center [273, 226] width 122 height 8
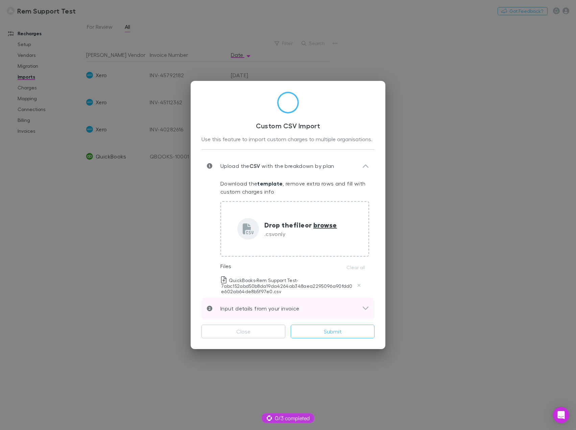
click at [320, 308] on div "Input details from your invoice" at bounding box center [284, 308] width 155 height 8
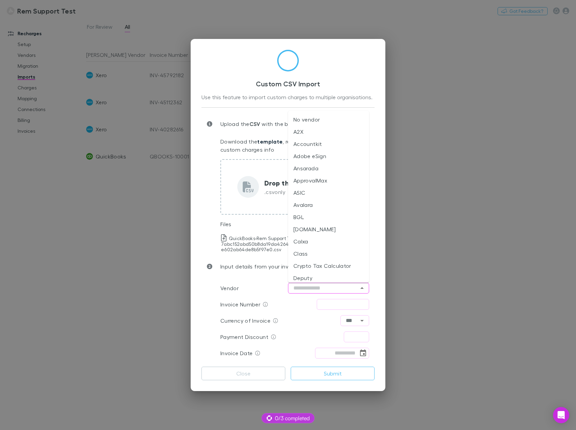
click at [327, 287] on input "text" at bounding box center [328, 287] width 81 height 11
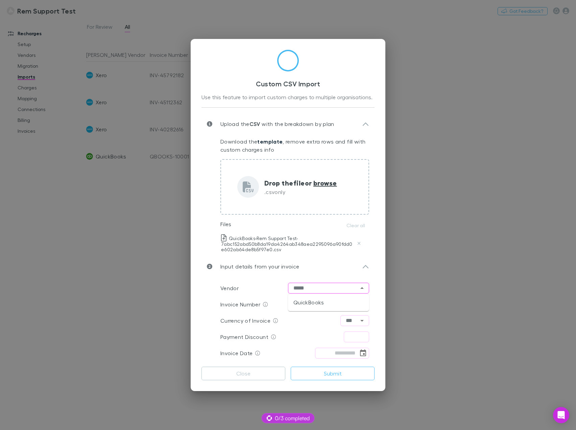
click at [314, 307] on li "QuickBooks" at bounding box center [328, 302] width 81 height 12
type input "**********"
click at [326, 304] on input "text" at bounding box center [343, 304] width 52 height 11
type input "**********"
click at [353, 354] on input "tel" at bounding box center [336, 352] width 43 height 11
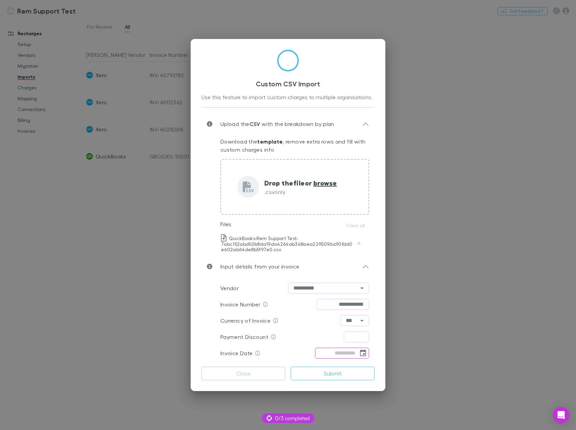
click at [364, 355] on button "Choose date" at bounding box center [363, 352] width 9 height 9
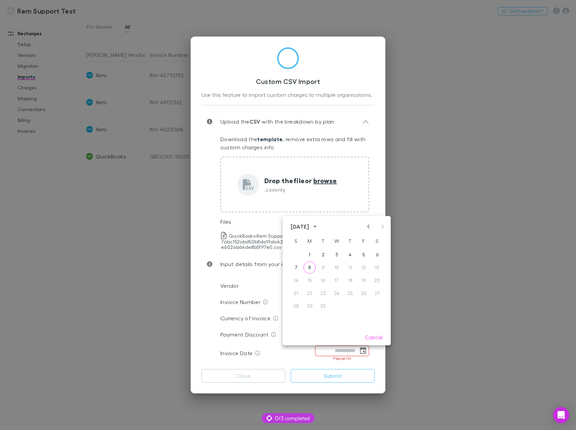
click at [370, 226] on icon "Previous month" at bounding box center [369, 226] width 8 height 8
click at [338, 305] on button "27" at bounding box center [337, 306] width 12 height 12
type input "**********"
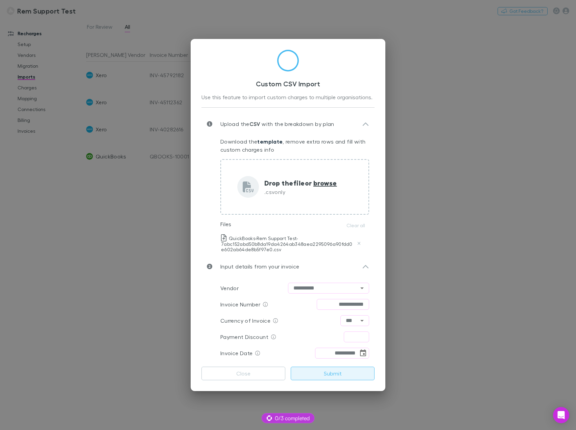
click at [313, 373] on button "Submit" at bounding box center [333, 373] width 84 height 14
click at [341, 371] on button "Submit" at bounding box center [333, 373] width 84 height 14
click at [357, 334] on input "text" at bounding box center [356, 336] width 25 height 11
type input "****"
click at [345, 371] on button "Submit" at bounding box center [333, 373] width 84 height 14
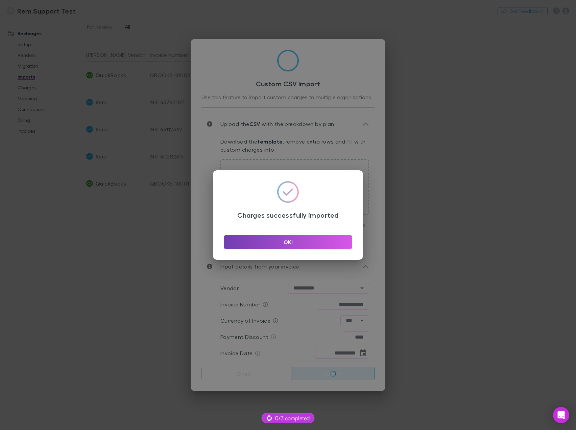
click at [284, 241] on button "OK!" at bounding box center [288, 242] width 129 height 14
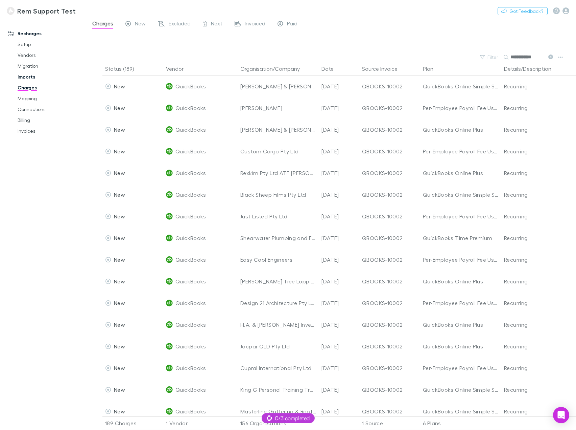
click at [30, 74] on link "Imports" at bounding box center [50, 76] width 79 height 11
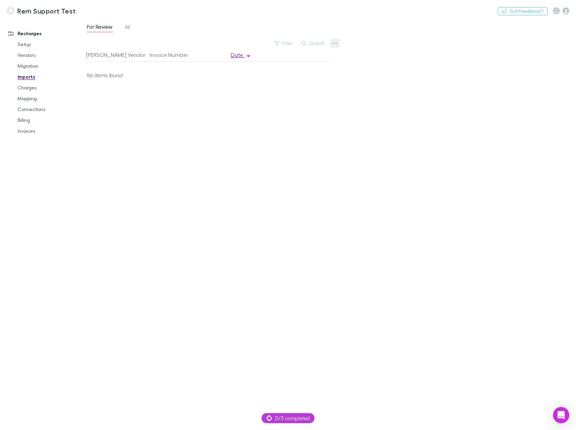
click at [333, 44] on button "button" at bounding box center [335, 43] width 9 height 9
click at [31, 56] on div at bounding box center [288, 215] width 576 height 430
click at [28, 55] on link "Vendors" at bounding box center [50, 55] width 79 height 11
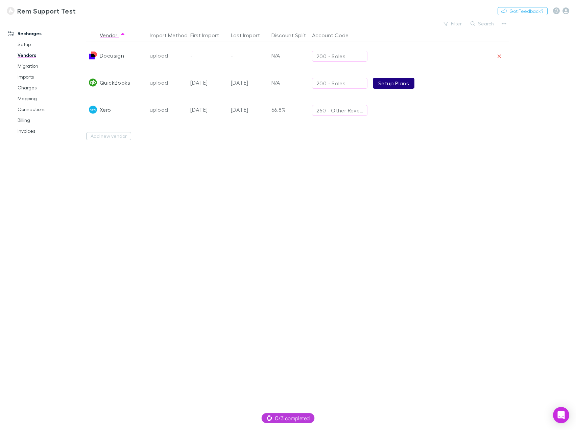
click at [394, 83] on link "Setup Plans" at bounding box center [394, 83] width 42 height 11
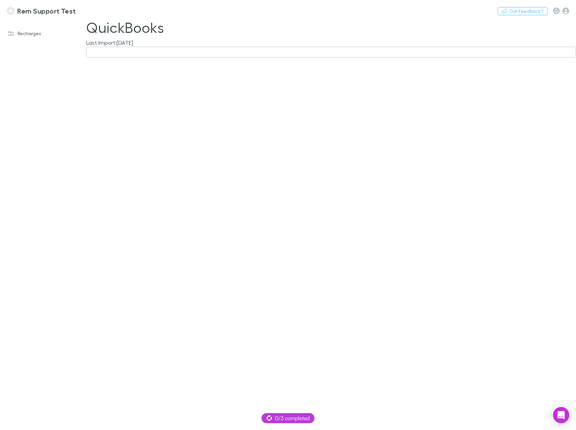
click at [117, 51] on button "button" at bounding box center [331, 52] width 490 height 11
click at [113, 139] on li "On a plan basis" at bounding box center [146, 138] width 118 height 11
type input "**********"
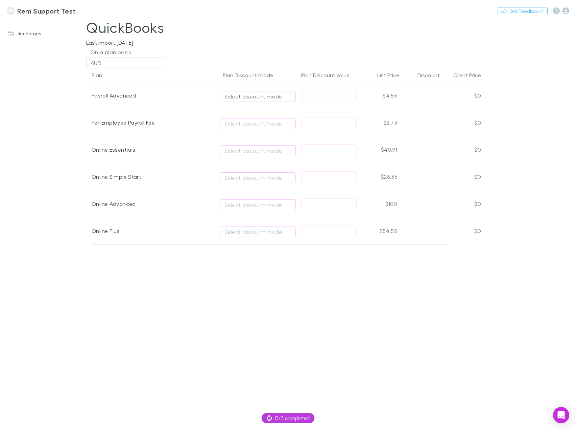
click at [250, 95] on div "Select discount mode" at bounding box center [258, 96] width 67 height 8
click at [250, 138] on li "Fixed price" at bounding box center [280, 137] width 118 height 11
type input "**********"
click at [133, 59] on div "AUD" at bounding box center [127, 63] width 72 height 8
click at [135, 62] on div at bounding box center [288, 215] width 576 height 430
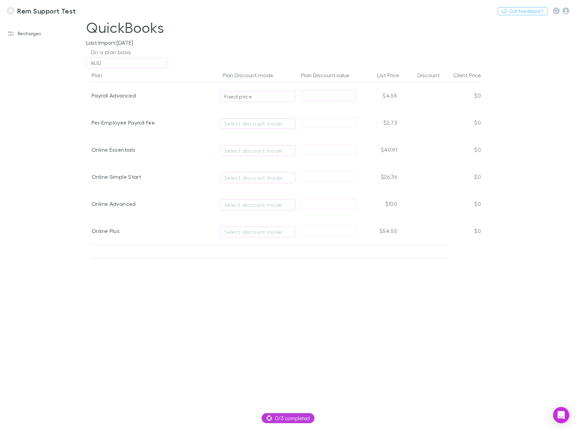
click at [328, 93] on input "text" at bounding box center [329, 95] width 55 height 10
type input "*"
click at [328, 93] on input "*" at bounding box center [329, 95] width 55 height 10
click at [319, 96] on input "**" at bounding box center [329, 95] width 55 height 10
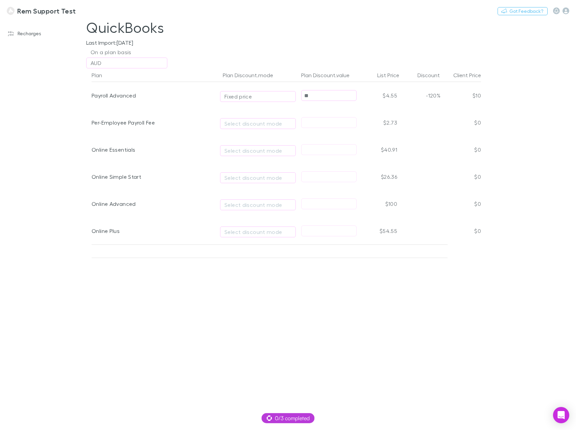
type input "*"
drag, startPoint x: 317, startPoint y: 96, endPoint x: 295, endPoint y: 96, distance: 22.3
click at [295, 96] on div "Payroll Advanced Fixed price *** $4.55 98.9% $0.05" at bounding box center [287, 95] width 390 height 27
type input "****"
click at [255, 123] on div "Select discount mode" at bounding box center [258, 123] width 67 height 8
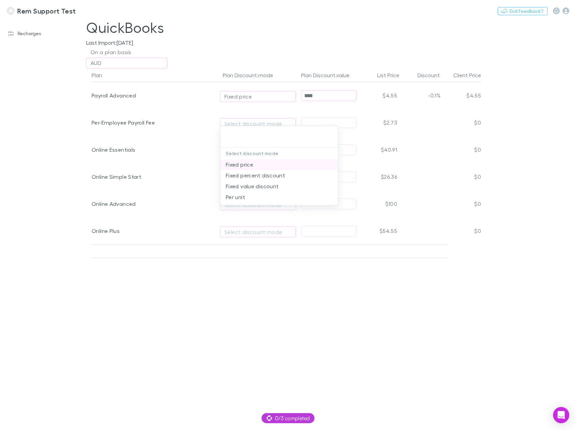
click at [253, 165] on li "Fixed price" at bounding box center [280, 164] width 118 height 11
type input "**********"
click at [243, 152] on div "Select discount mode" at bounding box center [258, 150] width 67 height 8
click at [241, 190] on li "Fixed price" at bounding box center [280, 191] width 118 height 11
type input "**********"
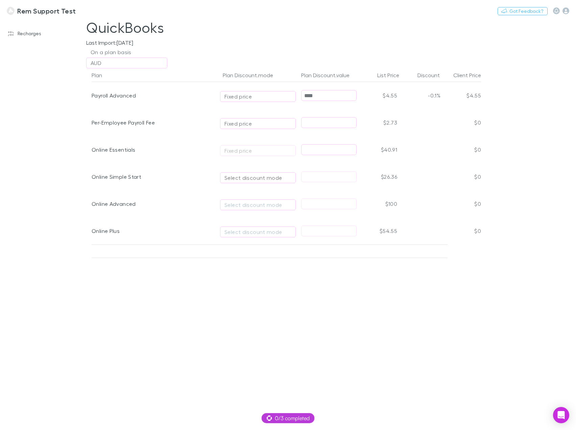
click at [239, 178] on div "Select discount mode" at bounding box center [258, 178] width 67 height 8
click at [235, 219] on li "Fixed price" at bounding box center [280, 218] width 118 height 11
type input "**********"
click at [239, 202] on div "Select discount mode" at bounding box center [258, 205] width 67 height 8
click at [240, 246] on li "Fixed price" at bounding box center [280, 245] width 118 height 11
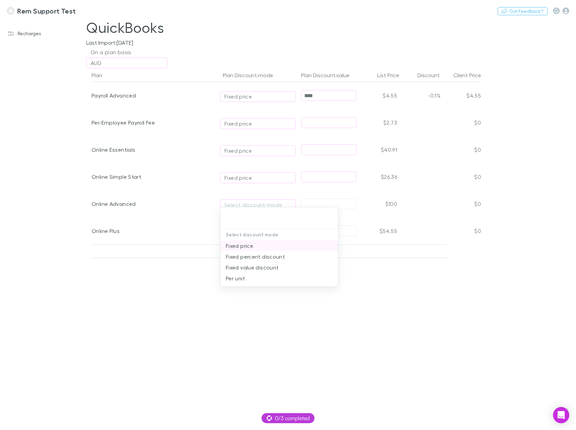
type input "**********"
click at [245, 232] on div "Select discount mode" at bounding box center [258, 232] width 67 height 8
click at [235, 269] on li "Fixed price" at bounding box center [280, 272] width 118 height 11
type input "**********"
click at [311, 124] on input "text" at bounding box center [329, 122] width 55 height 10
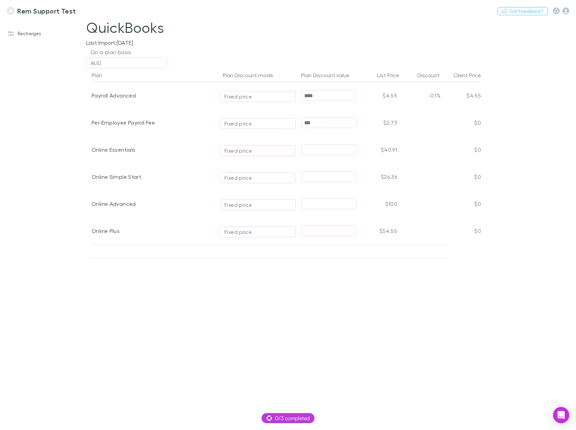
type input "***"
click at [320, 124] on input "***" at bounding box center [329, 122] width 55 height 10
type input "****"
click at [318, 149] on input "text" at bounding box center [329, 149] width 55 height 10
type input "**"
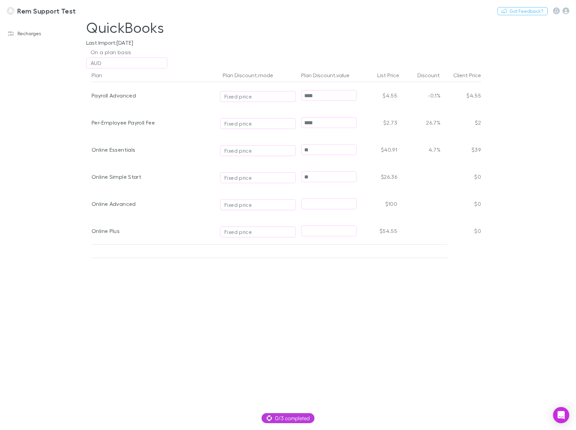
type input "**"
click at [321, 207] on input "text" at bounding box center [329, 204] width 55 height 10
type input "**"
click at [323, 228] on input "text" at bounding box center [329, 231] width 55 height 10
type input "**"
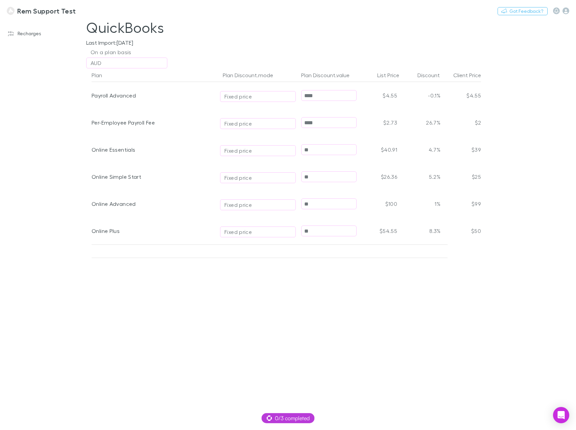
click at [369, 345] on div "Plan Plan Discount.mode Plan Discount.value List Price Discount Client Price Pa…" at bounding box center [284, 248] width 406 height 361
click at [28, 34] on link "Recharges" at bounding box center [45, 33] width 89 height 11
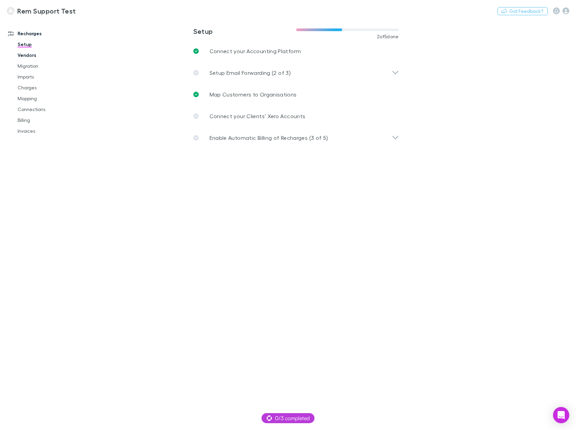
click at [27, 57] on link "Vendors" at bounding box center [50, 55] width 79 height 11
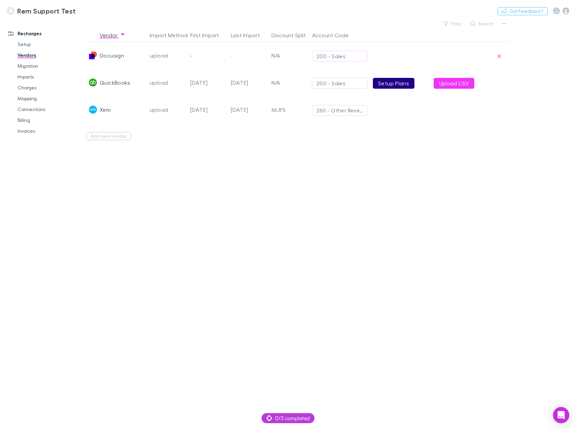
click at [391, 85] on link "Setup Plans" at bounding box center [394, 83] width 42 height 11
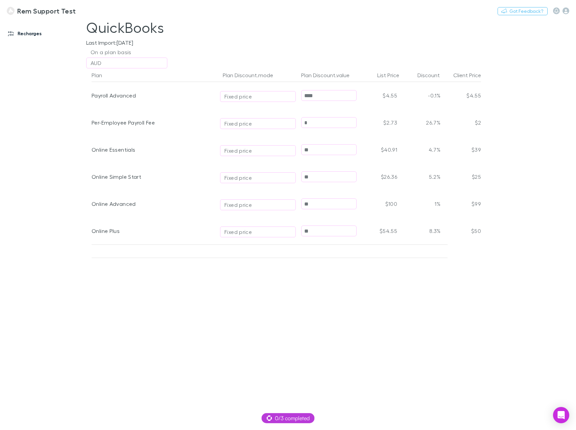
click at [33, 36] on link "Recharges" at bounding box center [45, 33] width 89 height 11
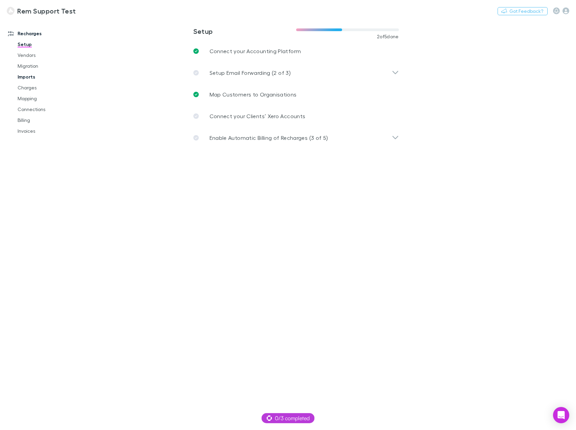
click at [28, 75] on link "Imports" at bounding box center [50, 76] width 79 height 11
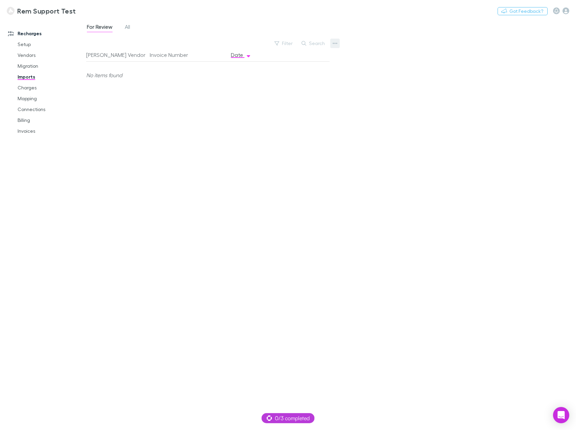
click at [334, 42] on icon "button" at bounding box center [335, 43] width 5 height 5
click at [299, 60] on p "Custom CSV Import" at bounding box center [293, 57] width 82 height 8
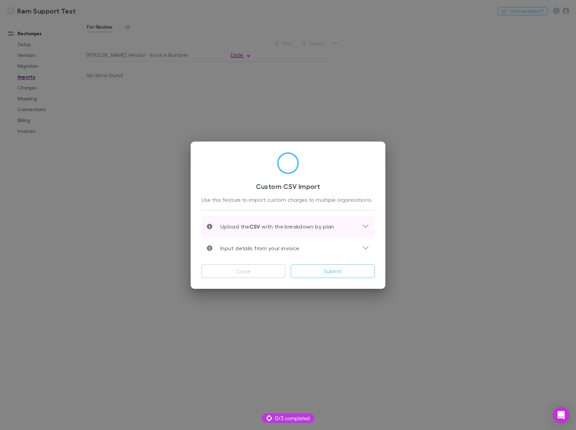
click at [281, 227] on p "Upload the CSV with the breakdown by plan" at bounding box center [273, 226] width 122 height 8
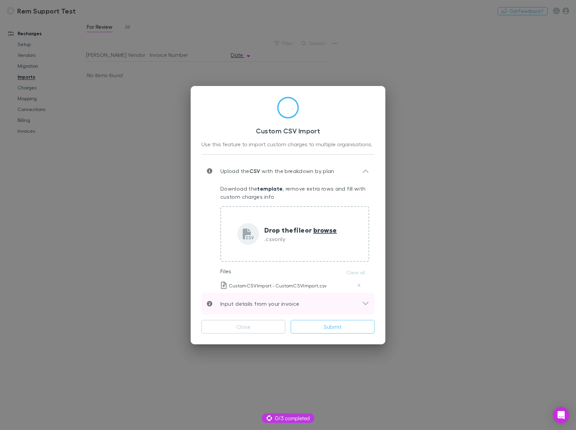
drag, startPoint x: 275, startPoint y: 305, endPoint x: 280, endPoint y: 304, distance: 5.1
click at [275, 305] on p "Input details from your invoice" at bounding box center [255, 303] width 87 height 8
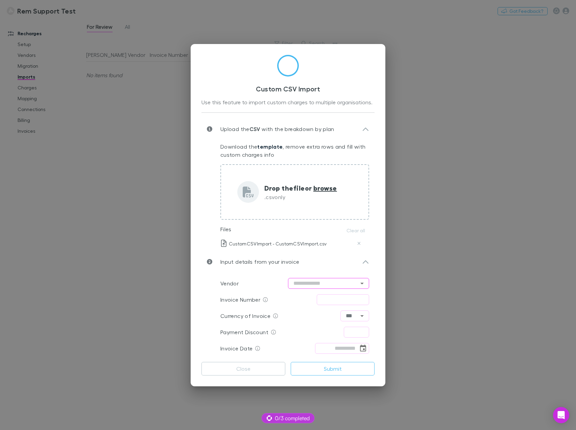
click at [364, 282] on icon "Open" at bounding box center [362, 283] width 8 height 8
click at [196, 291] on div "Custom CSV Import Use this feature to import custom charges to multiple organis…" at bounding box center [288, 215] width 195 height 342
click at [319, 283] on input "text" at bounding box center [328, 283] width 81 height 11
click at [317, 296] on li "Xero" at bounding box center [328, 297] width 81 height 12
type input "****"
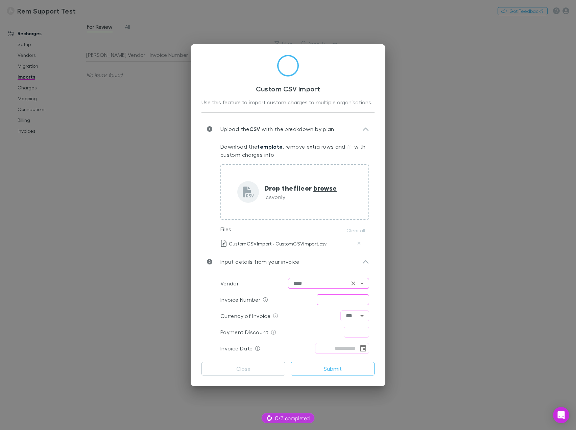
click at [341, 303] on input "text" at bounding box center [343, 299] width 52 height 11
click at [337, 370] on button "Submit" at bounding box center [333, 369] width 84 height 14
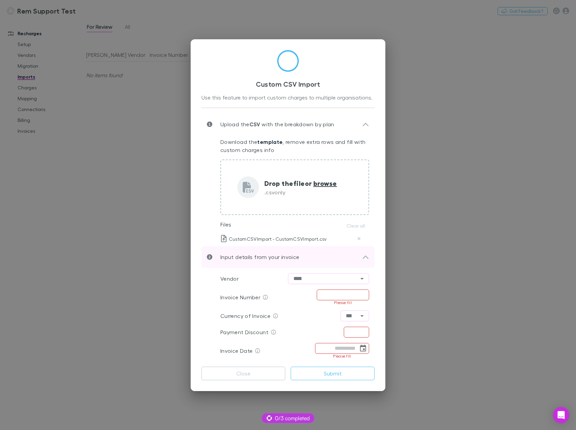
click at [367, 257] on icon at bounding box center [366, 256] width 6 height 3
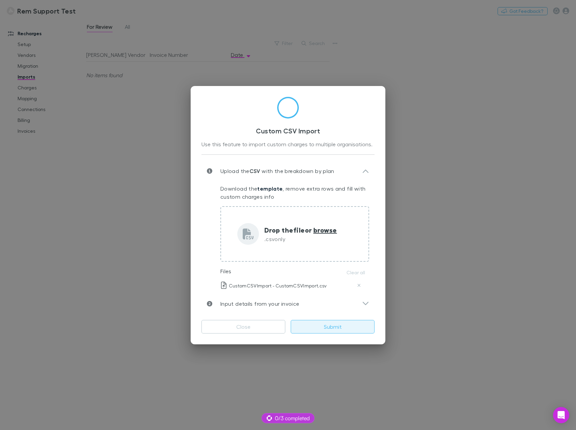
click at [329, 325] on button "Submit" at bounding box center [333, 327] width 84 height 14
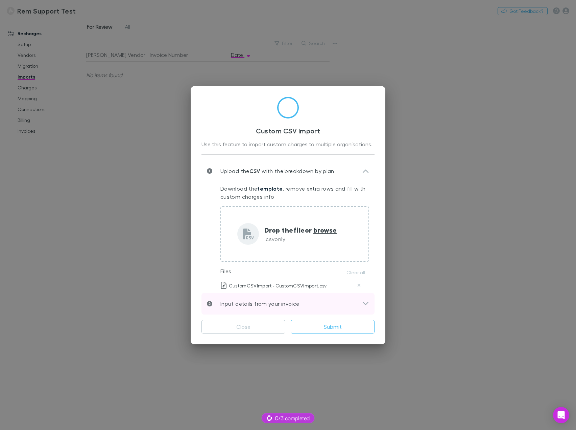
click at [366, 303] on icon at bounding box center [365, 303] width 7 height 8
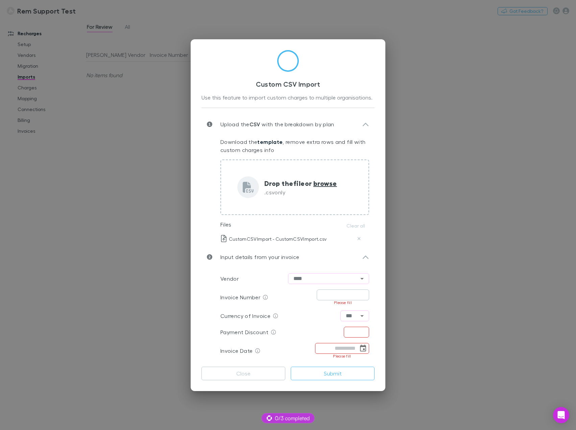
click at [345, 296] on input "text" at bounding box center [343, 294] width 52 height 11
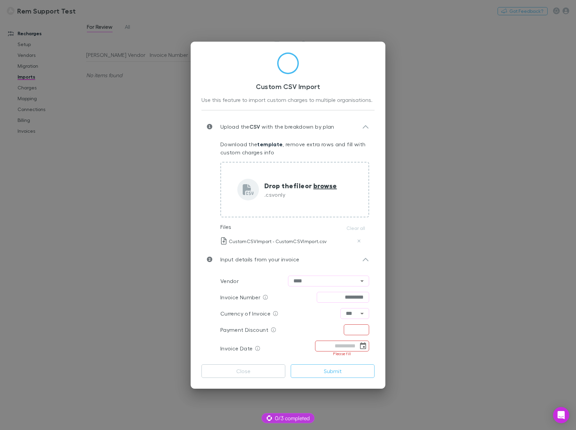
type input "*********"
click at [355, 329] on input "text" at bounding box center [356, 329] width 25 height 11
type input "*****"
click at [349, 350] on input "tel" at bounding box center [336, 345] width 43 height 11
click at [364, 345] on icon "Choose date" at bounding box center [363, 346] width 8 height 8
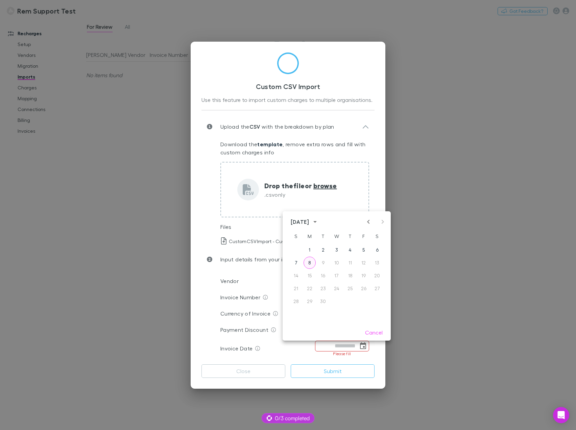
click at [310, 265] on button "8" at bounding box center [310, 262] width 12 height 12
type input "**********"
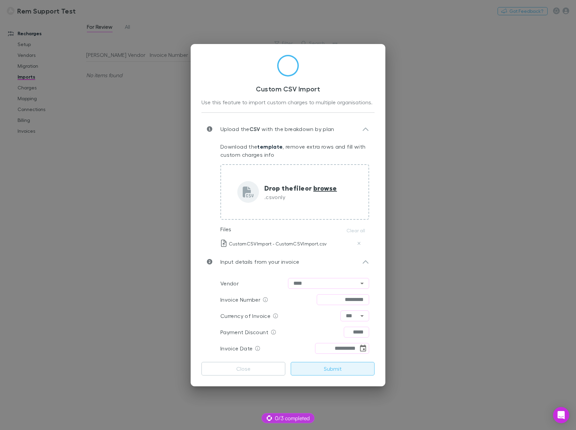
click at [339, 366] on button "Submit" at bounding box center [333, 369] width 84 height 14
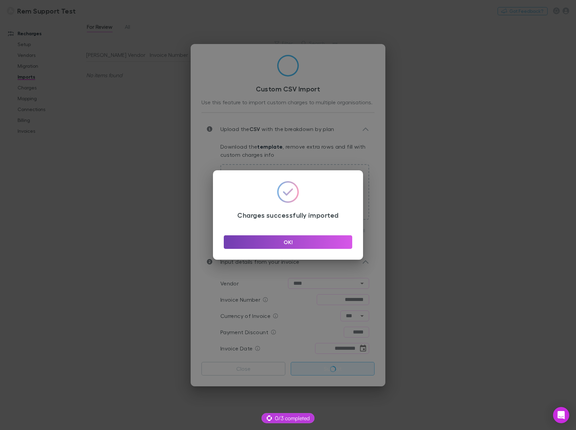
click at [291, 243] on button "OK!" at bounding box center [288, 242] width 129 height 14
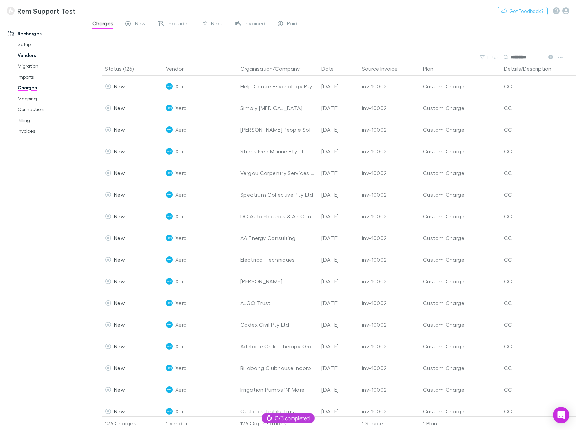
click at [29, 55] on link "Vendors" at bounding box center [50, 55] width 79 height 11
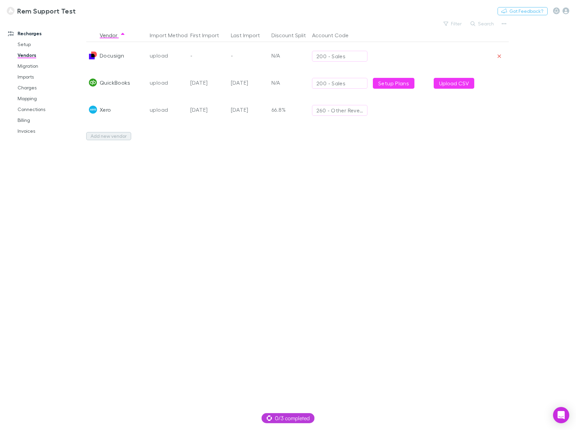
click at [114, 138] on button "Add new vendor" at bounding box center [108, 136] width 45 height 8
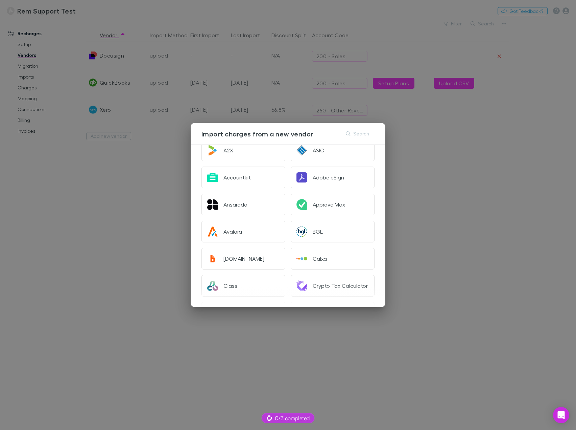
scroll to position [68, 0]
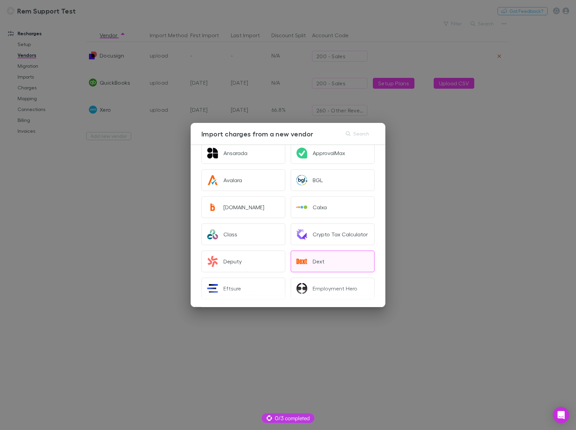
click at [321, 259] on div "Dext" at bounding box center [319, 261] width 12 height 7
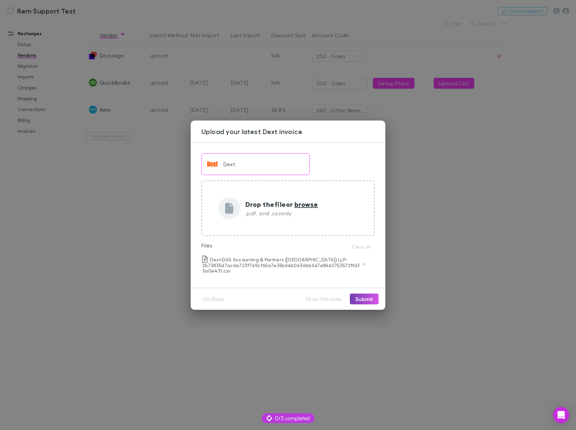
click at [363, 298] on button "Submit" at bounding box center [364, 298] width 29 height 11
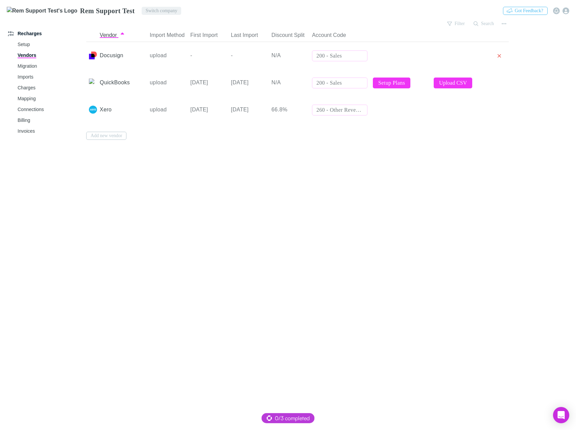
click at [142, 10] on button "Switch company" at bounding box center [162, 11] width 40 height 8
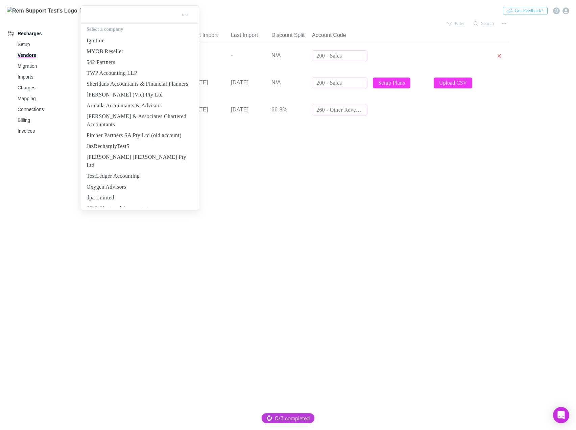
click at [343, 230] on div at bounding box center [288, 215] width 576 height 430
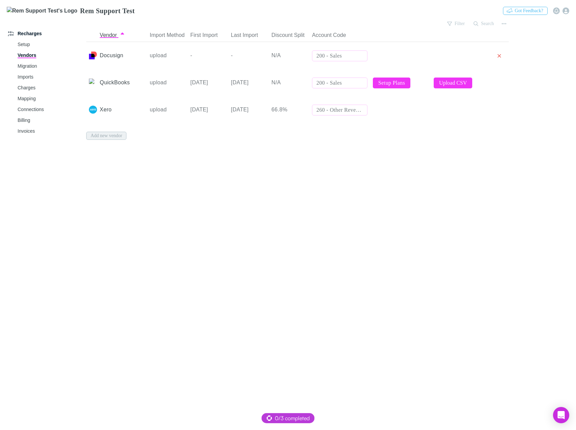
click at [114, 139] on button "Add new vendor" at bounding box center [106, 136] width 40 height 8
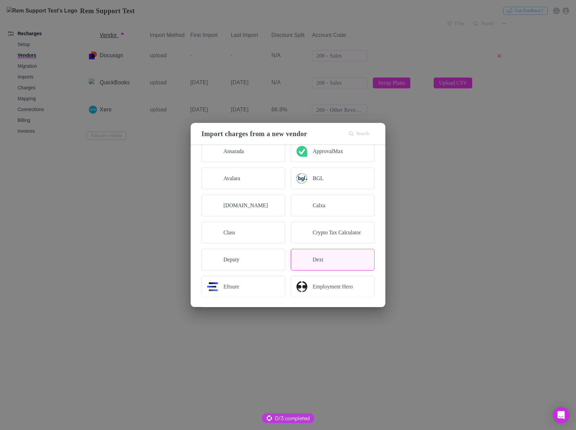
scroll to position [101, 0]
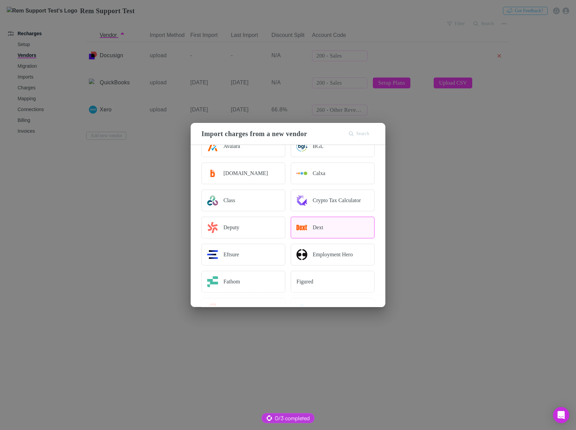
click at [329, 227] on button "Dext" at bounding box center [333, 228] width 84 height 22
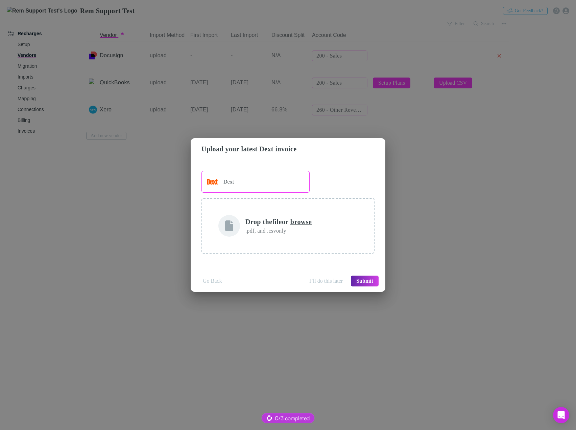
scroll to position [0, 0]
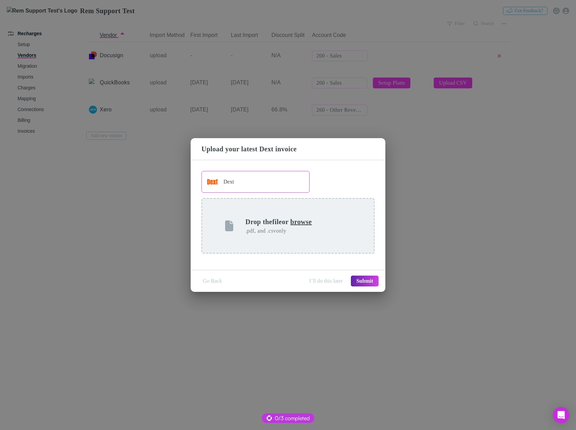
click at [303, 219] on span "browse" at bounding box center [302, 221] width 22 height 7
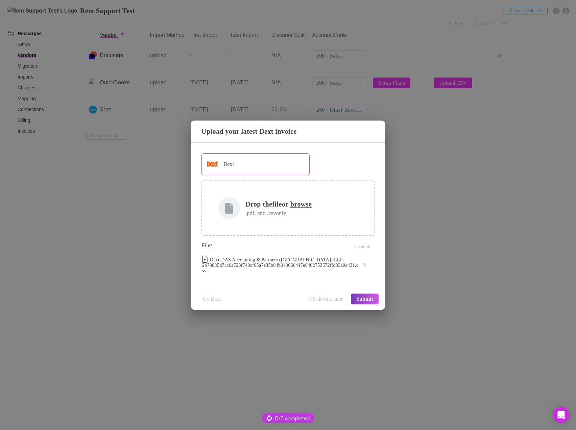
click at [366, 295] on button "Submit" at bounding box center [365, 298] width 28 height 11
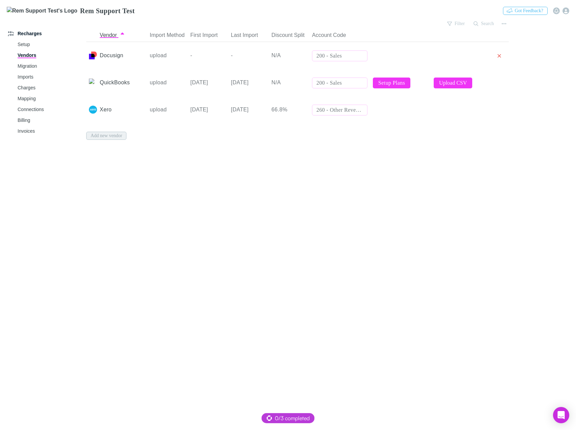
click at [112, 138] on button "Add new vendor" at bounding box center [106, 136] width 40 height 8
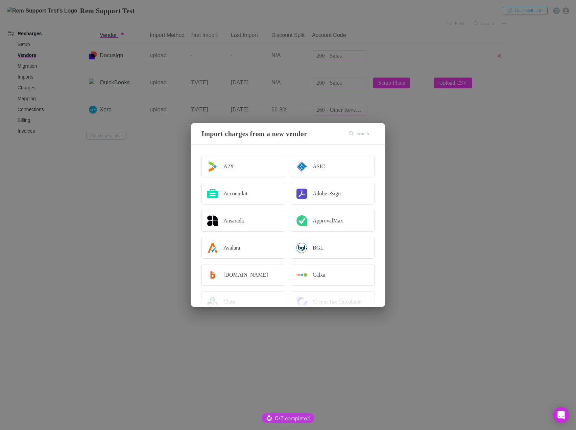
click at [356, 136] on button "Search" at bounding box center [360, 134] width 28 height 8
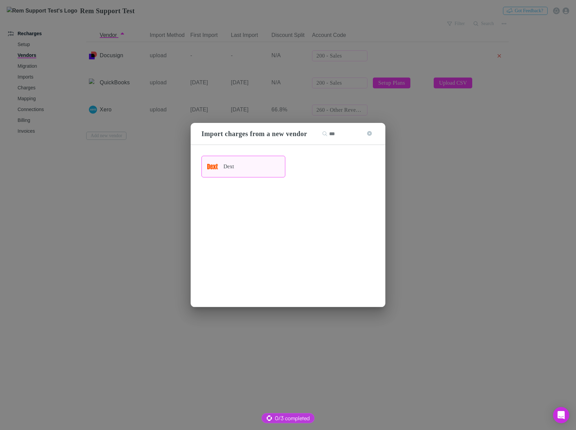
type input "***"
click at [234, 168] on div "Dext" at bounding box center [229, 166] width 10 height 7
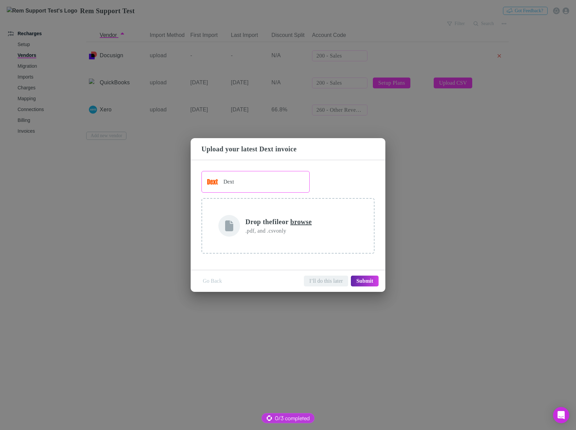
click at [324, 283] on button "I’ll do this later" at bounding box center [326, 280] width 44 height 11
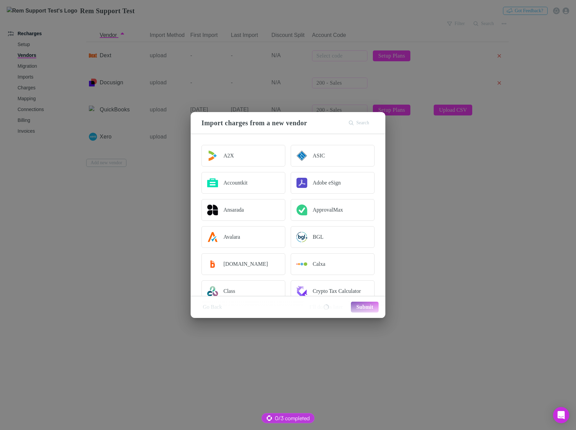
click at [494, 221] on div "Import charges from a new vendor Search A2X ASIC Accountkit Adobe eSign Ansarad…" at bounding box center [288, 215] width 576 height 430
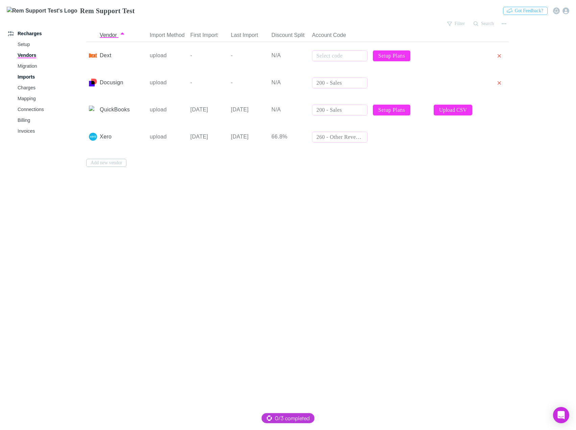
click at [28, 78] on link "Imports" at bounding box center [50, 76] width 79 height 11
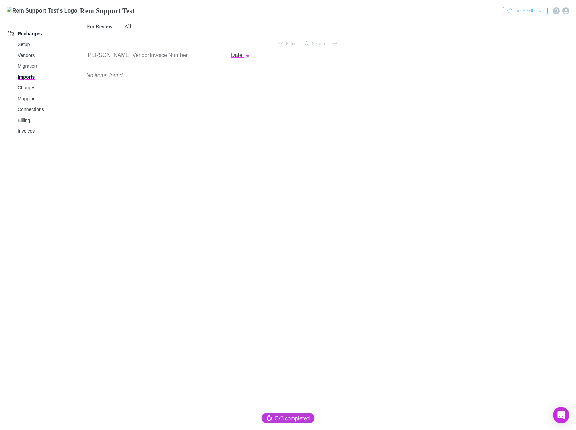
click at [129, 30] on span "All" at bounding box center [127, 27] width 7 height 9
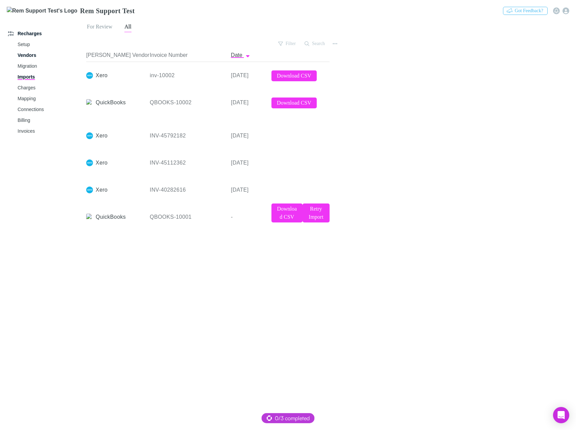
click at [31, 53] on link "Vendors" at bounding box center [50, 55] width 79 height 11
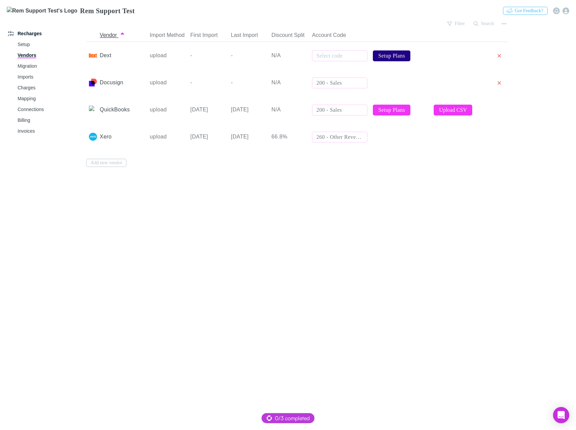
click at [410, 56] on link "Setup Plans" at bounding box center [392, 55] width 38 height 11
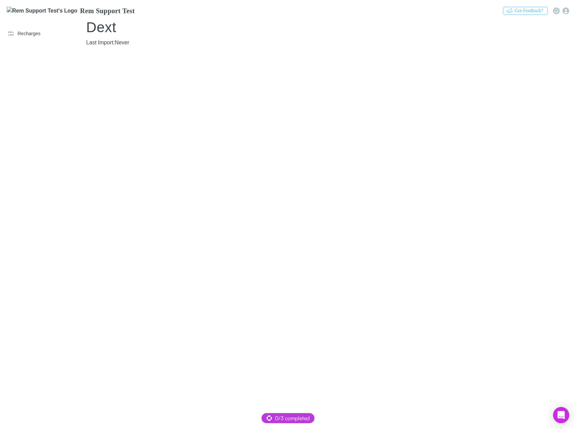
click at [106, 42] on span "Last Import: Never" at bounding box center [107, 43] width 43 height 6
click at [109, 54] on button "button" at bounding box center [331, 52] width 490 height 11
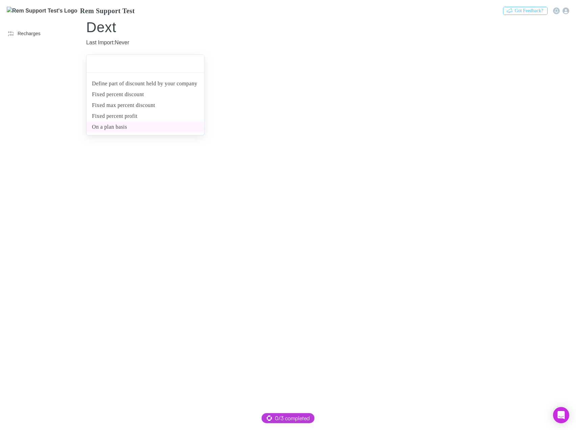
click at [115, 132] on li "On a plan basis" at bounding box center [146, 126] width 118 height 11
type input "**********"
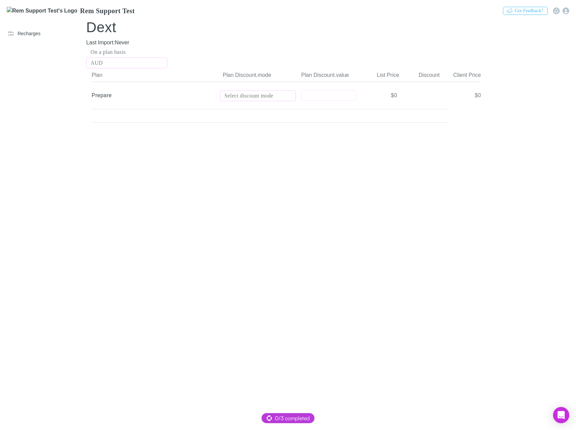
click at [257, 97] on div "Select discount mode" at bounding box center [258, 96] width 67 height 8
click at [254, 136] on li "Fixed price" at bounding box center [280, 133] width 118 height 11
type input "**********"
click at [320, 97] on input "text" at bounding box center [329, 95] width 55 height 10
type input "**"
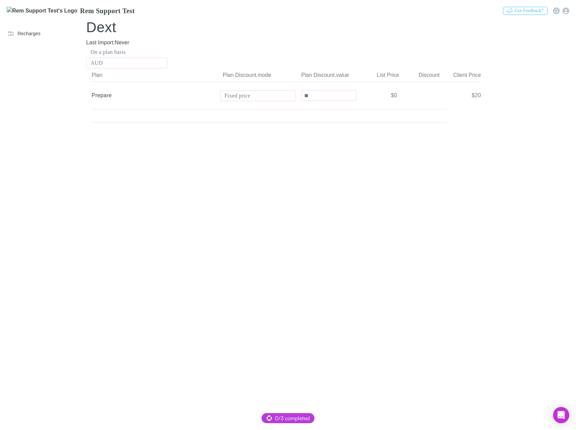
click at [281, 202] on div "Plan Plan Discount.mode Plan Discount.value List Price Discount Client Price Pr…" at bounding box center [284, 248] width 406 height 361
click at [173, 119] on div at bounding box center [138, 116] width 92 height 14
click at [146, 120] on div at bounding box center [138, 116] width 92 height 14
click at [113, 50] on div "On a plan basis" at bounding box center [108, 52] width 35 height 8
click at [240, 198] on div at bounding box center [288, 215] width 576 height 430
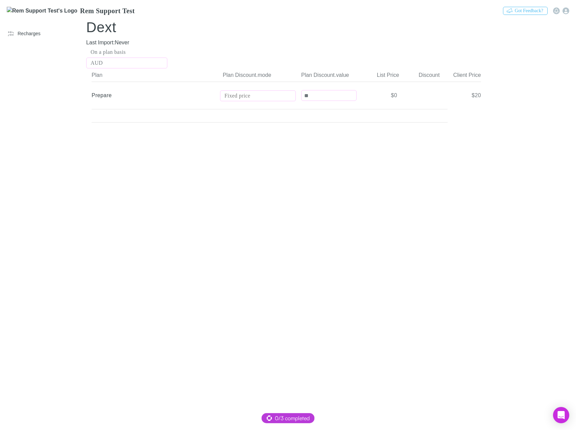
click at [248, 94] on div "Fixed price" at bounding box center [238, 96] width 26 height 8
click at [248, 157] on li "Per unit" at bounding box center [280, 155] width 118 height 11
type input "********"
click at [318, 94] on input "**" at bounding box center [329, 95] width 55 height 10
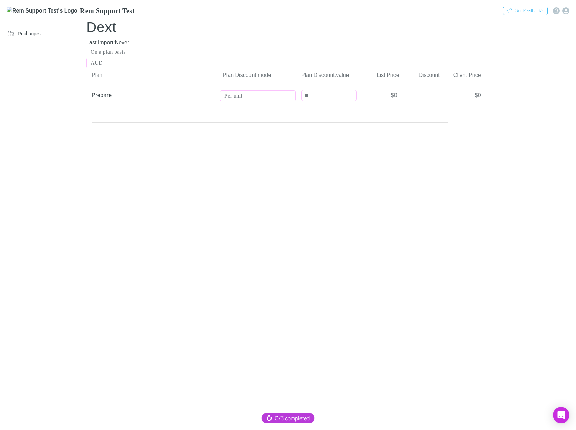
type input "**"
click at [332, 151] on div "Plan Plan Discount.mode Plan Discount.value List Price Discount Client Price Pr…" at bounding box center [284, 248] width 406 height 361
click at [364, 99] on div "$0" at bounding box center [380, 95] width 41 height 27
drag, startPoint x: 381, startPoint y: 95, endPoint x: 397, endPoint y: 97, distance: 17.0
click at [385, 97] on div "$0" at bounding box center [380, 95] width 41 height 27
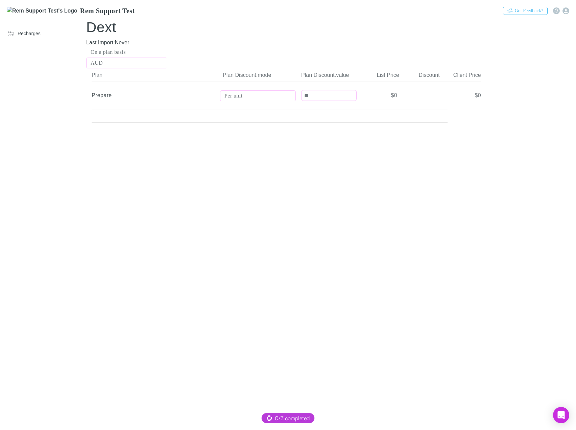
click at [398, 97] on div "$0" at bounding box center [380, 95] width 41 height 27
click at [391, 94] on div "$0" at bounding box center [380, 95] width 41 height 27
click at [477, 97] on div "$0" at bounding box center [461, 95] width 41 height 27
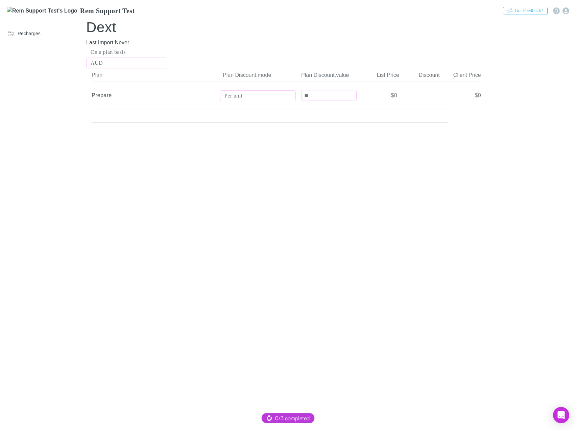
click at [460, 185] on div "Plan Plan Discount.mode Plan Discount.value List Price Discount Client Price Pr…" at bounding box center [284, 248] width 406 height 361
click at [80, 12] on h3 "Rem Support Test" at bounding box center [107, 11] width 55 height 8
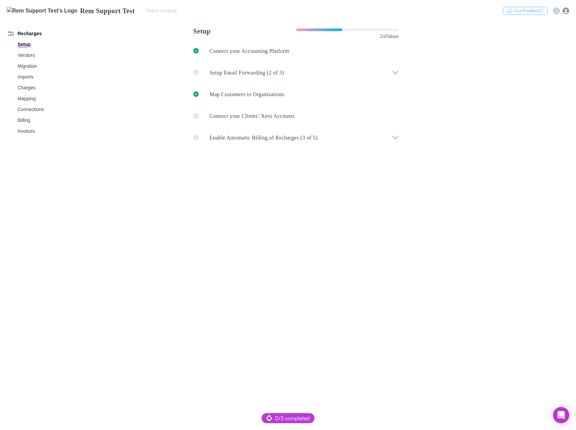
click at [564, 7] on icon "button" at bounding box center [566, 10] width 7 height 7
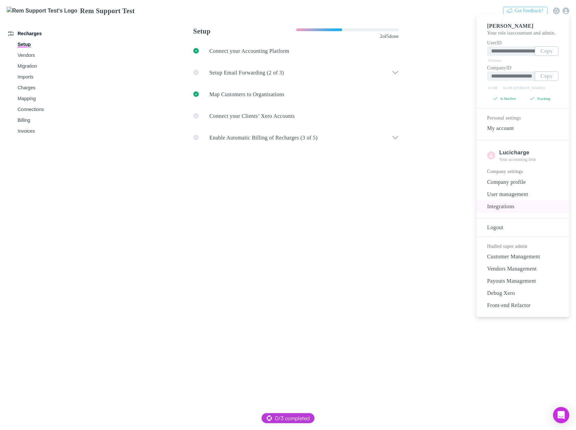
click at [507, 210] on span "Integrations" at bounding box center [523, 206] width 82 height 8
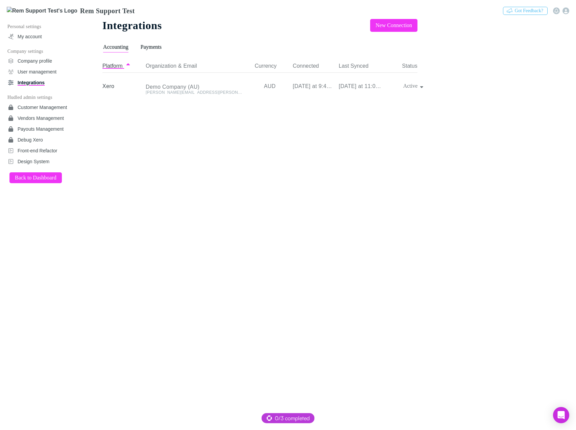
click at [158, 47] on span "Payments" at bounding box center [151, 48] width 21 height 9
click at [195, 92] on div "Rem Accounting" at bounding box center [219, 86] width 153 height 27
click at [162, 84] on div "Rem Accounting" at bounding box center [219, 86] width 153 height 27
click at [358, 84] on div "[DATE] at 12:38 PM" at bounding box center [359, 86] width 46 height 27
click at [243, 90] on div "Rem Accounting" at bounding box center [219, 86] width 153 height 27
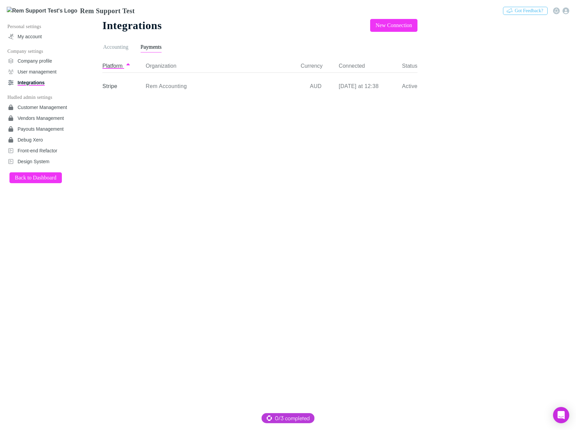
click at [196, 92] on div "Rem Accounting" at bounding box center [219, 86] width 153 height 27
click at [144, 89] on div "Rem Accounting" at bounding box center [219, 86] width 153 height 27
click at [110, 87] on div "Stripe" at bounding box center [122, 86] width 41 height 27
drag, startPoint x: 193, startPoint y: 87, endPoint x: 214, endPoint y: 87, distance: 21.7
click at [193, 87] on div "Rem Accounting" at bounding box center [219, 86] width 153 height 27
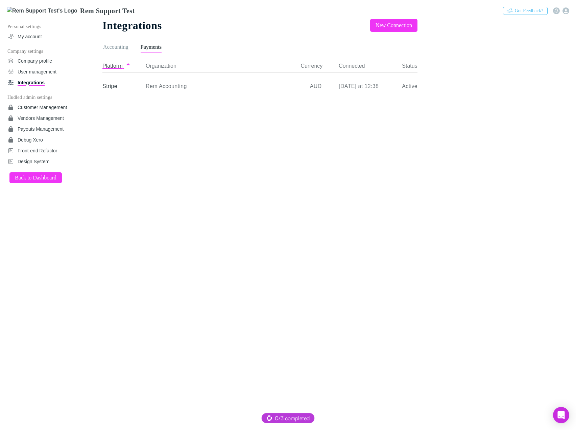
click at [242, 88] on div "Rem Accounting" at bounding box center [219, 86] width 153 height 27
click at [261, 89] on div "Rem Accounting" at bounding box center [219, 86] width 153 height 27
click at [405, 24] on button "New Connection" at bounding box center [393, 25] width 47 height 13
